Goal: Task Accomplishment & Management: Manage account settings

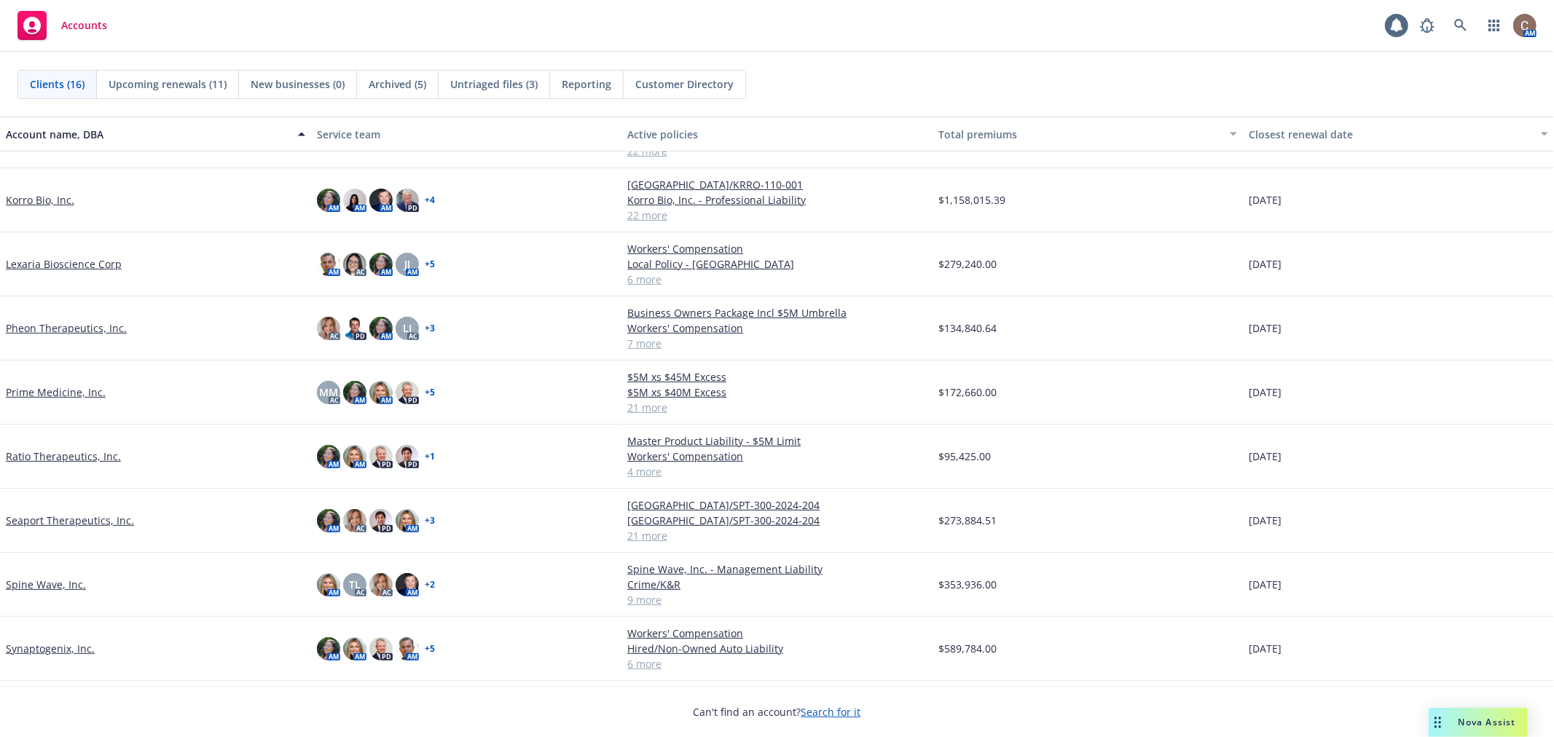
scroll to position [456, 0]
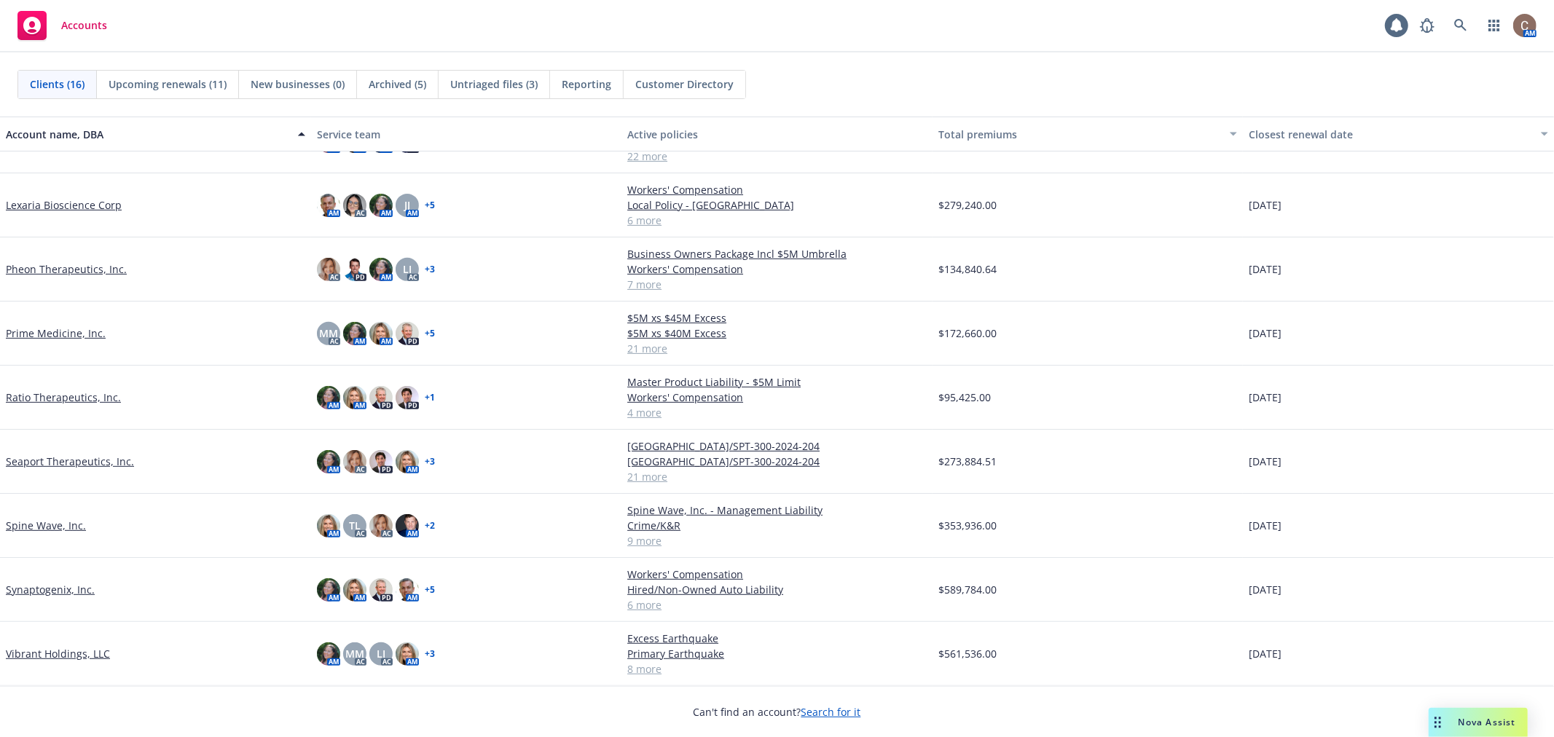
click at [56, 648] on link "Vibrant Holdings, LLC" at bounding box center [58, 653] width 104 height 15
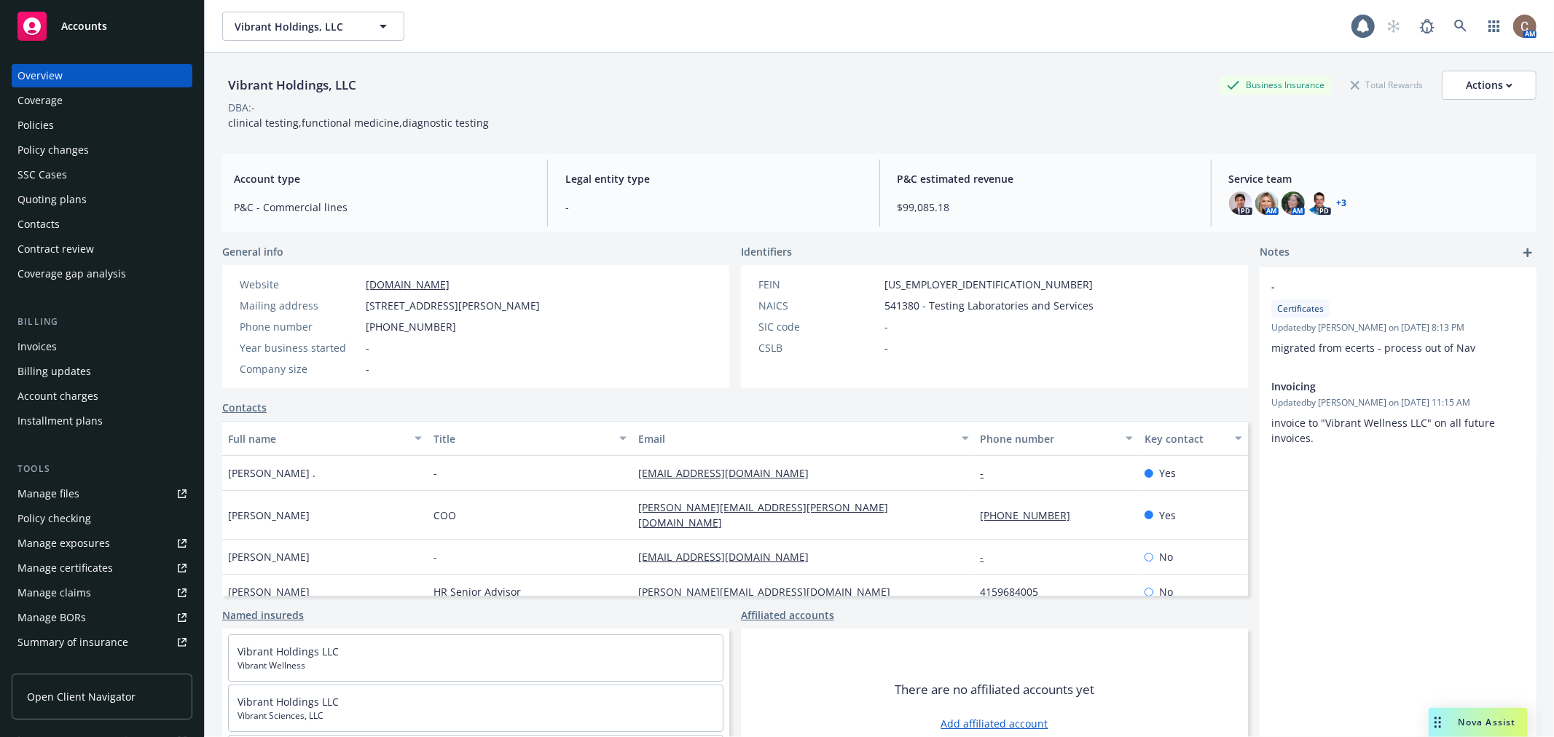
click at [68, 132] on div "Policies" at bounding box center [101, 125] width 169 height 23
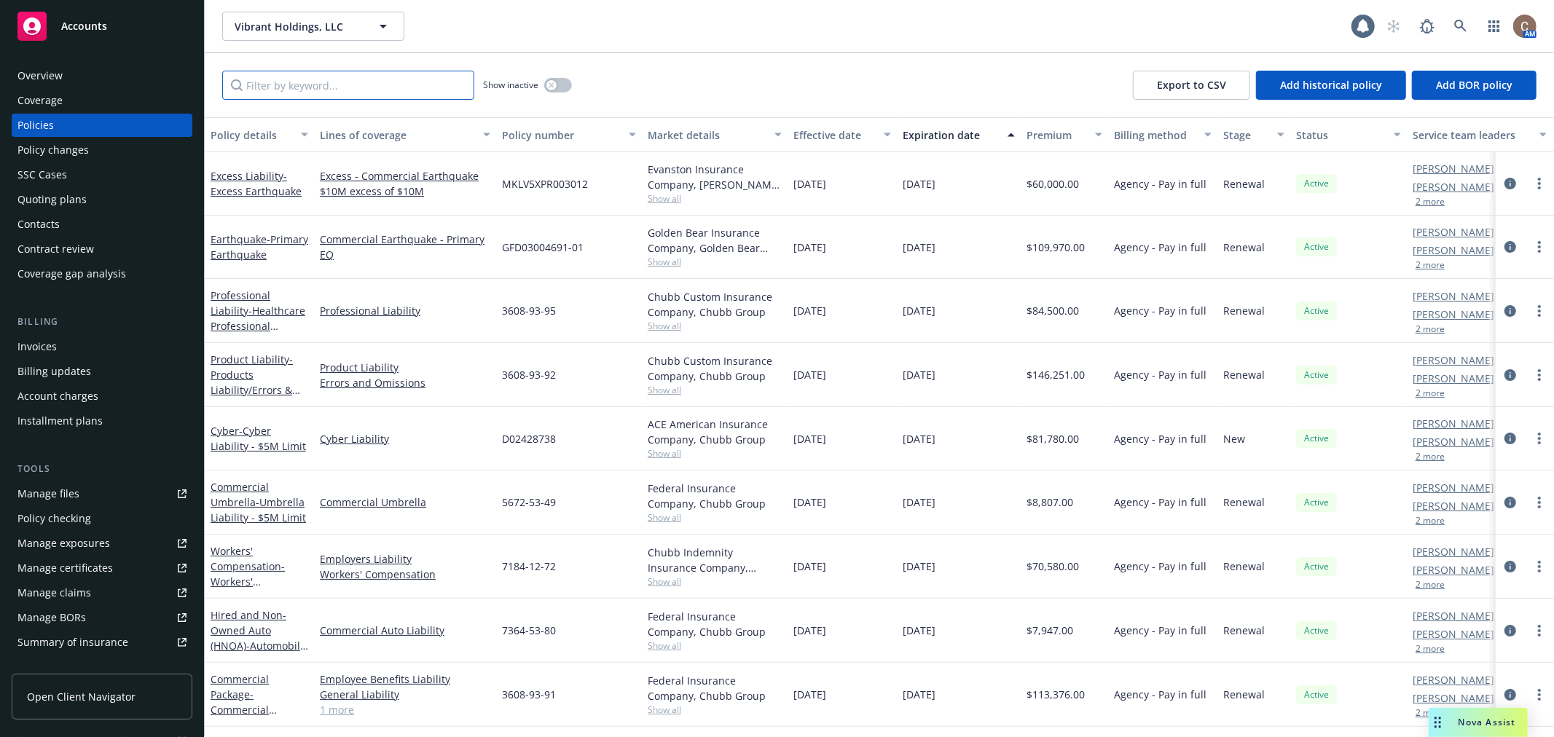
click at [264, 90] on input "Filter by keyword..." at bounding box center [348, 85] width 252 height 29
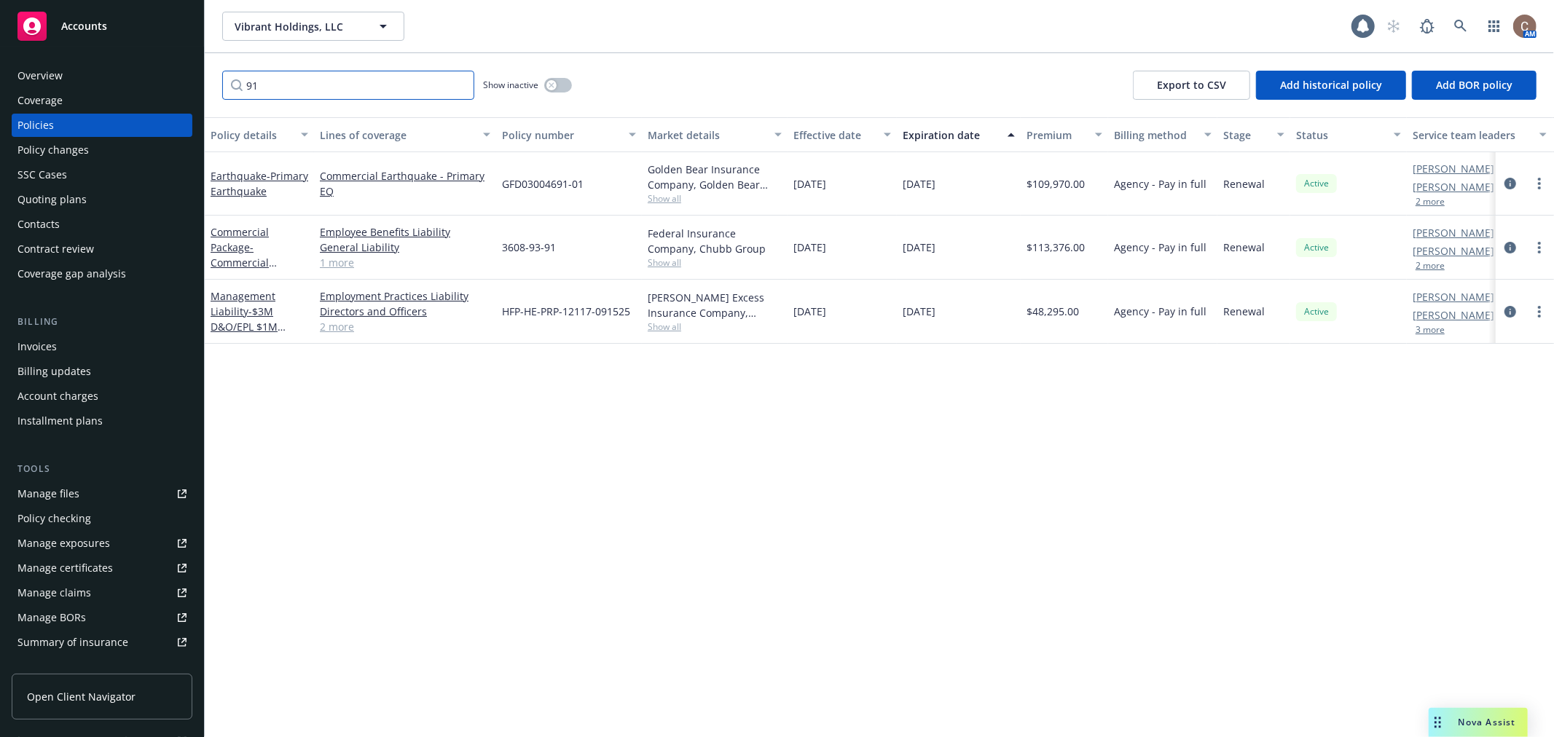
type input "91"
click at [242, 250] on link "Commercial Package - Commercial Package" at bounding box center [240, 255] width 58 height 60
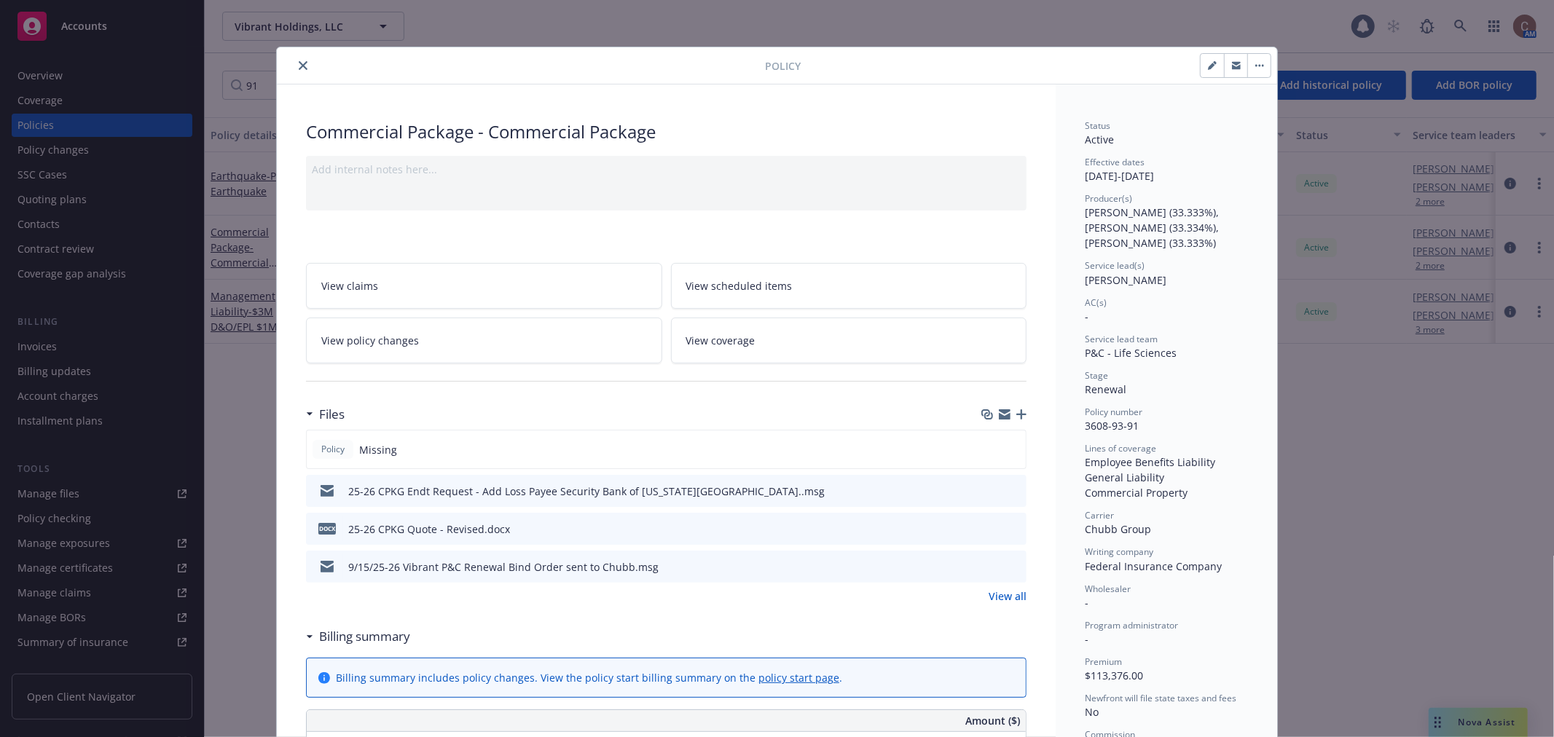
click at [1018, 415] on icon "button" at bounding box center [1021, 414] width 10 height 10
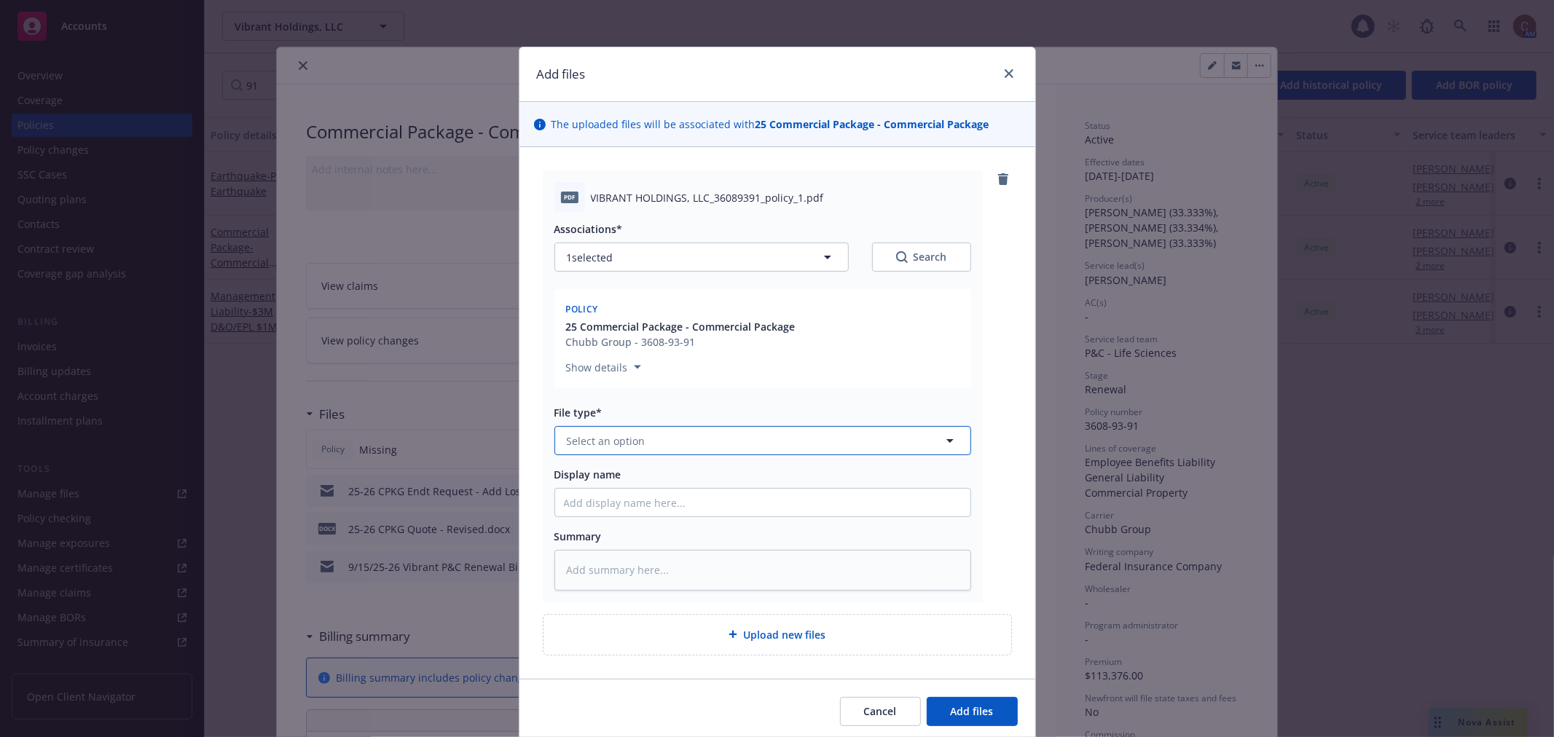
click at [622, 439] on span "Select an option" at bounding box center [606, 441] width 79 height 15
type input "["
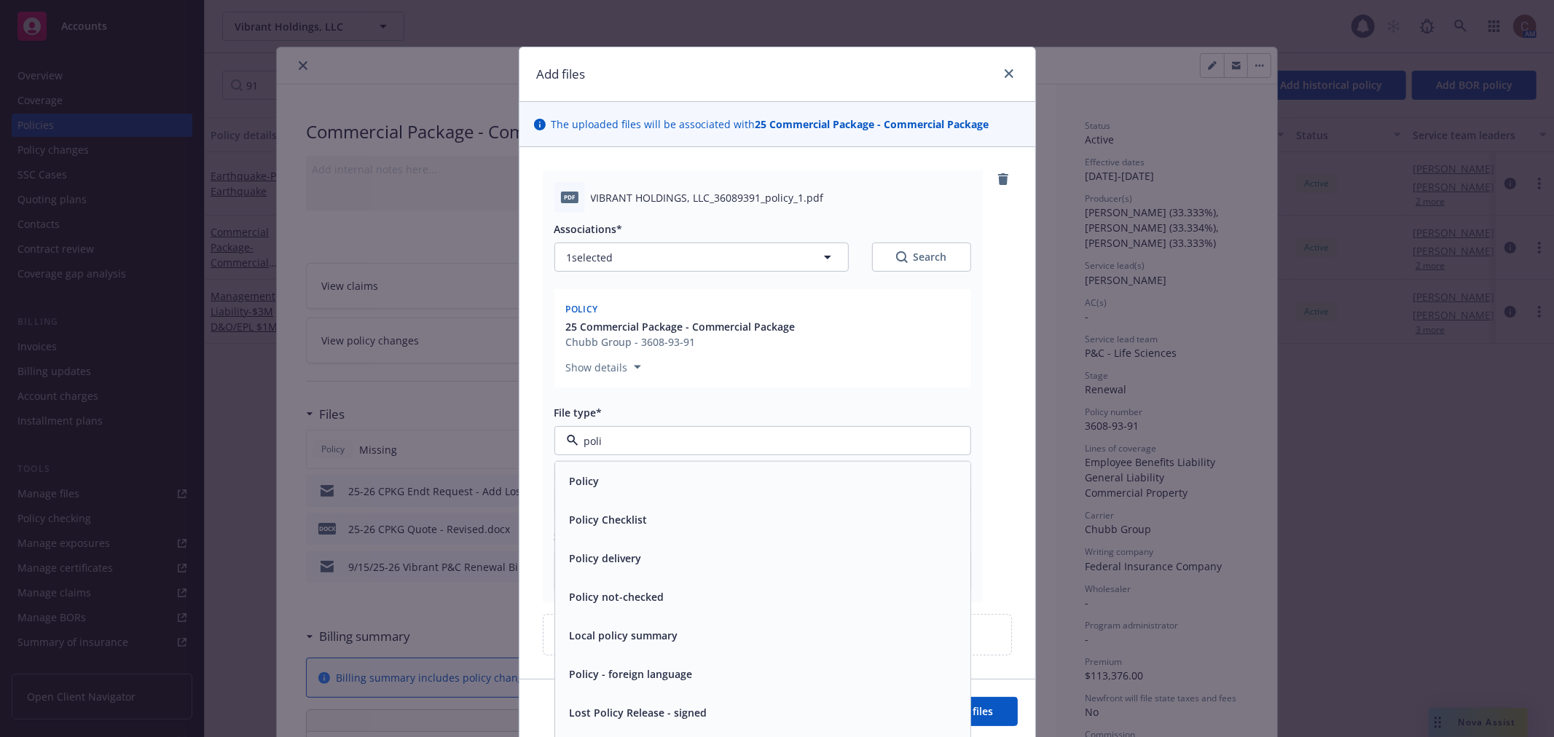
type input "polic"
click at [620, 474] on div "Policy" at bounding box center [763, 481] width 398 height 21
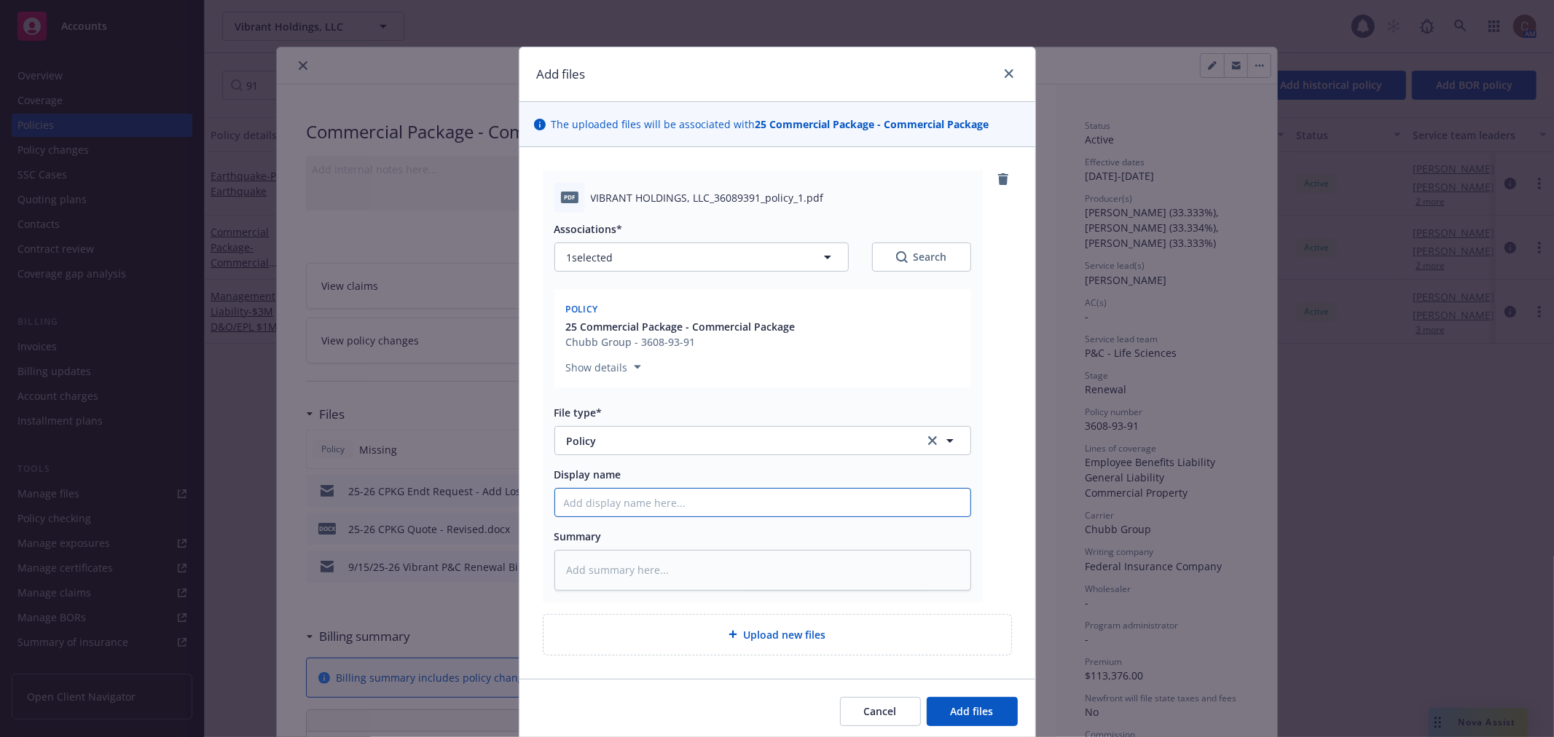
click at [615, 514] on input "Display name" at bounding box center [762, 503] width 415 height 28
type textarea "x"
type input "2"
type textarea "x"
type input "25"
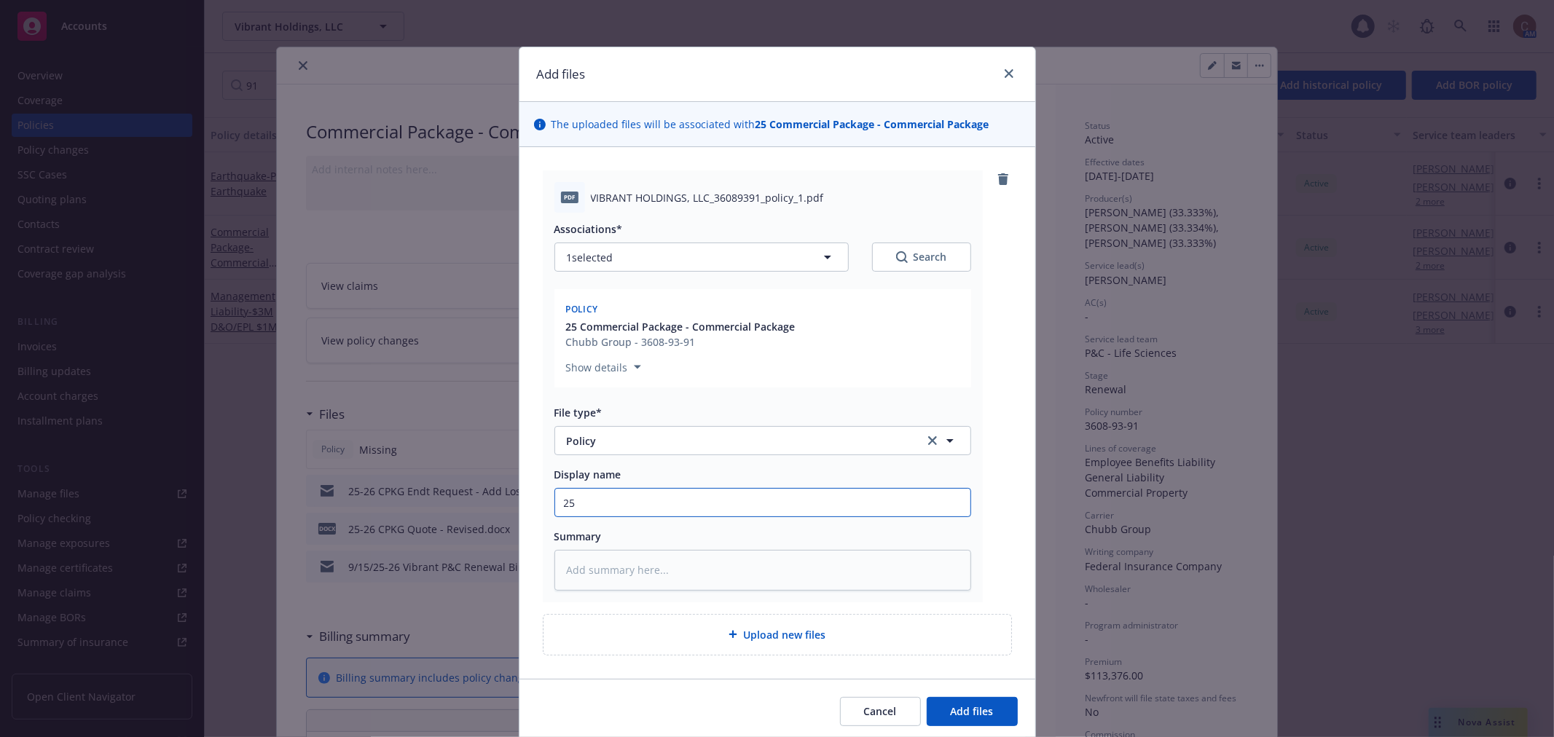
type textarea "x"
type input "25=2"
type textarea "x"
type input "25=26"
type textarea "x"
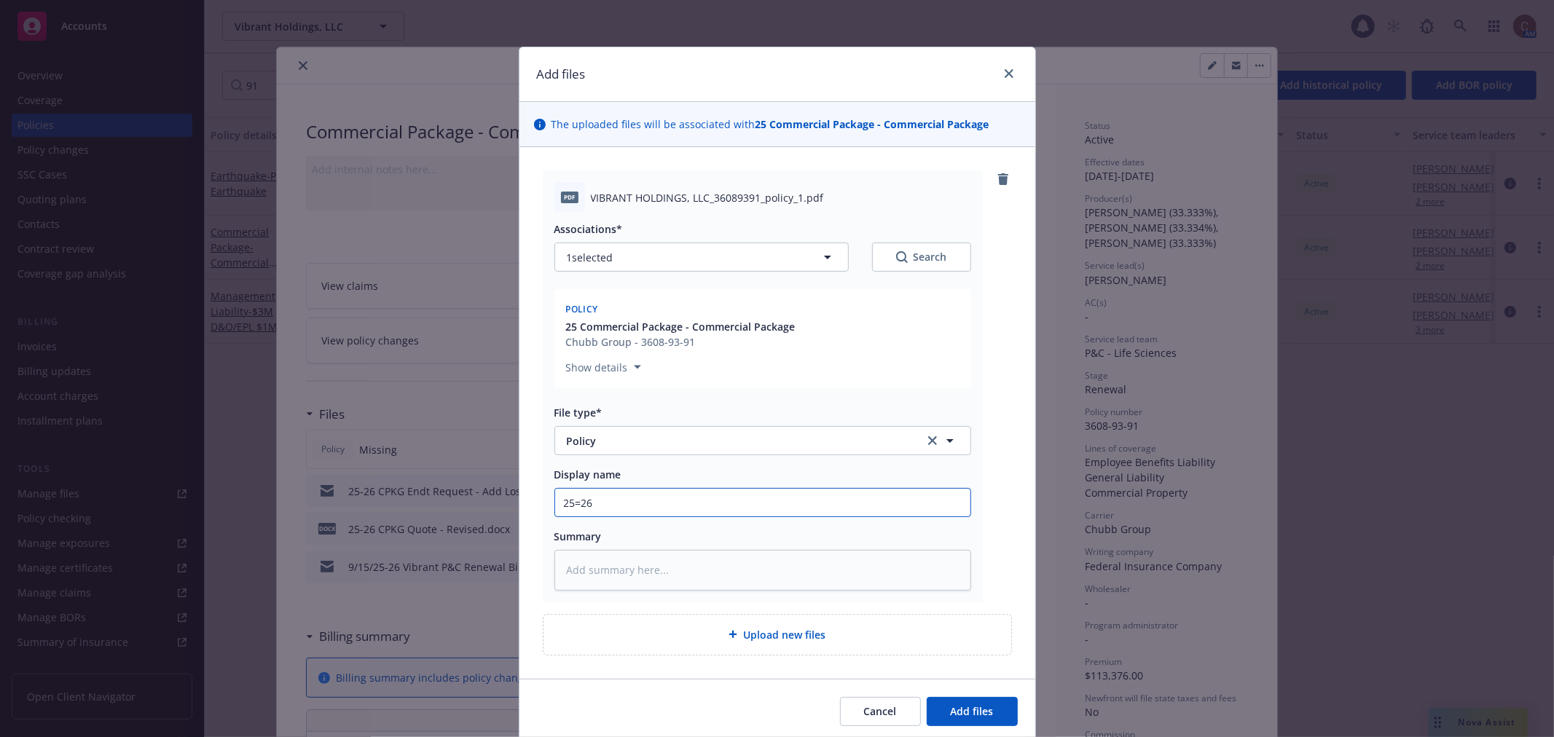
type input "25=26"
type textarea "x"
type input "25=26"
type textarea "x"
type input "25=2"
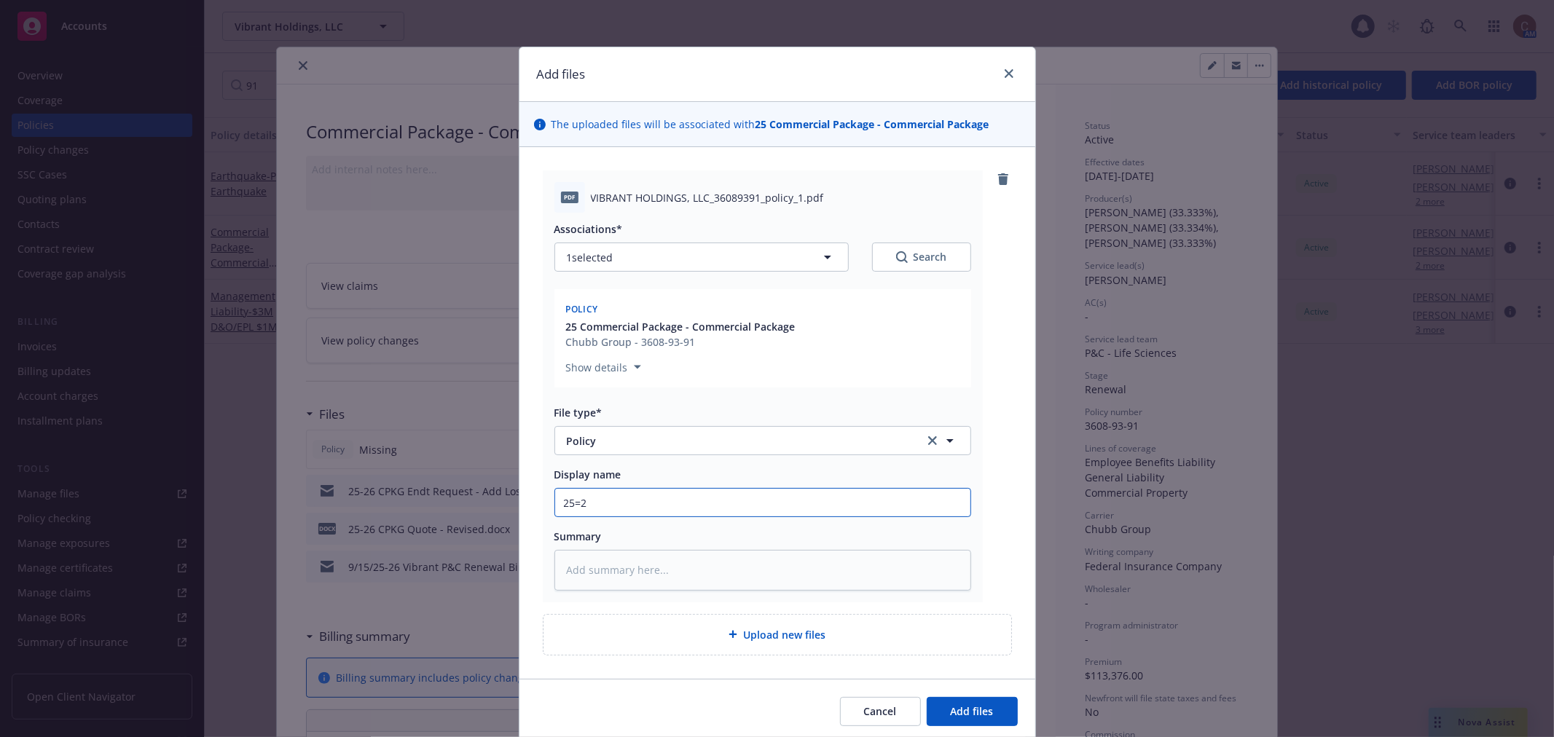
type textarea "x"
type input "25="
type textarea "x"
type input "25"
type textarea "x"
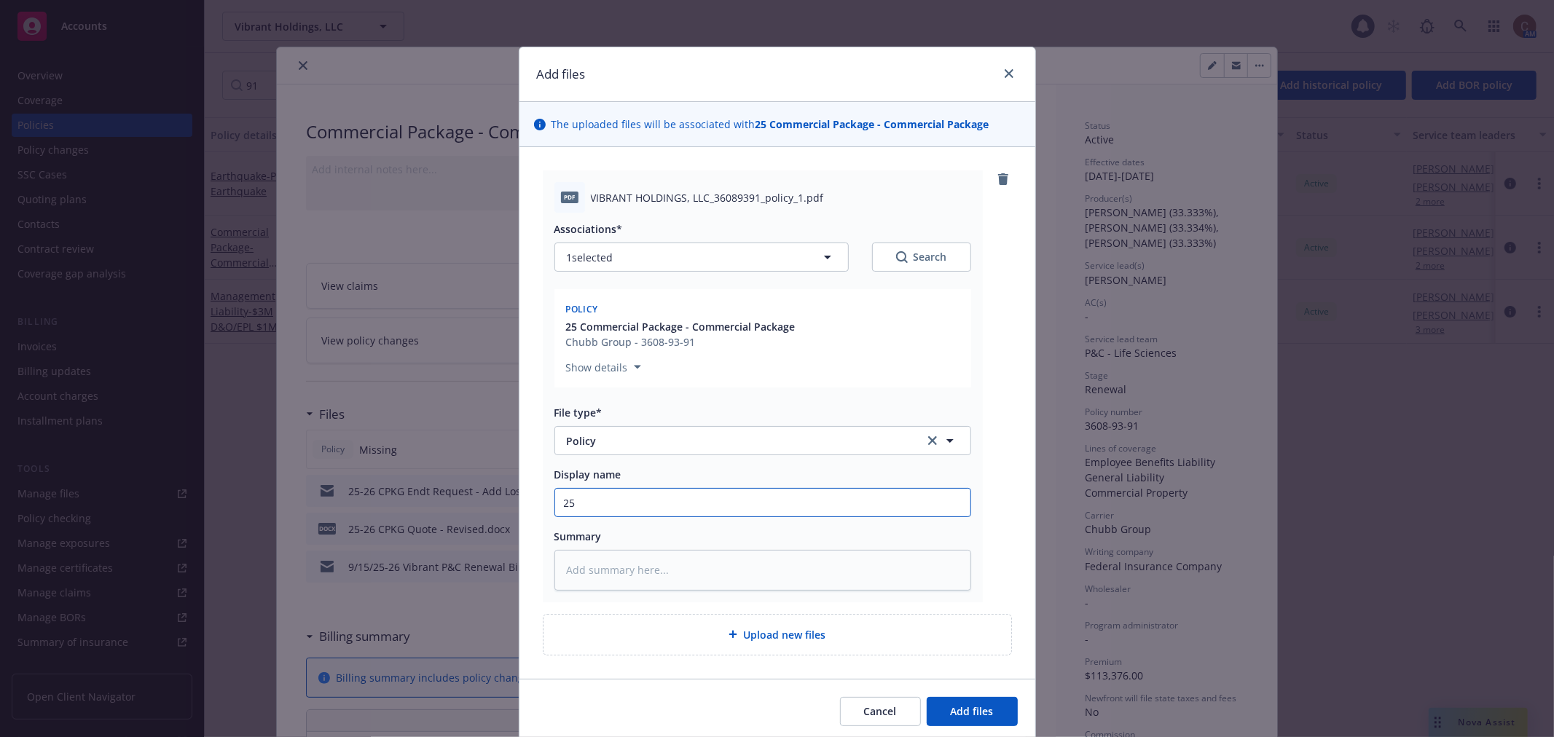
type input "25="
type textarea "x"
type input "25"
type textarea "x"
type input "25-"
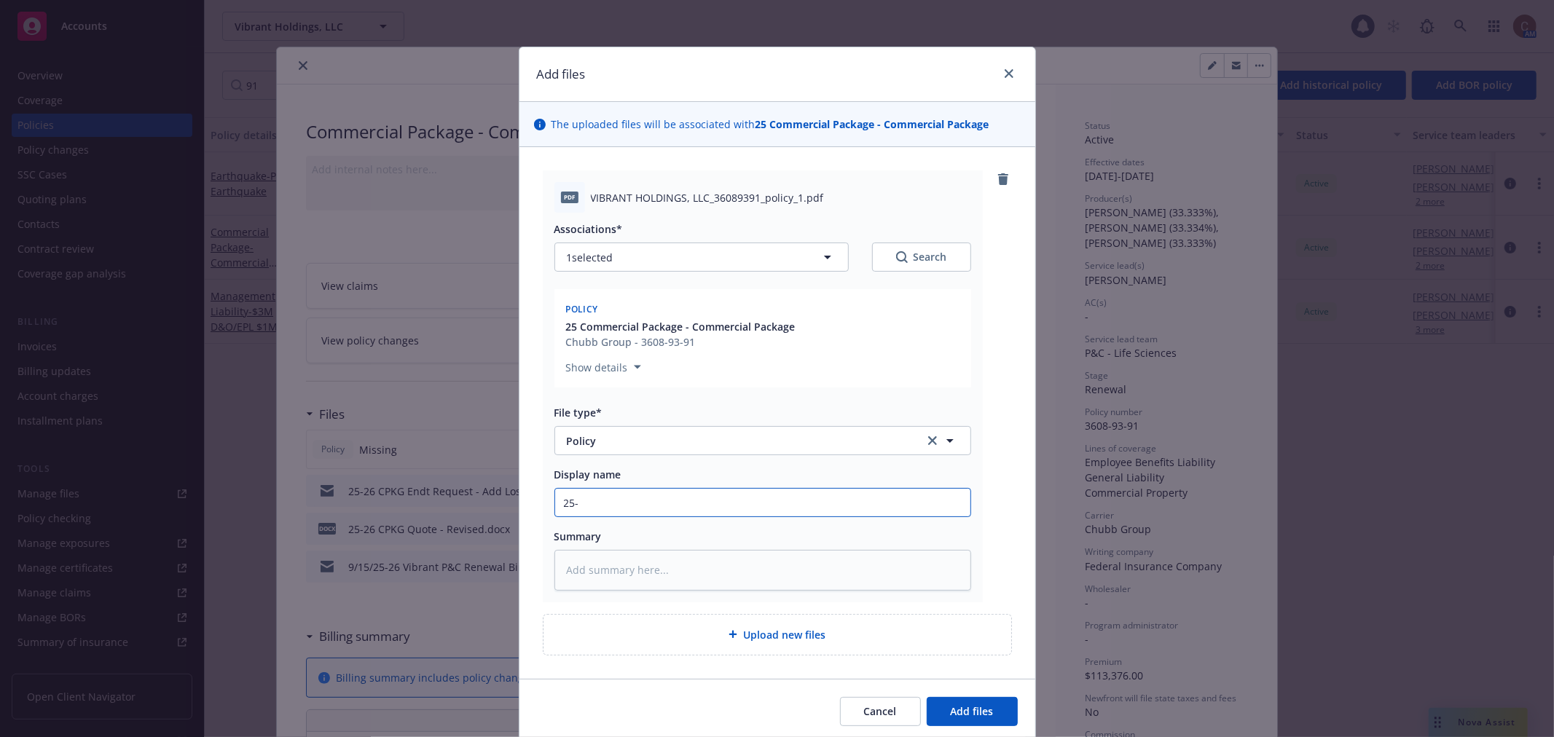
type textarea "x"
type input "25-2"
type textarea "x"
type input "25-26"
type textarea "x"
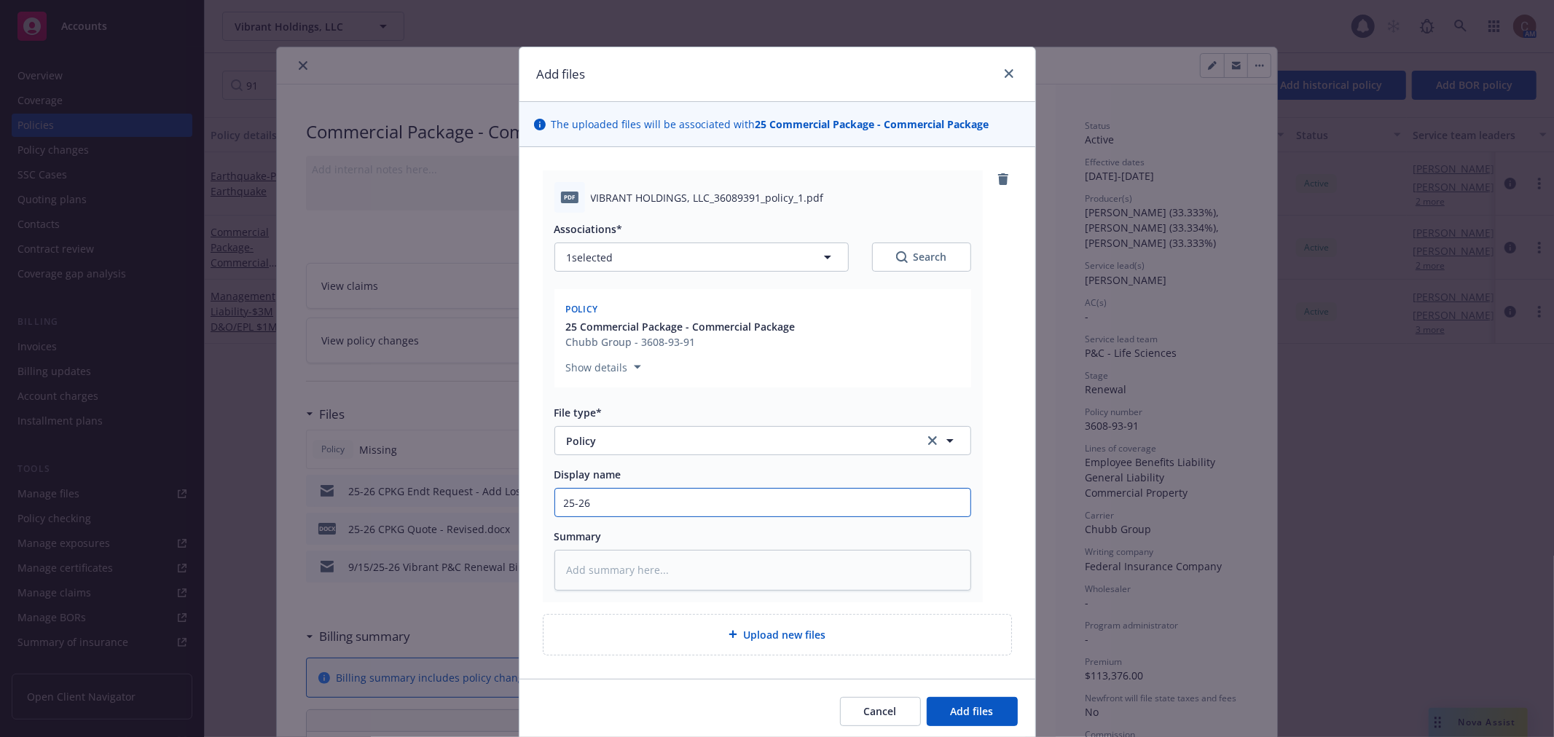
type input "25-26"
type textarea "x"
type input "25-26 CP"
type textarea "x"
type input "25-26 CPG"
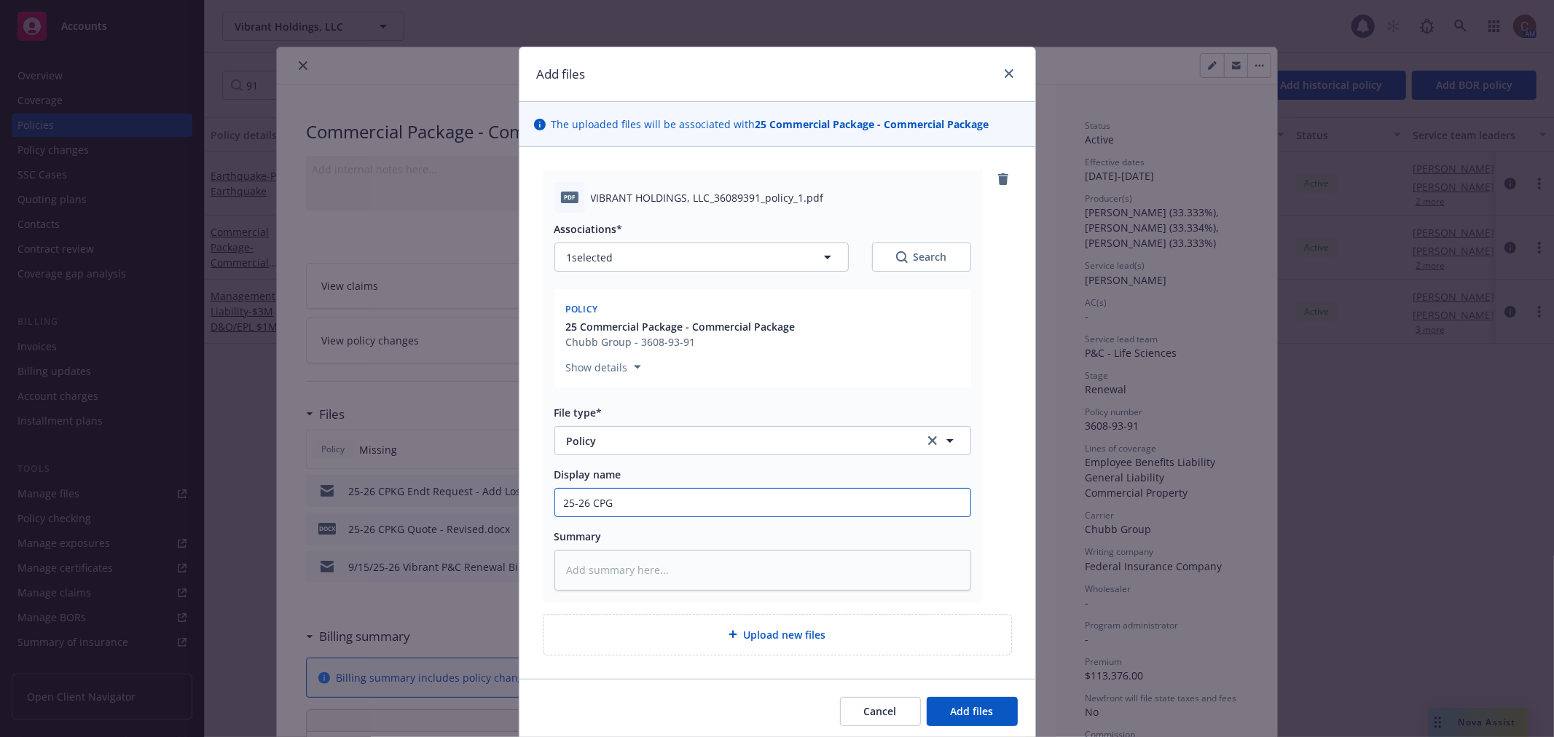
type textarea "x"
type input "25-26 CP"
type textarea "x"
type input "25-26 CPKG"
type textarea "x"
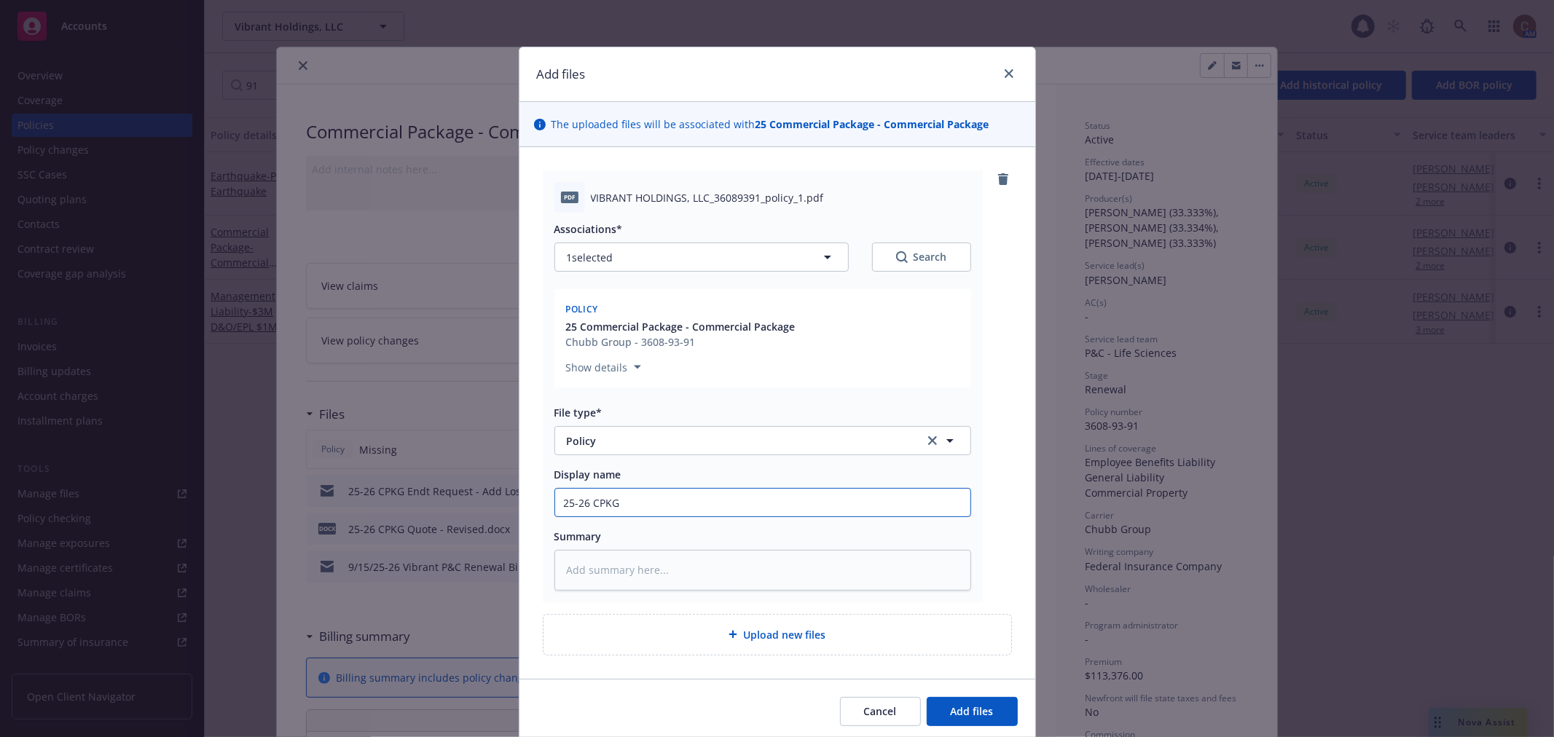
type input "25-26 CPKG"
type textarea "x"
type input "25-26 CPKG P"
type textarea "x"
type input "25-26 CPKG Po"
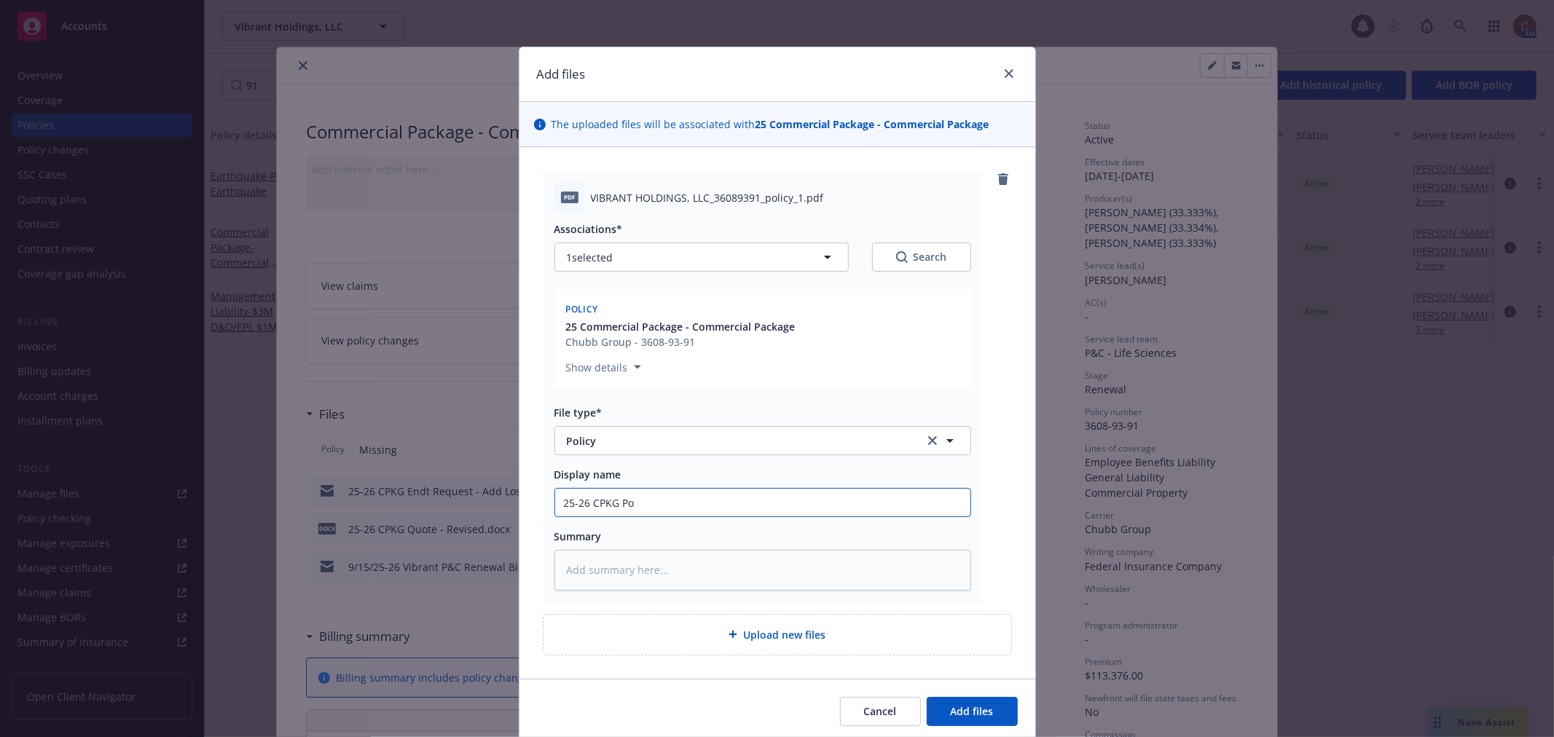
type textarea "x"
type input "25-26 CPKG Pol"
type textarea "x"
type input "25-26 CPKG Poli"
type textarea "x"
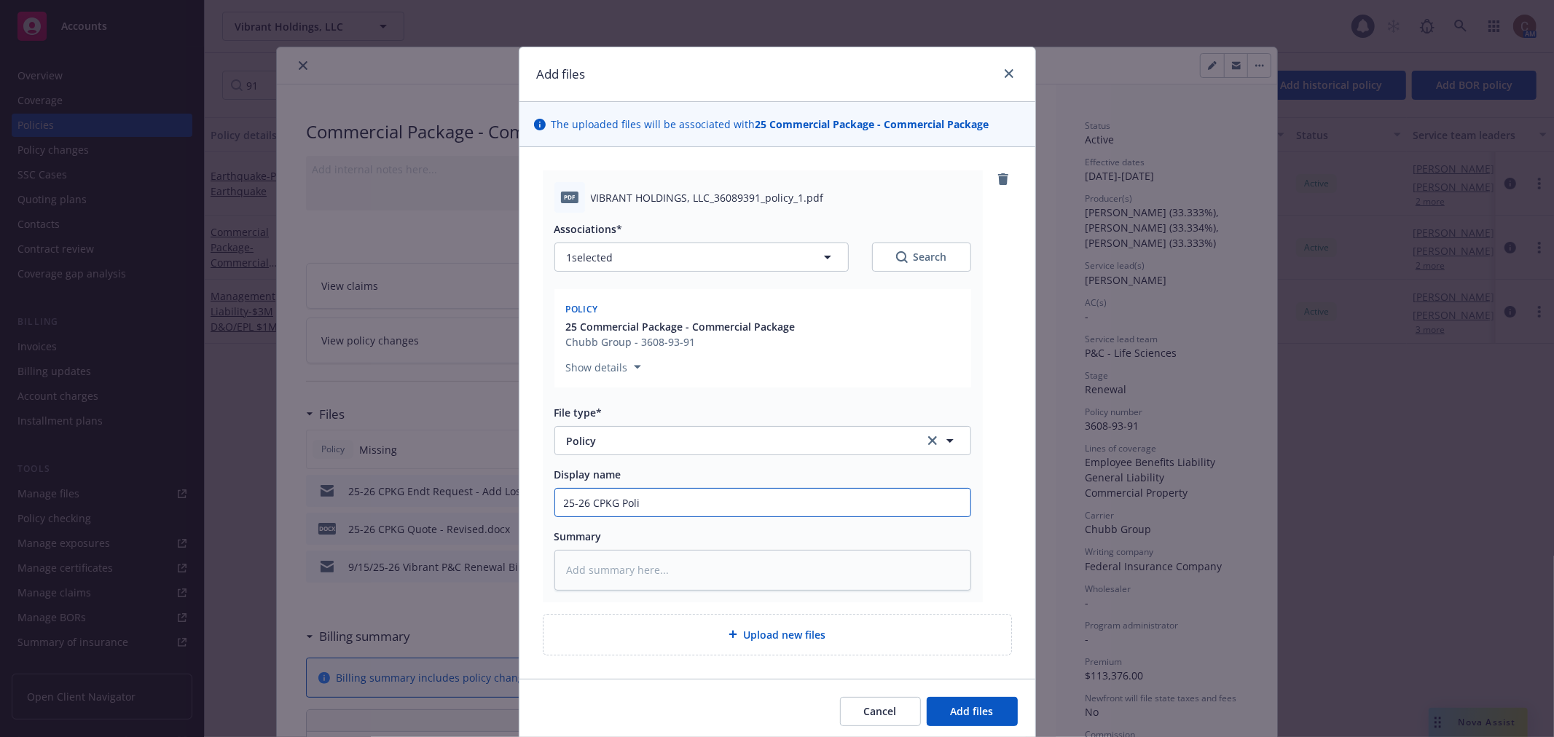
type input "25-26 CPKG Polic"
type textarea "x"
type input "25-26 CPKG Policy"
click at [997, 711] on button "Add files" at bounding box center [972, 711] width 91 height 29
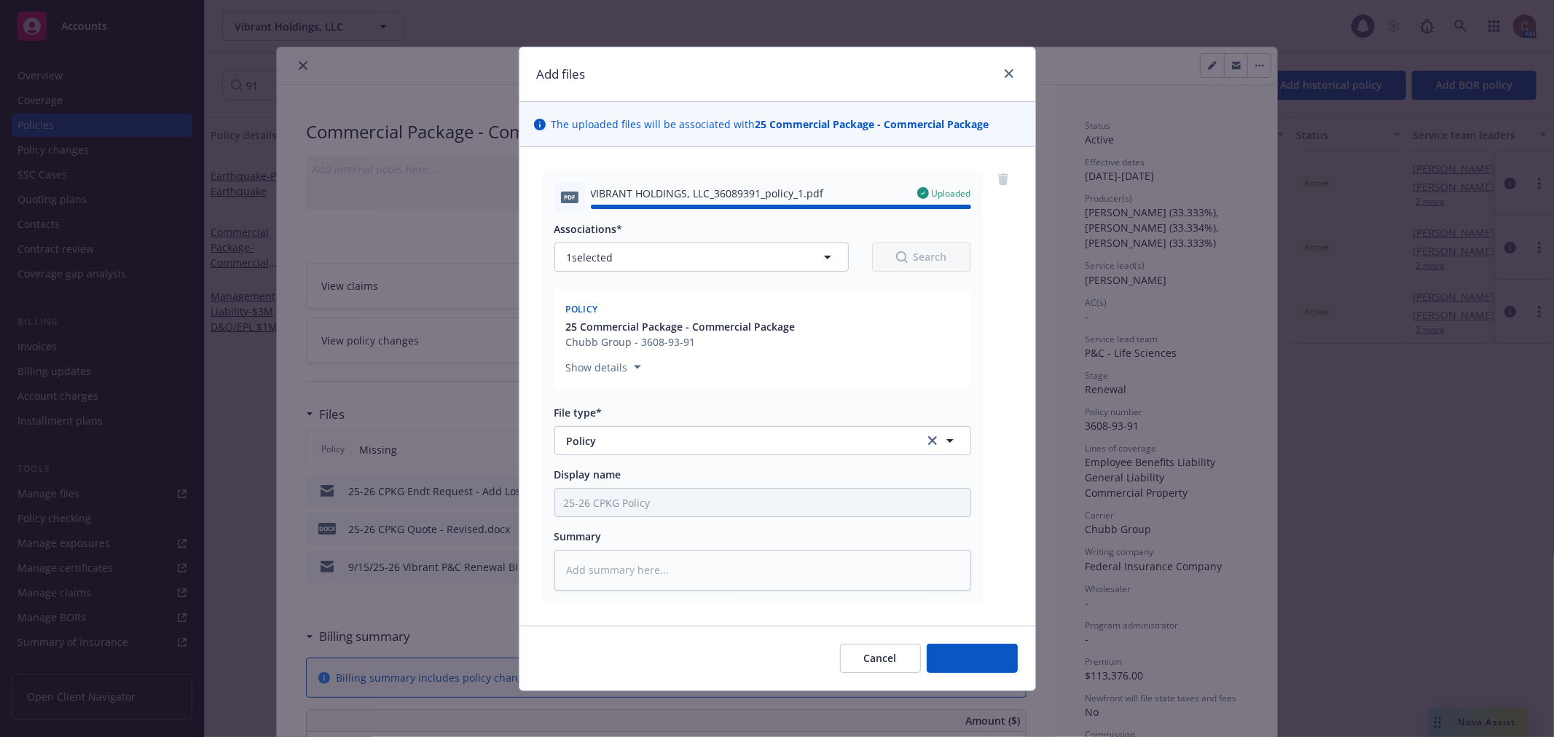
type textarea "x"
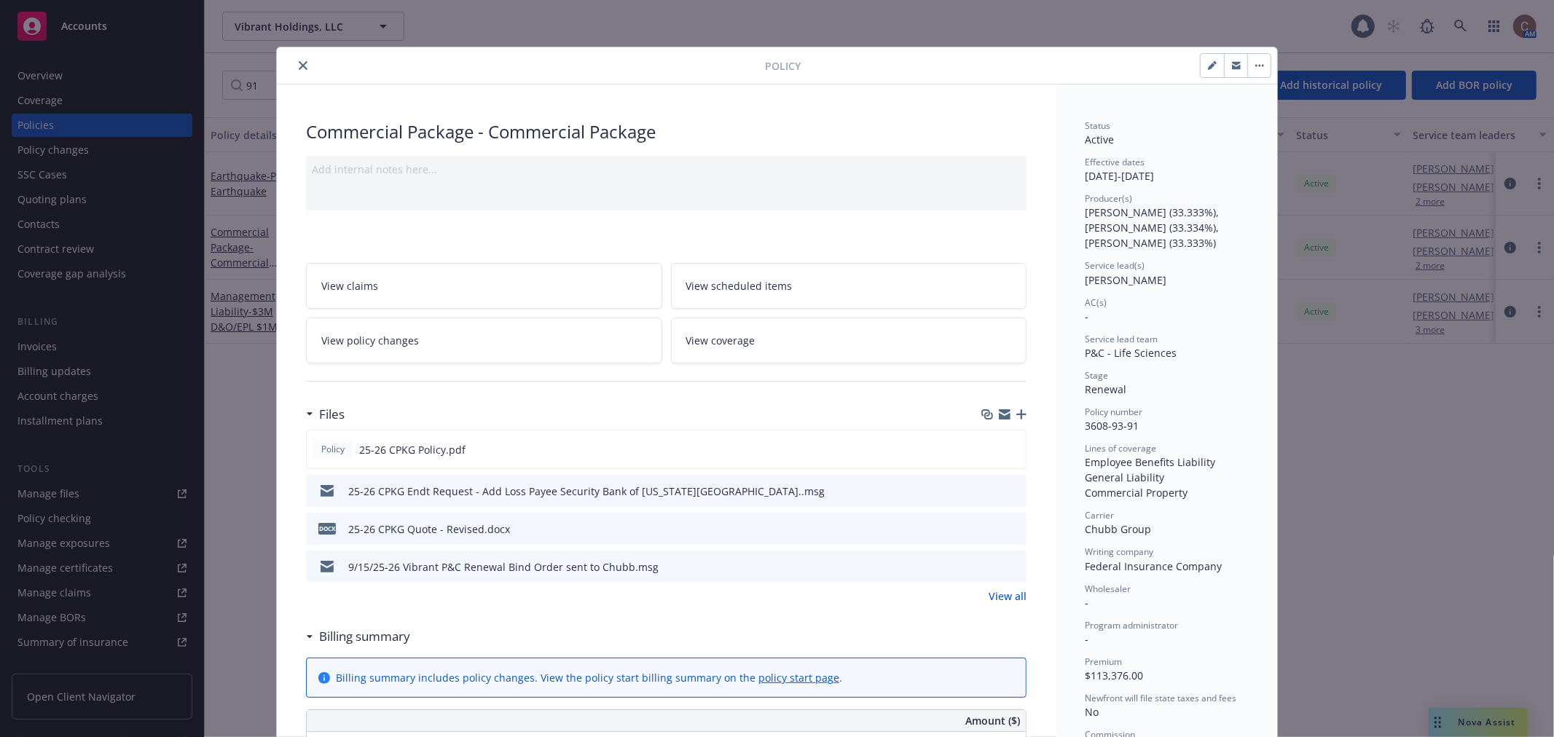
click at [299, 66] on icon "close" at bounding box center [303, 65] width 9 height 9
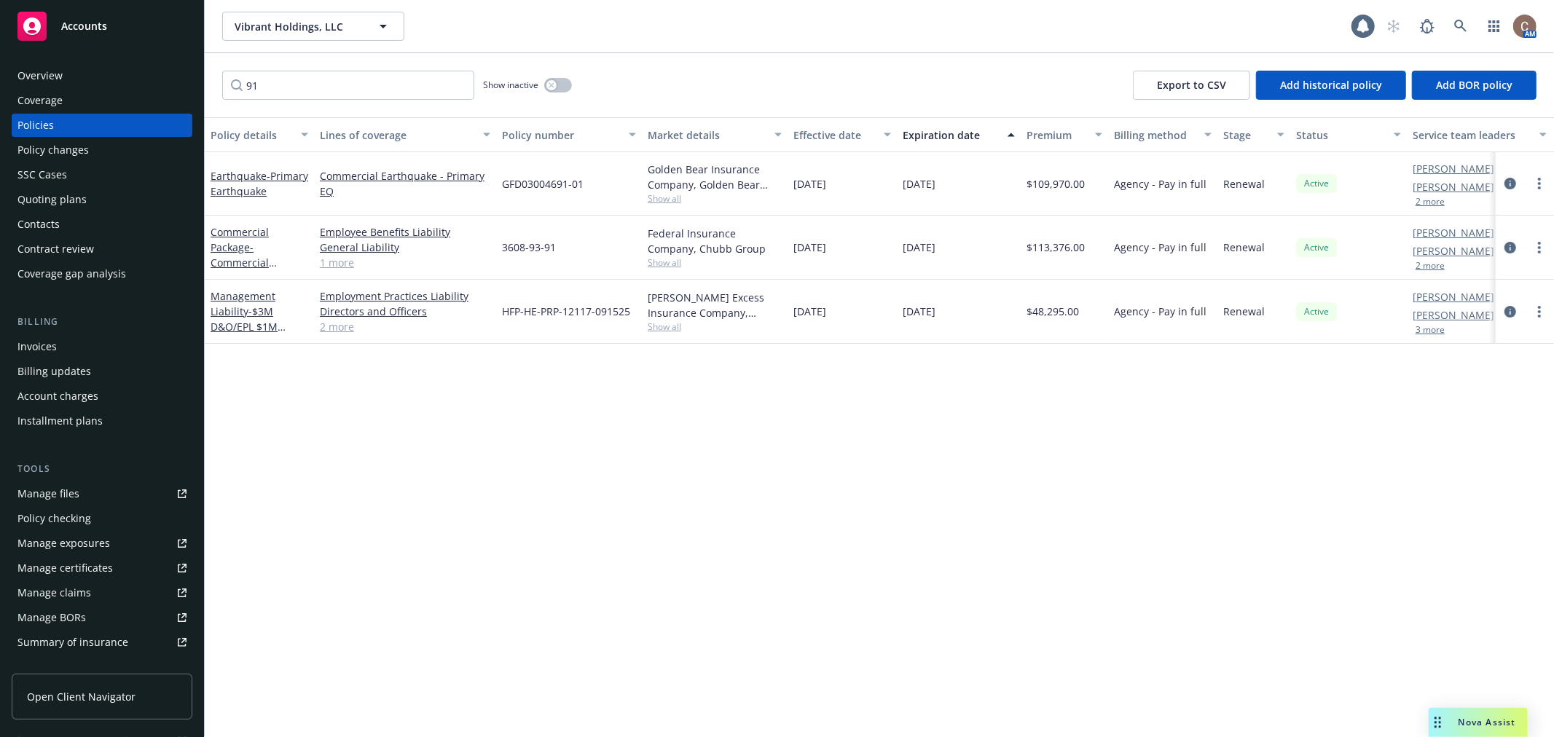
click at [133, 26] on div "Accounts" at bounding box center [101, 26] width 169 height 29
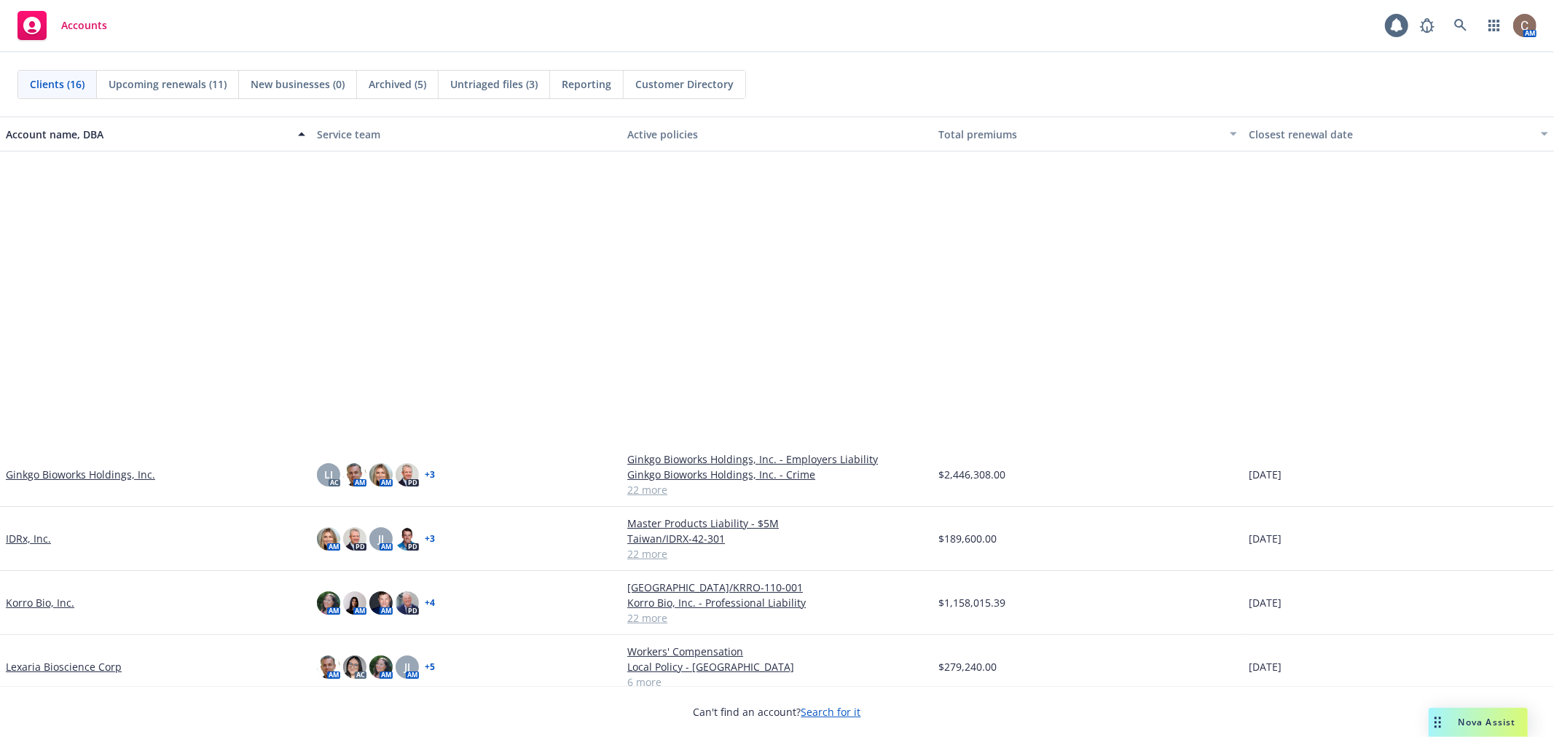
scroll to position [397, 0]
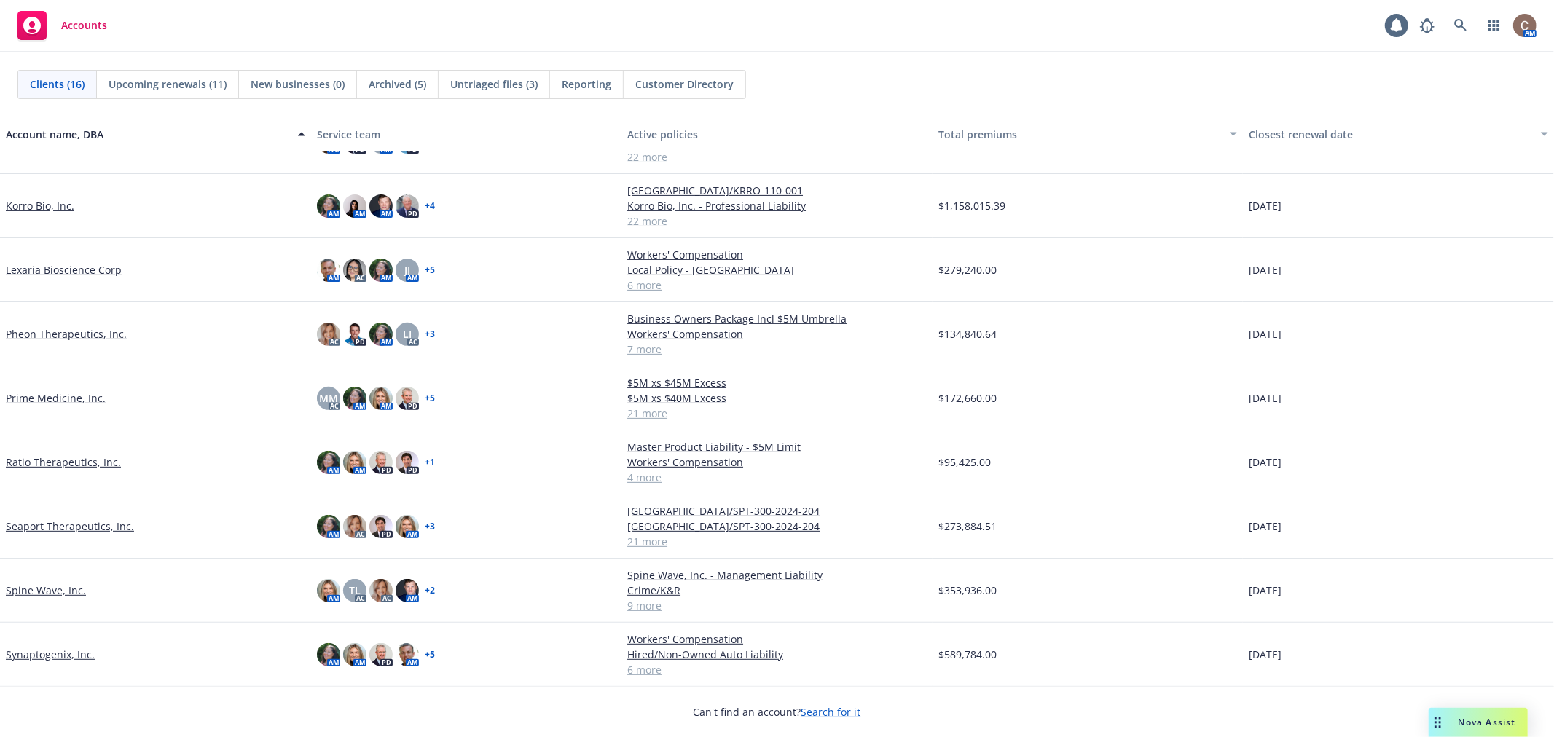
click at [66, 337] on link "Pheon Therapeutics, Inc." at bounding box center [66, 333] width 121 height 15
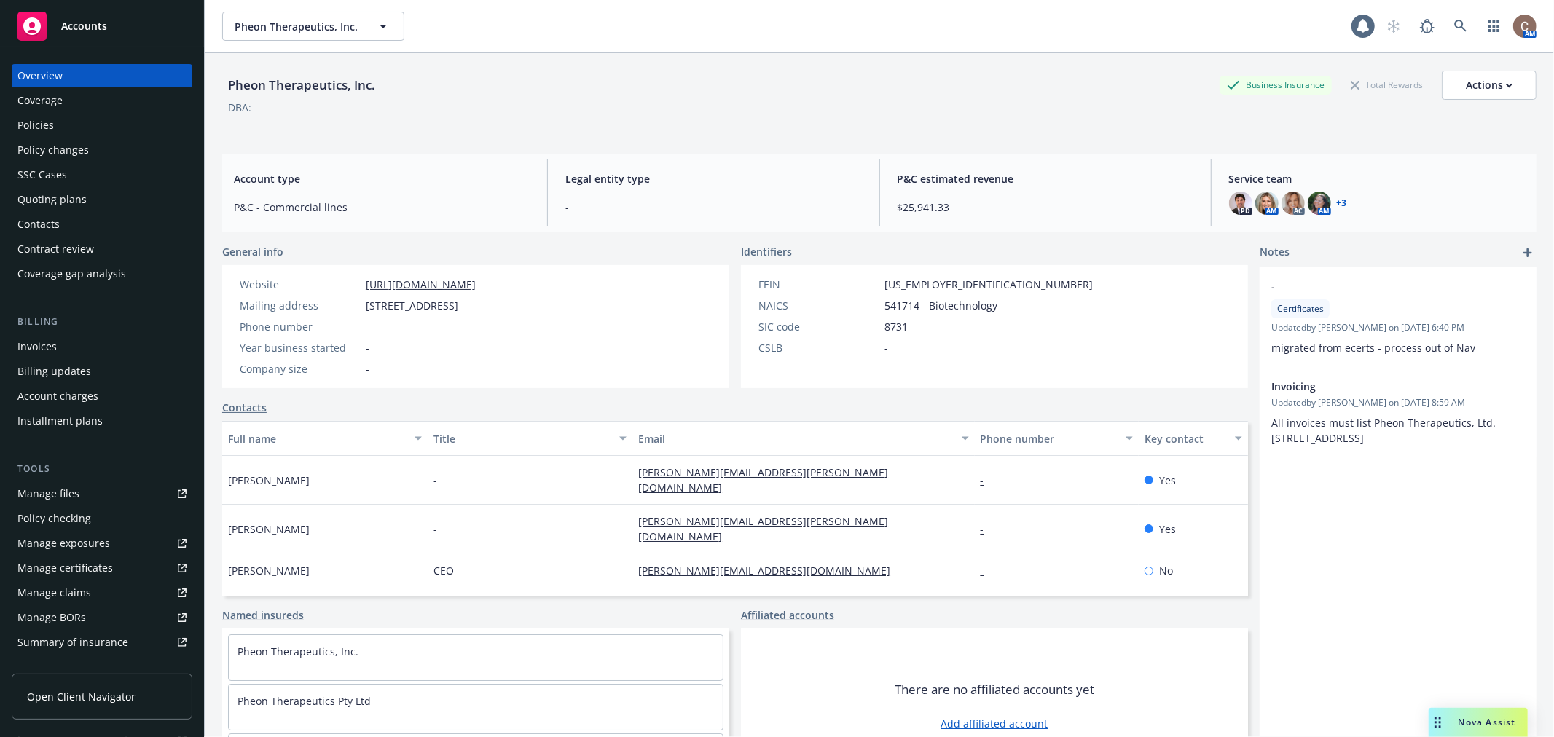
click at [79, 117] on div "Policies" at bounding box center [101, 125] width 169 height 23
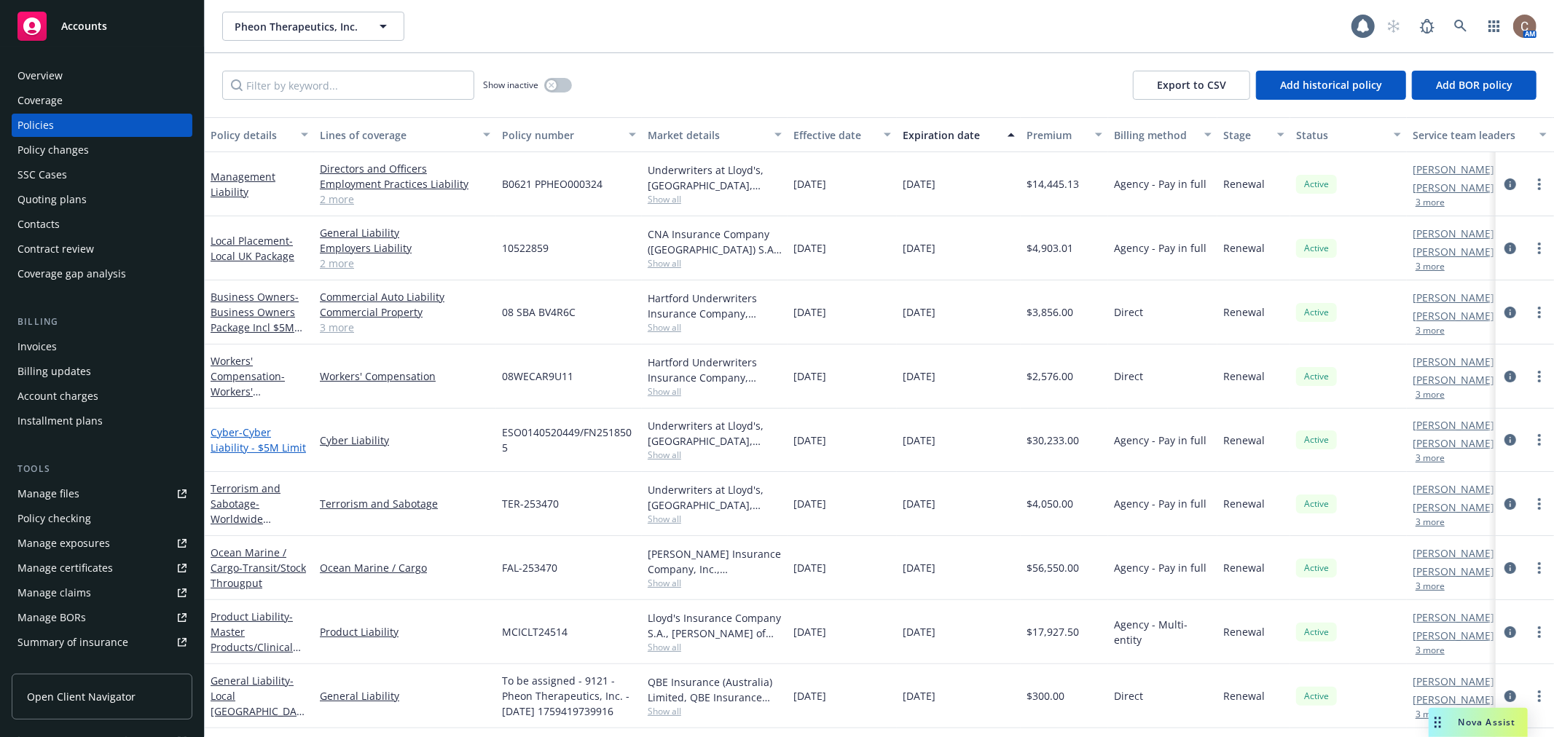
click at [267, 442] on span "- Cyber Liability - $5M Limit" at bounding box center [258, 440] width 95 height 29
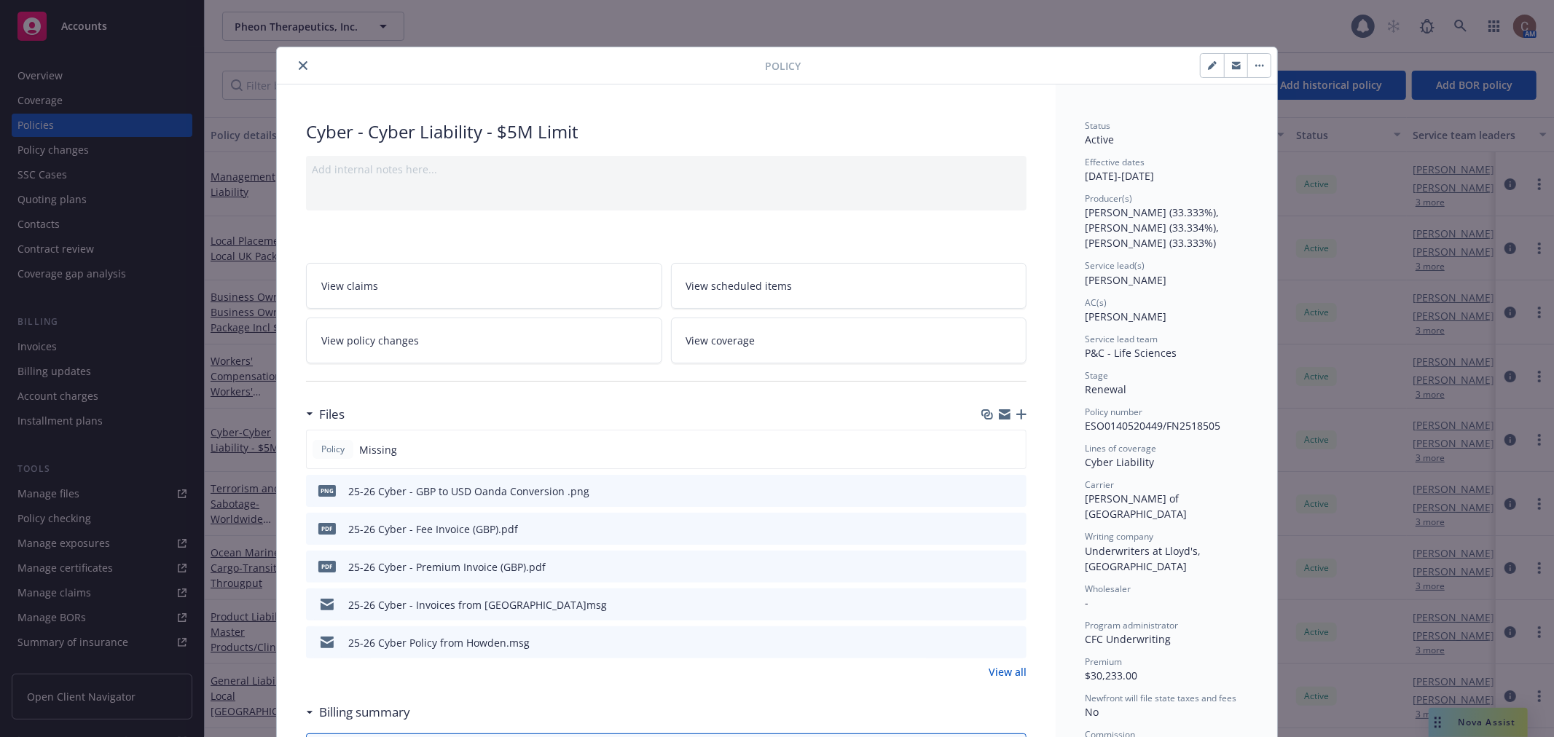
click at [1201, 66] on button "button" at bounding box center [1212, 65] width 23 height 23
select select "RENEWAL"
select select "12"
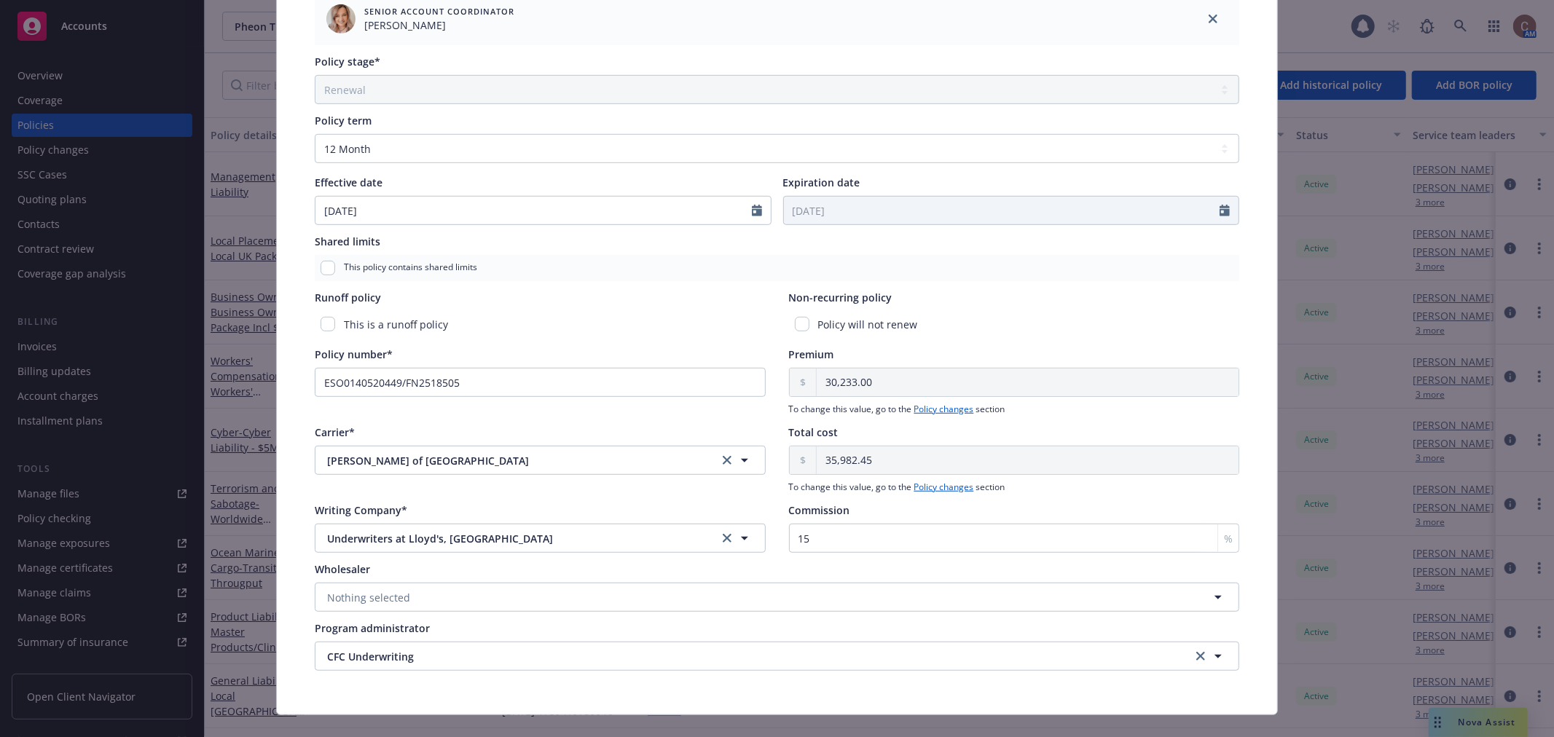
scroll to position [636, 0]
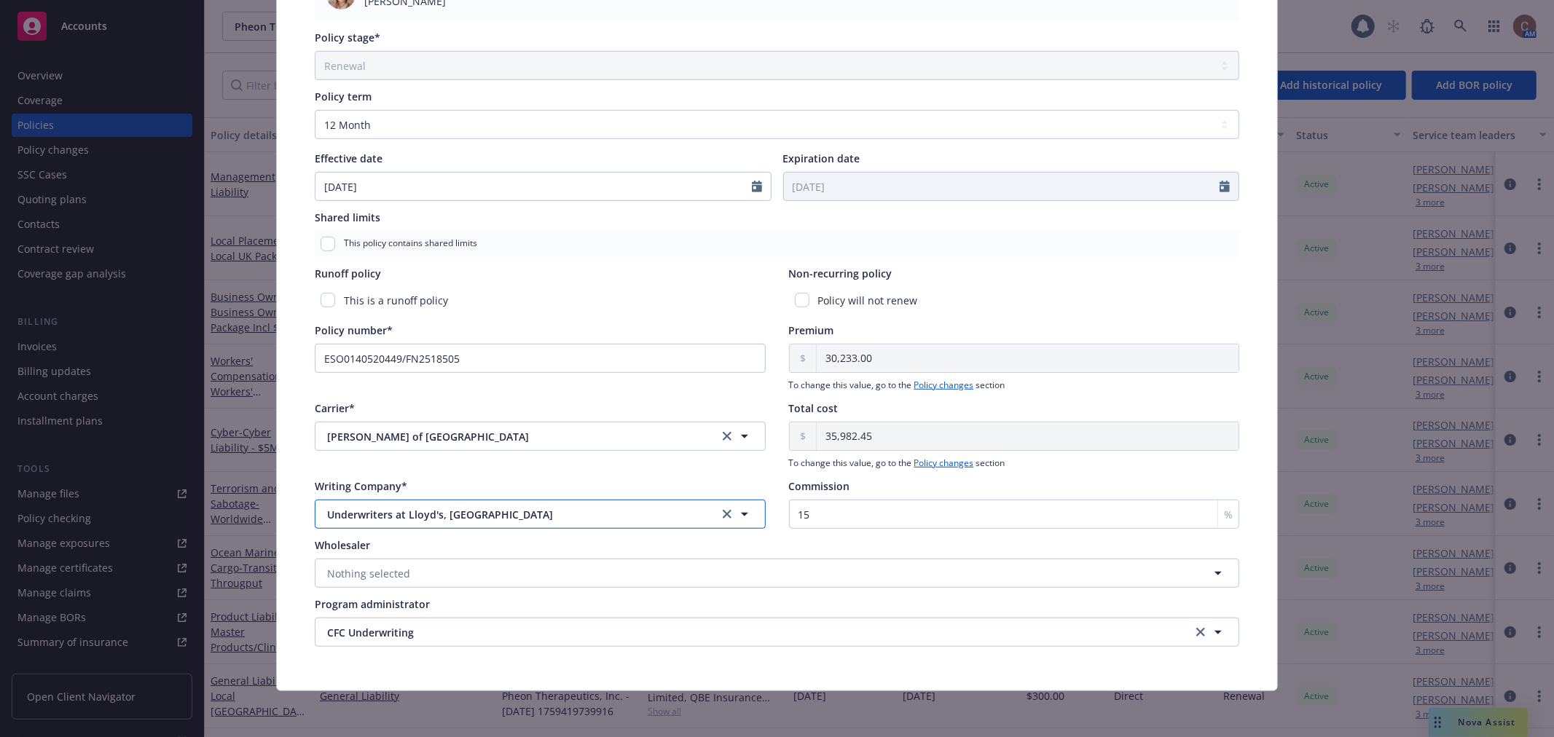
click at [696, 510] on button "Underwriters at Lloyd's, [GEOGRAPHIC_DATA]" at bounding box center [540, 514] width 451 height 29
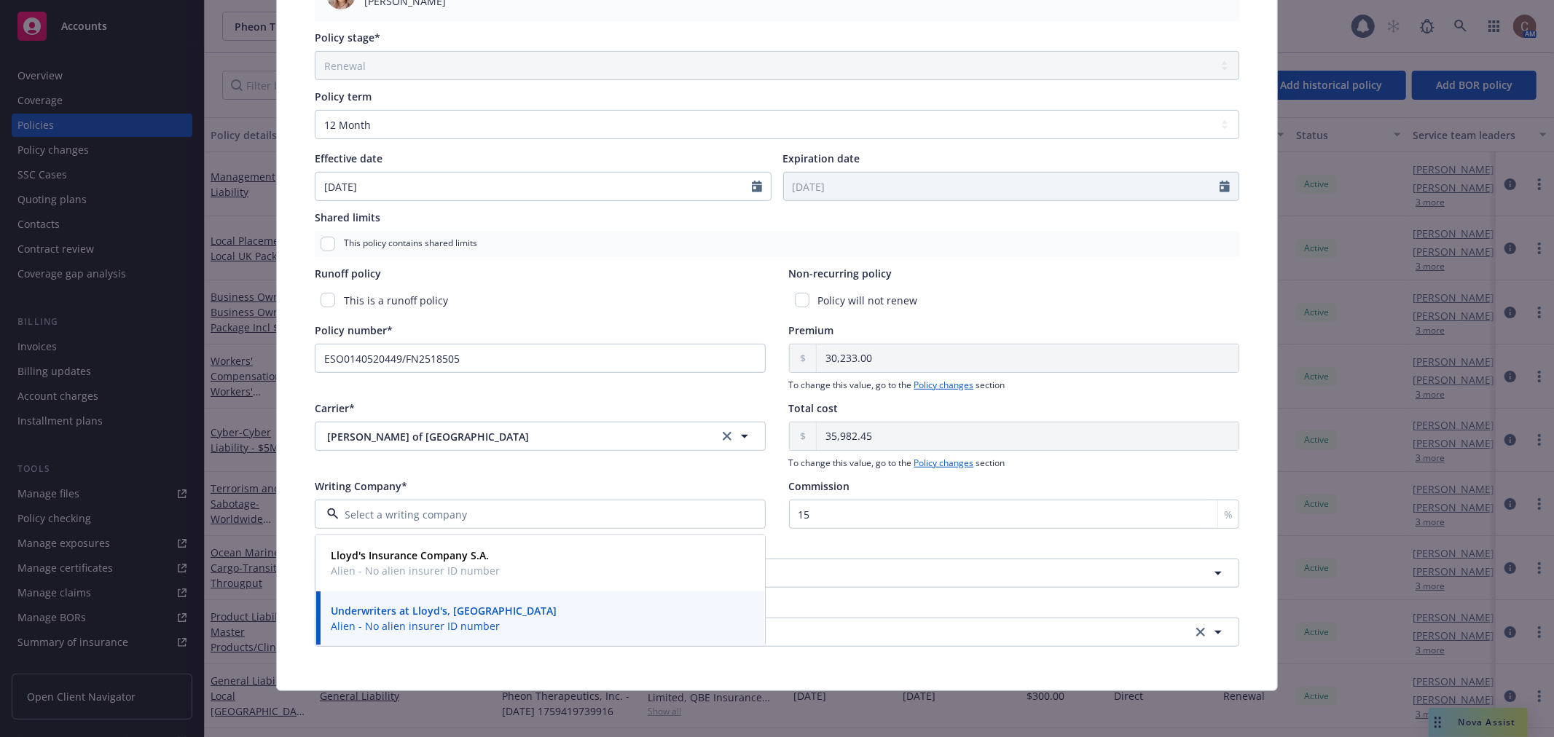
click at [546, 613] on div "Underwriters at Lloyd's, London Alien - No alien insurer ID number" at bounding box center [540, 618] width 431 height 36
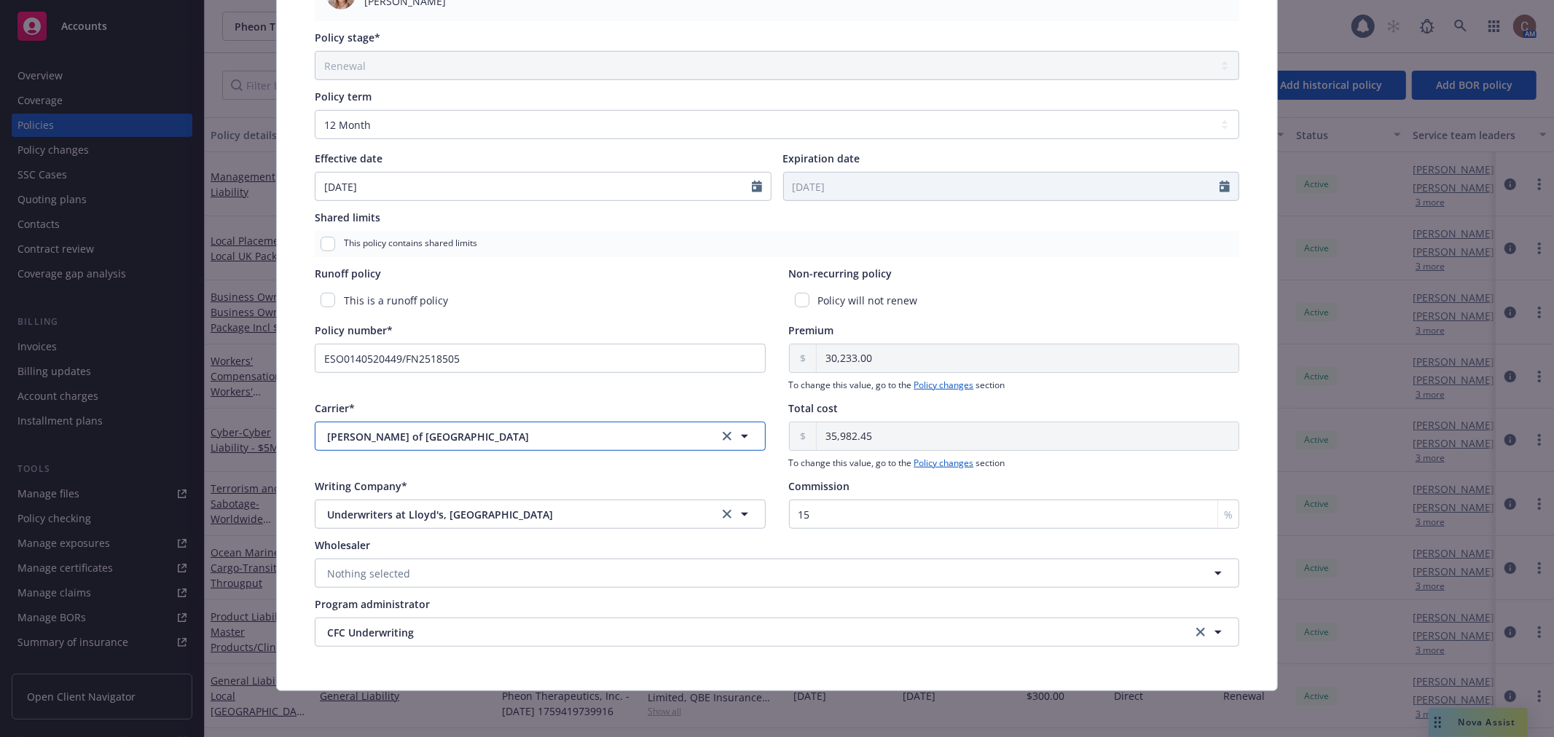
click at [675, 435] on span "[PERSON_NAME] of [GEOGRAPHIC_DATA]" at bounding box center [510, 436] width 367 height 15
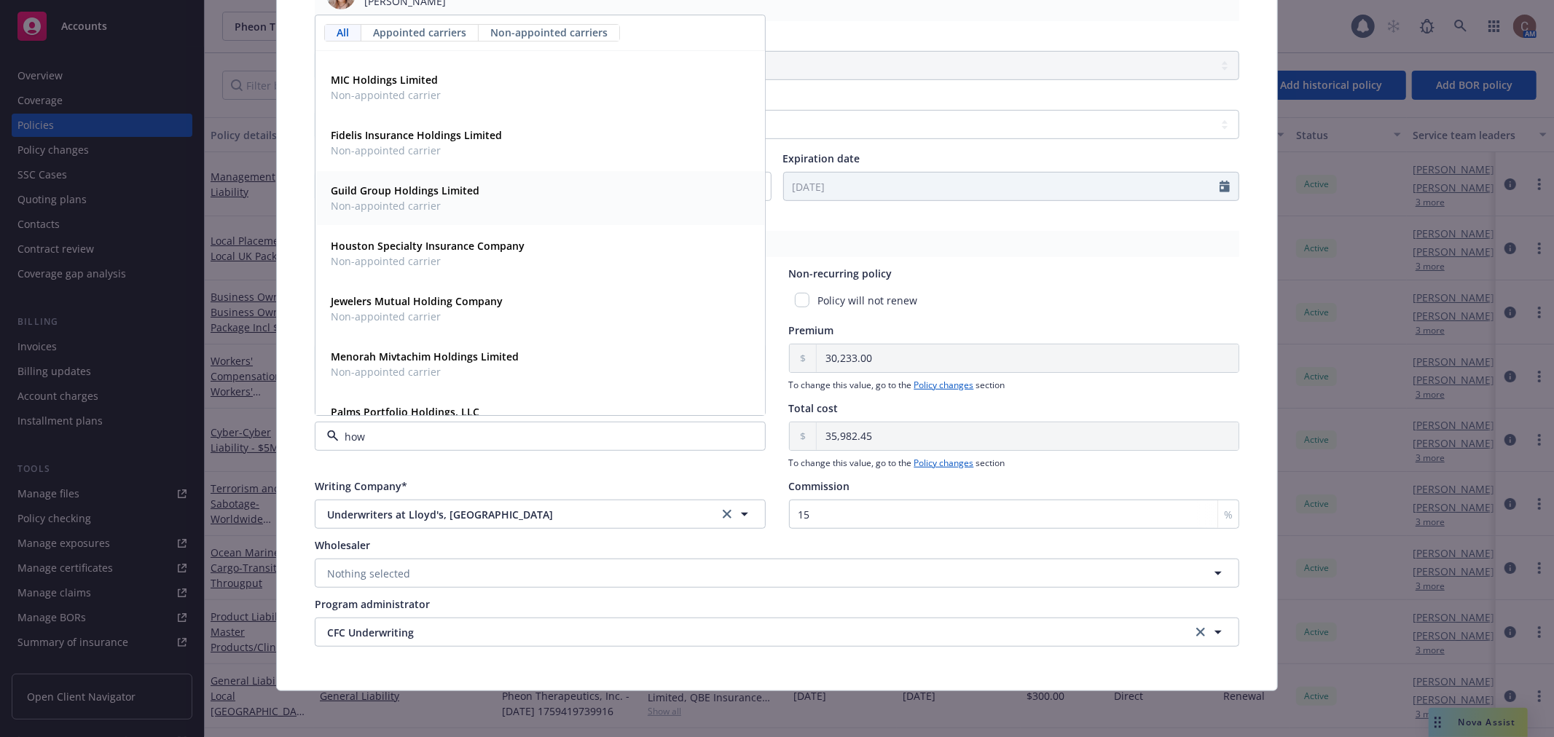
scroll to position [0, 0]
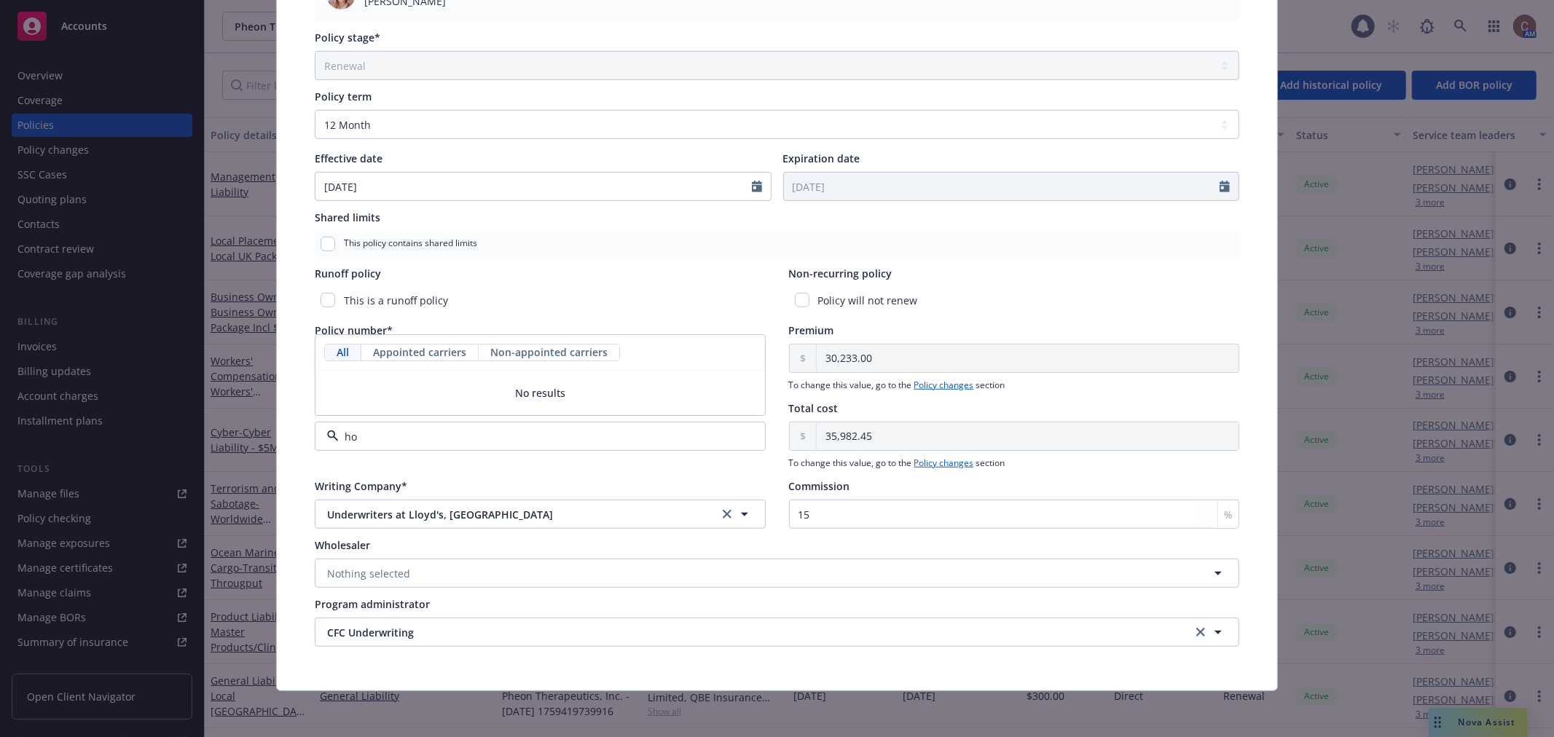
type input "h"
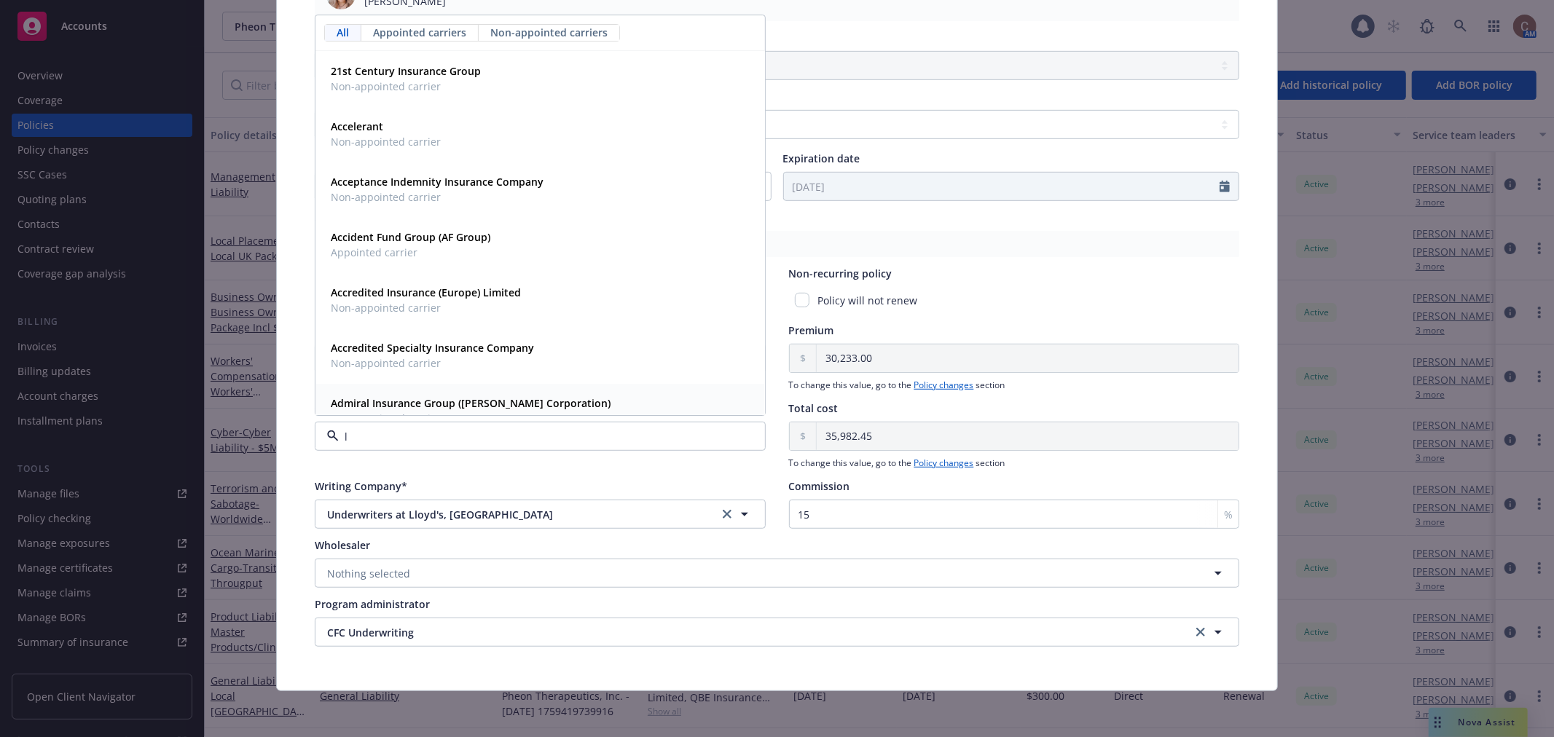
type input "ll"
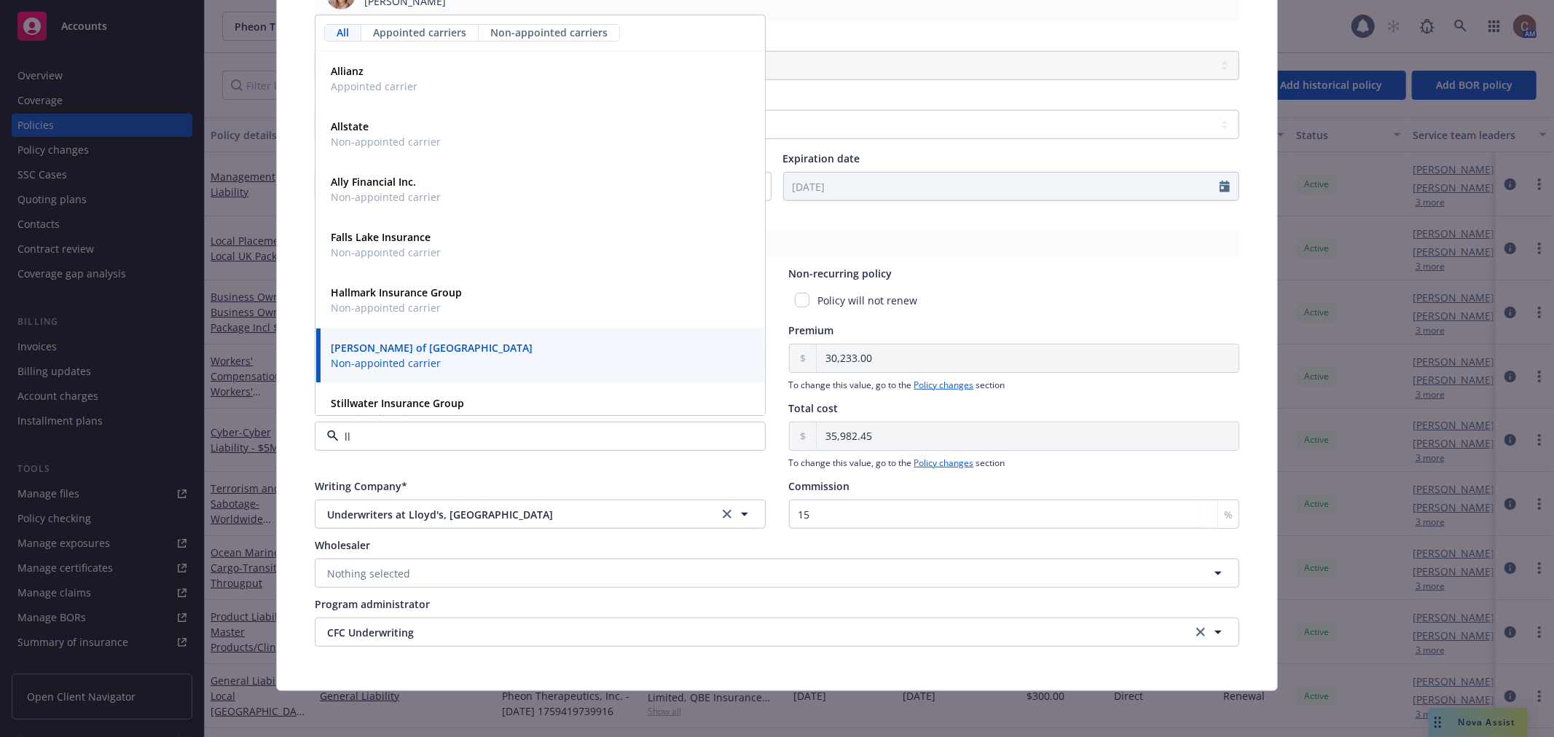
click at [388, 348] on strong "[PERSON_NAME] of [GEOGRAPHIC_DATA]" at bounding box center [432, 348] width 202 height 14
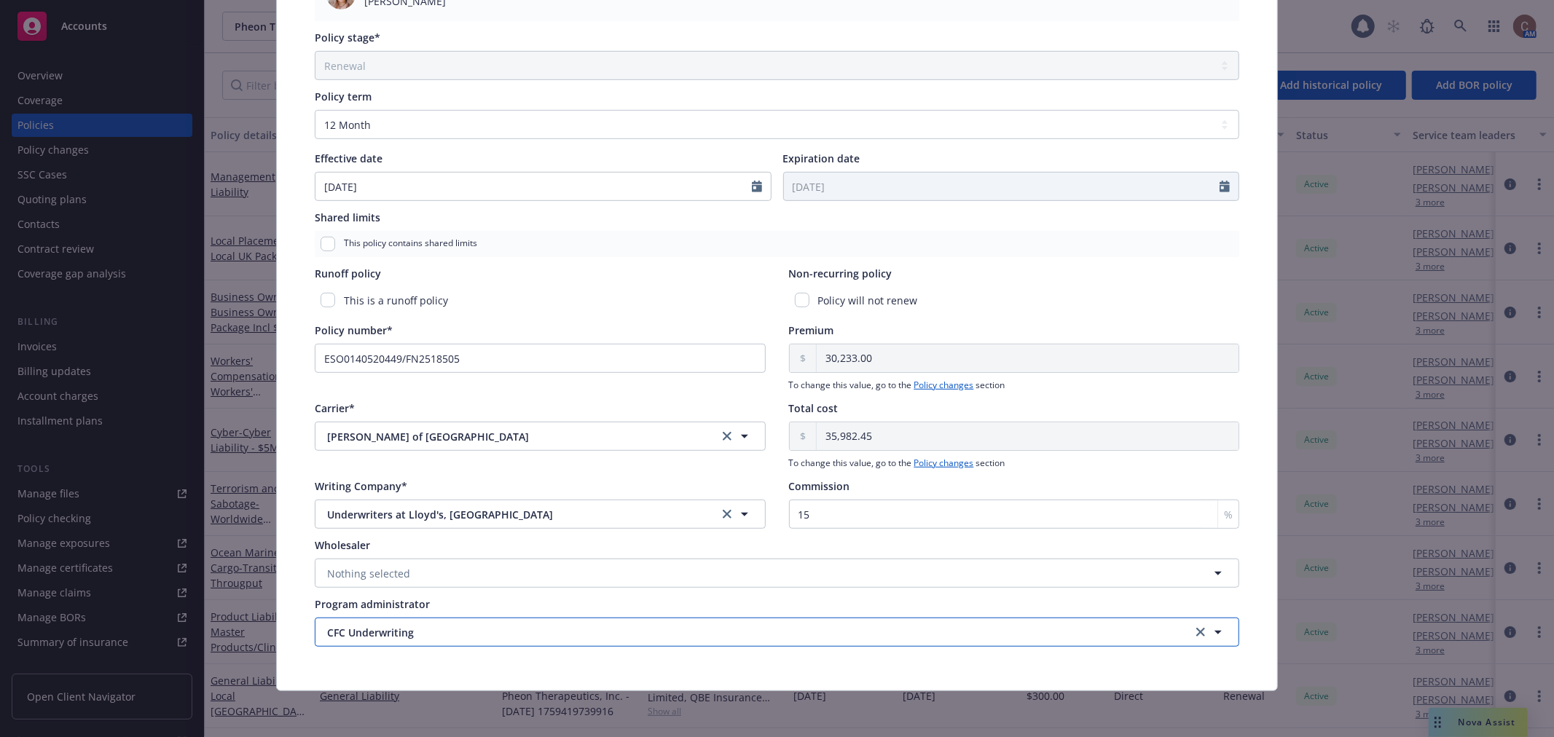
click at [431, 640] on button "CFC Underwriting" at bounding box center [777, 632] width 925 height 29
type input "j"
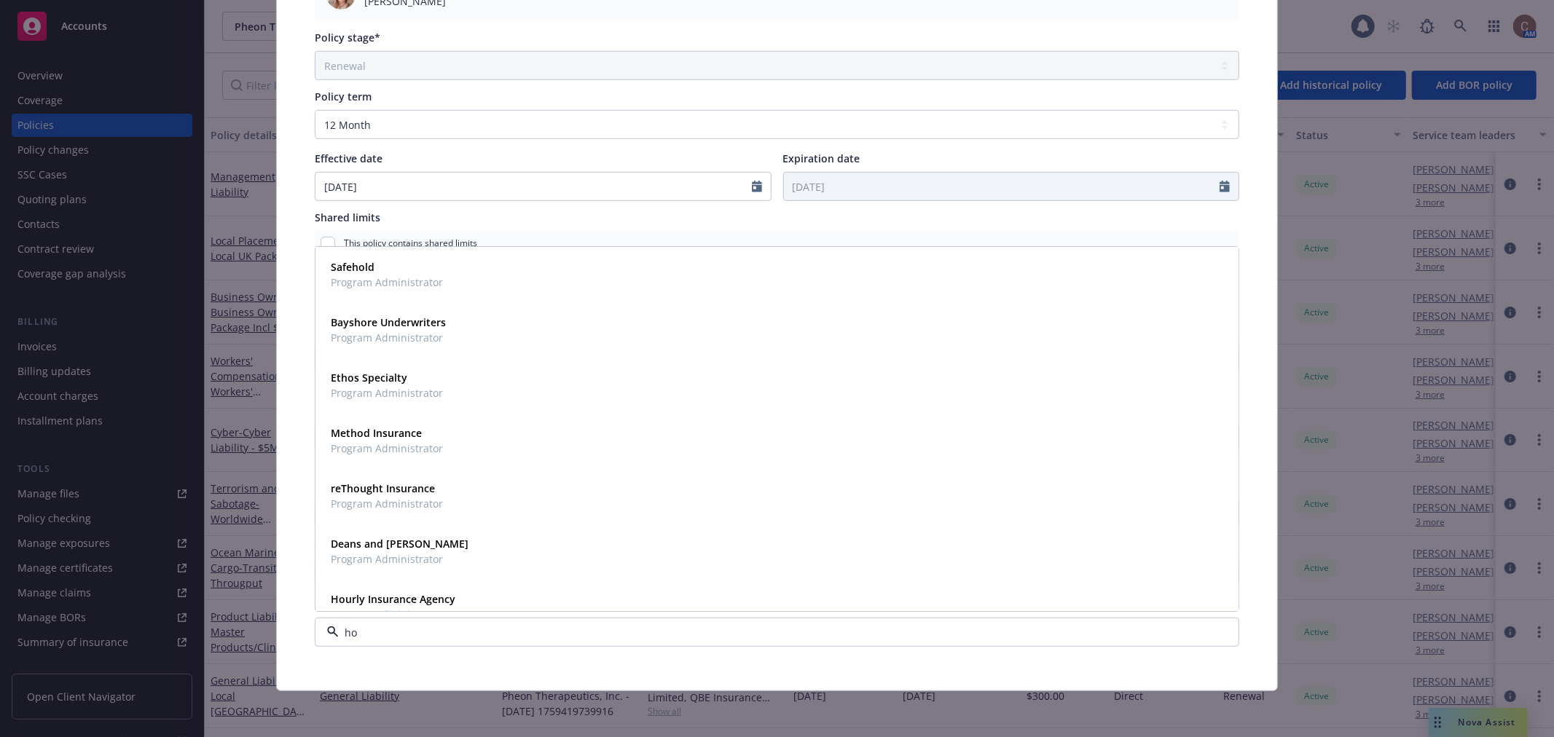
type input "how"
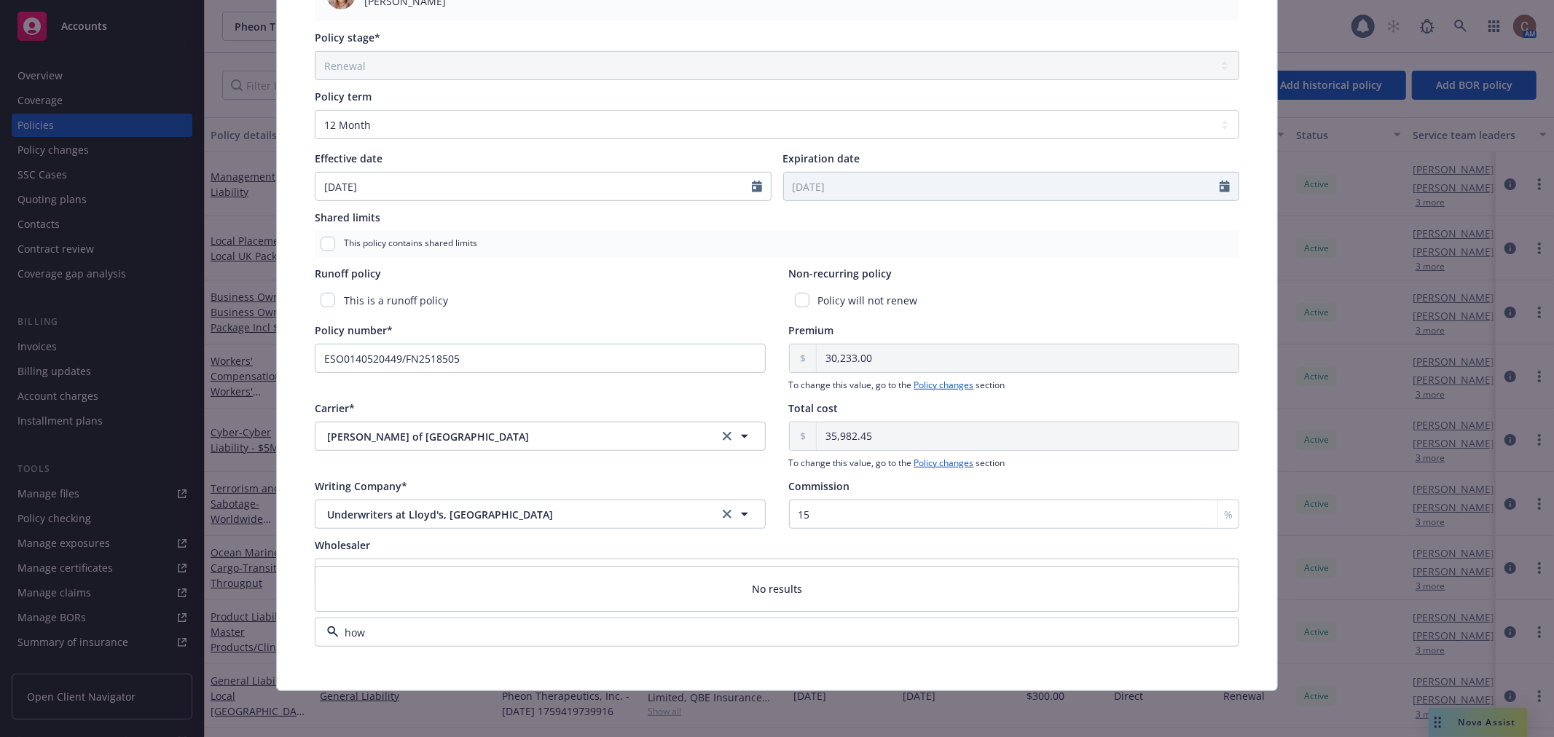
click at [428, 630] on input "how" at bounding box center [774, 632] width 871 height 15
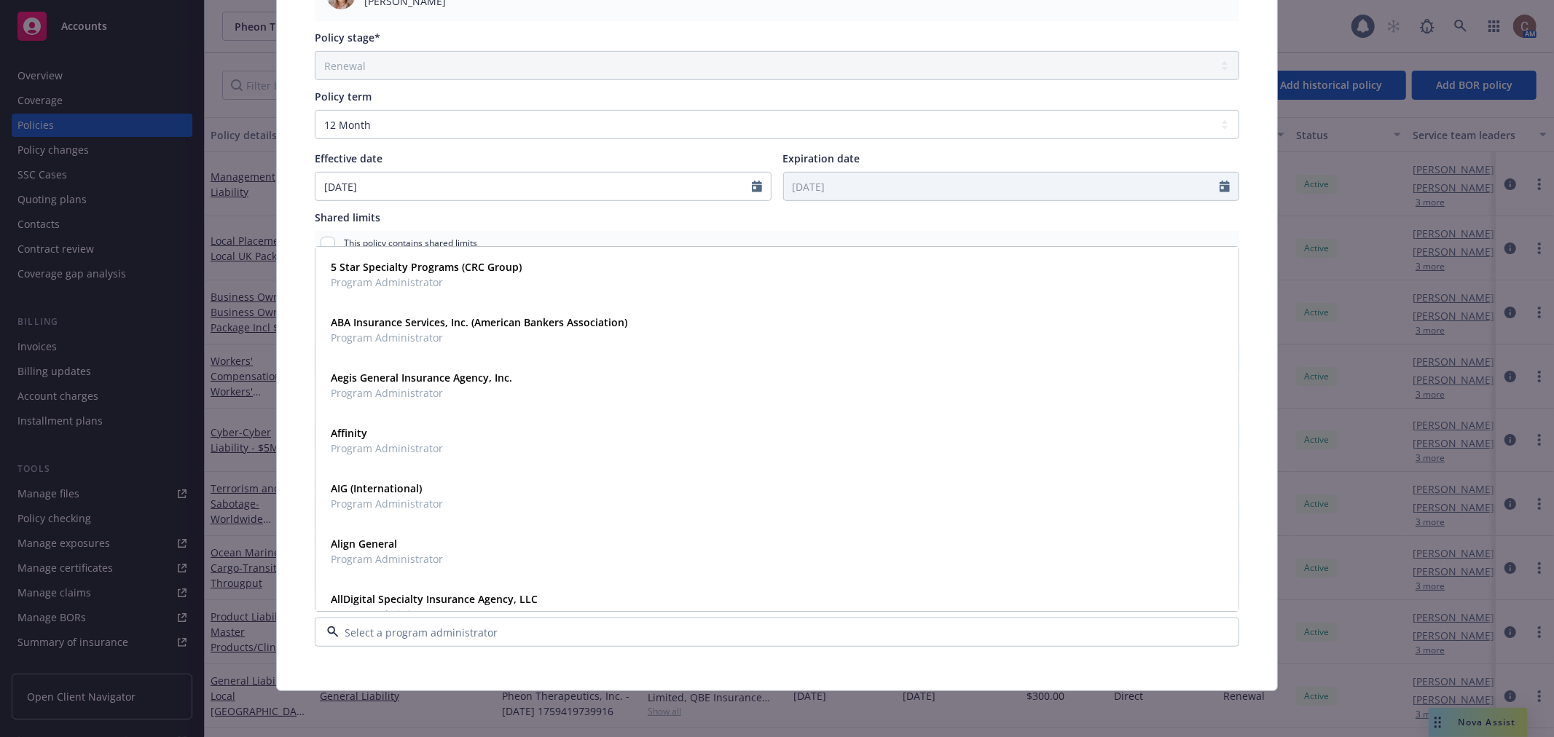
click at [579, 200] on div "[DATE]" at bounding box center [543, 186] width 457 height 29
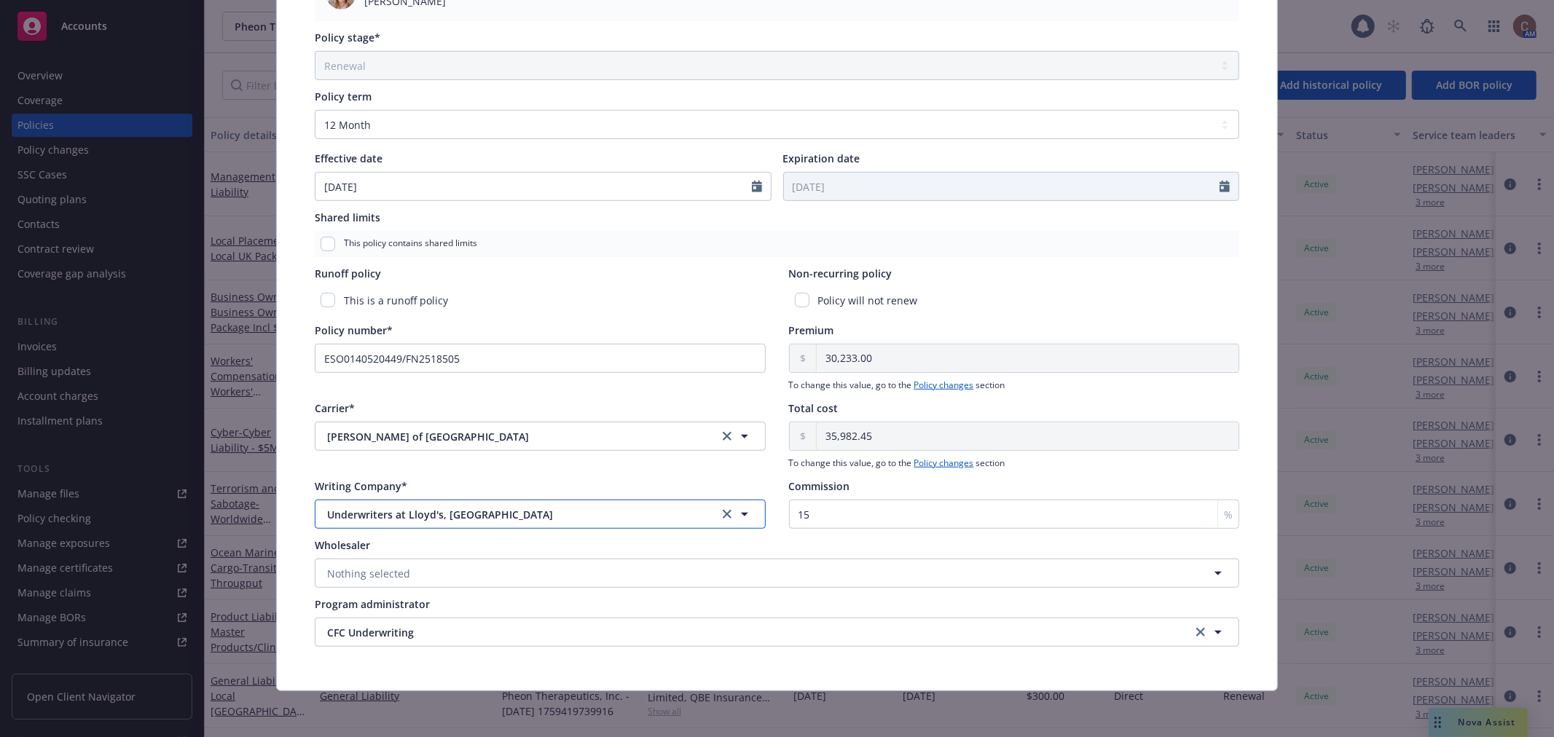
click at [513, 512] on span "Underwriters at Lloyd's, [GEOGRAPHIC_DATA]" at bounding box center [510, 514] width 367 height 15
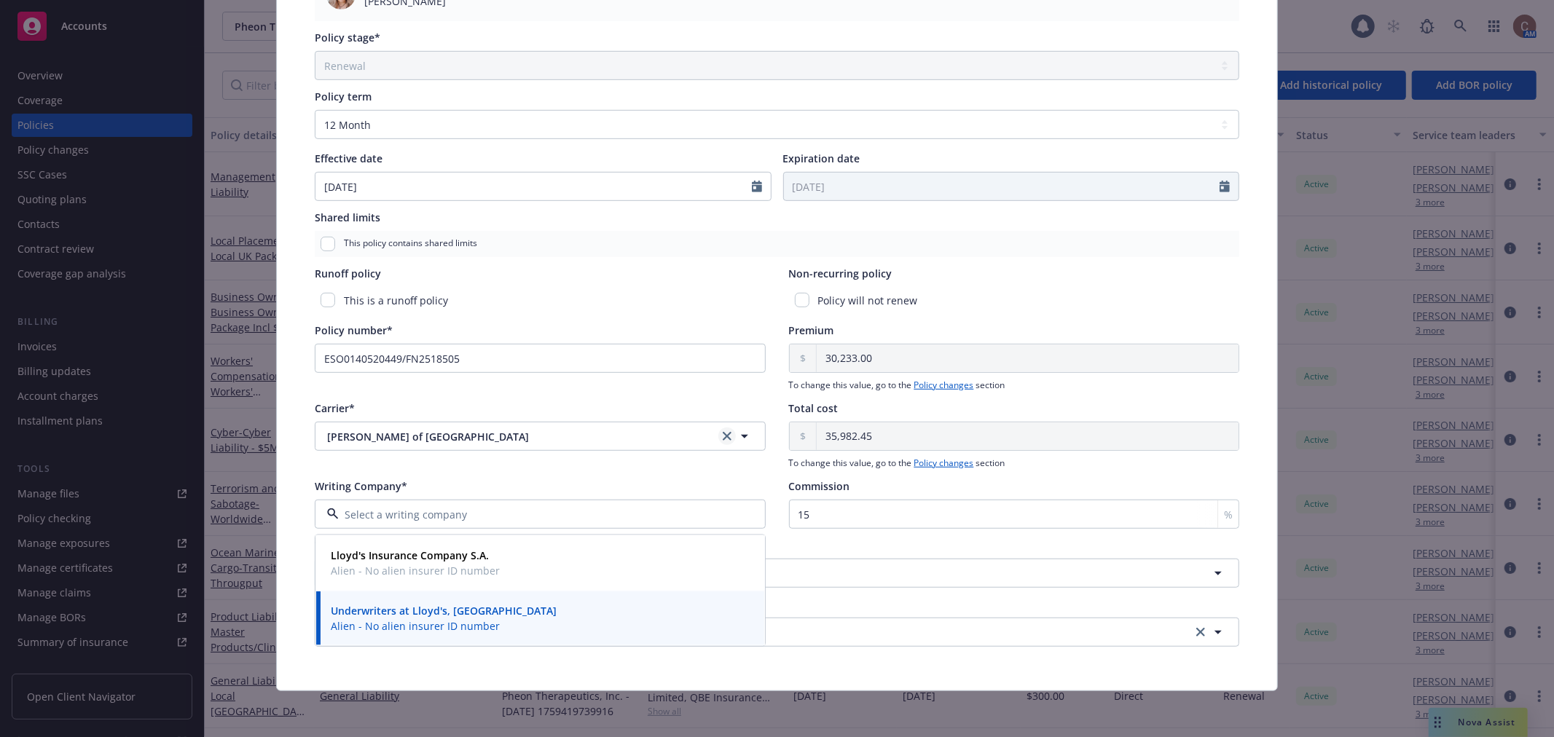
click at [723, 434] on icon "clear selection" at bounding box center [727, 436] width 9 height 9
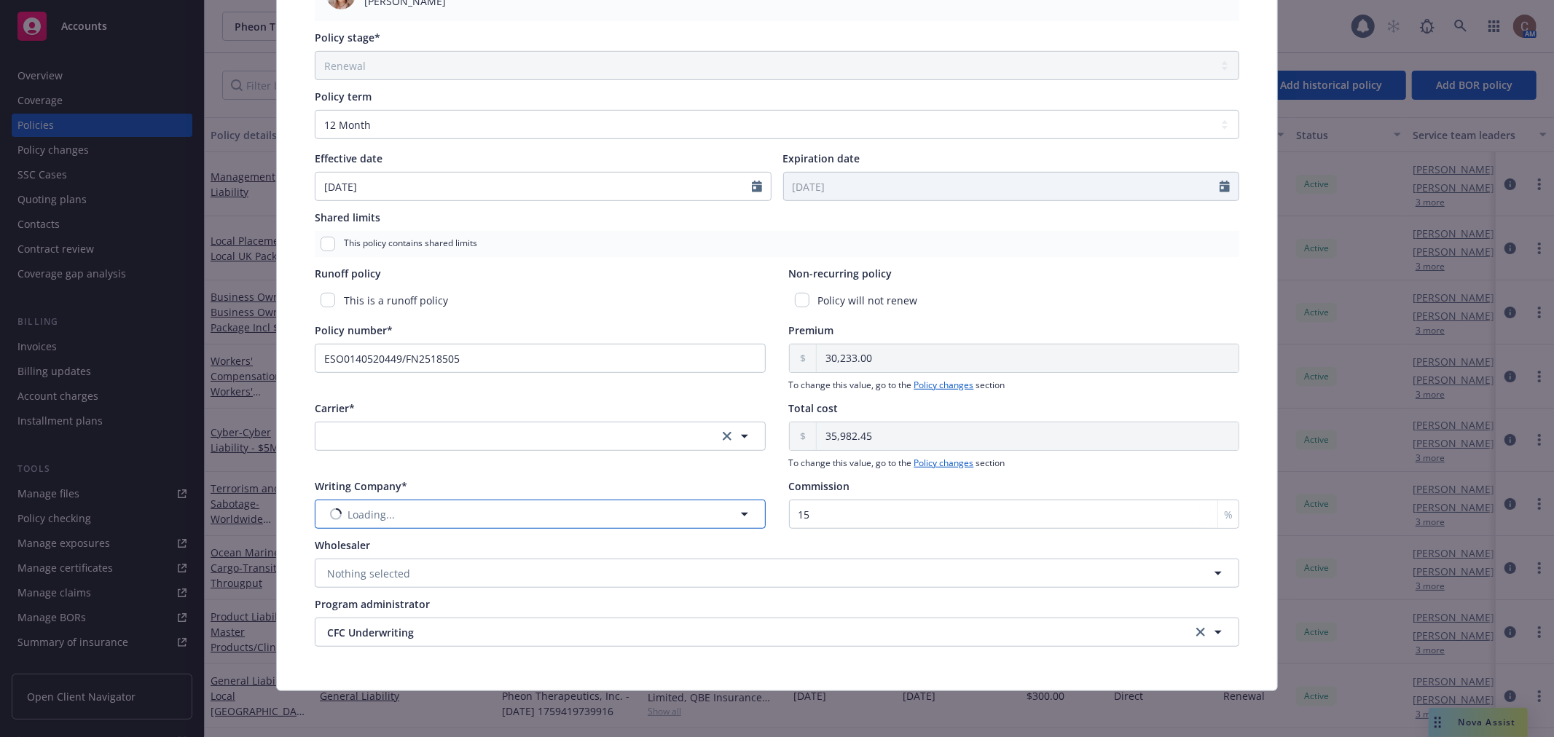
click at [532, 514] on button "Loading..." at bounding box center [540, 514] width 451 height 29
type input "howden"
click at [550, 469] on div "Carrier*" at bounding box center [540, 435] width 451 height 69
click at [447, 625] on span "CFC Underwriting" at bounding box center [724, 632] width 794 height 15
type input "h"
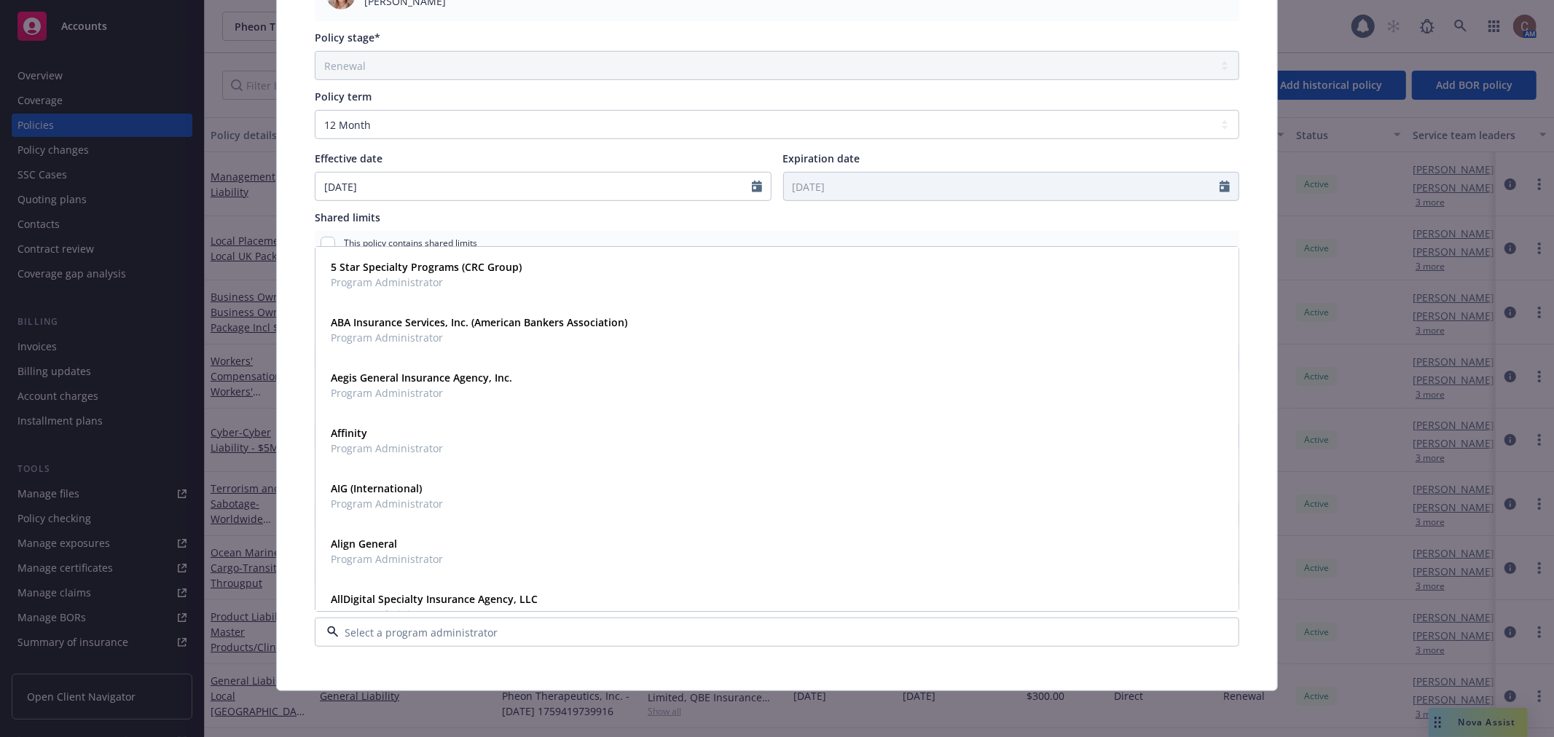
click at [533, 206] on div "Policy type* Cyber Display name Cyber Liability - $5M Limit Producer(s)* SVP [P…" at bounding box center [777, 72] width 942 height 1168
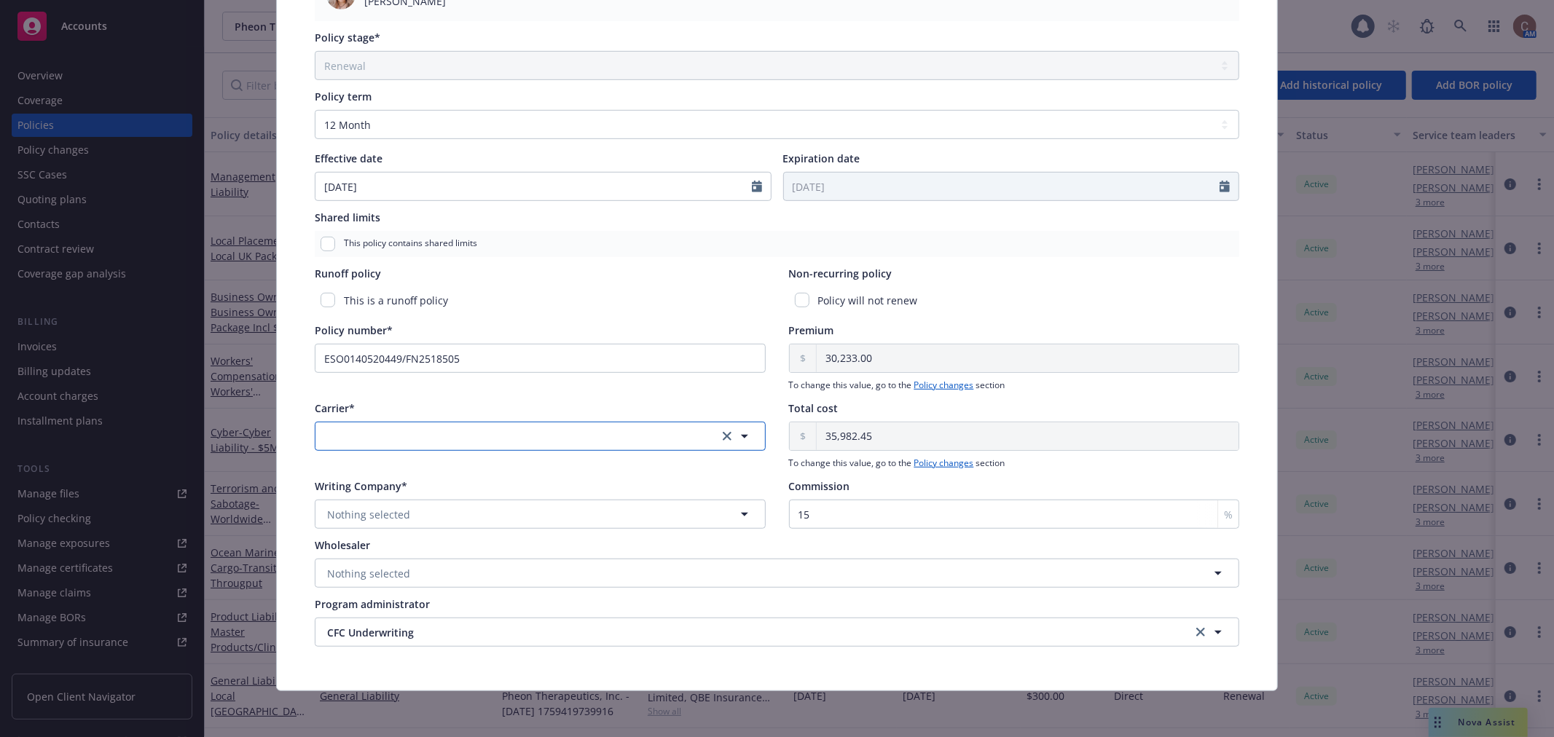
click at [397, 432] on button "button" at bounding box center [540, 436] width 451 height 29
type input "h"
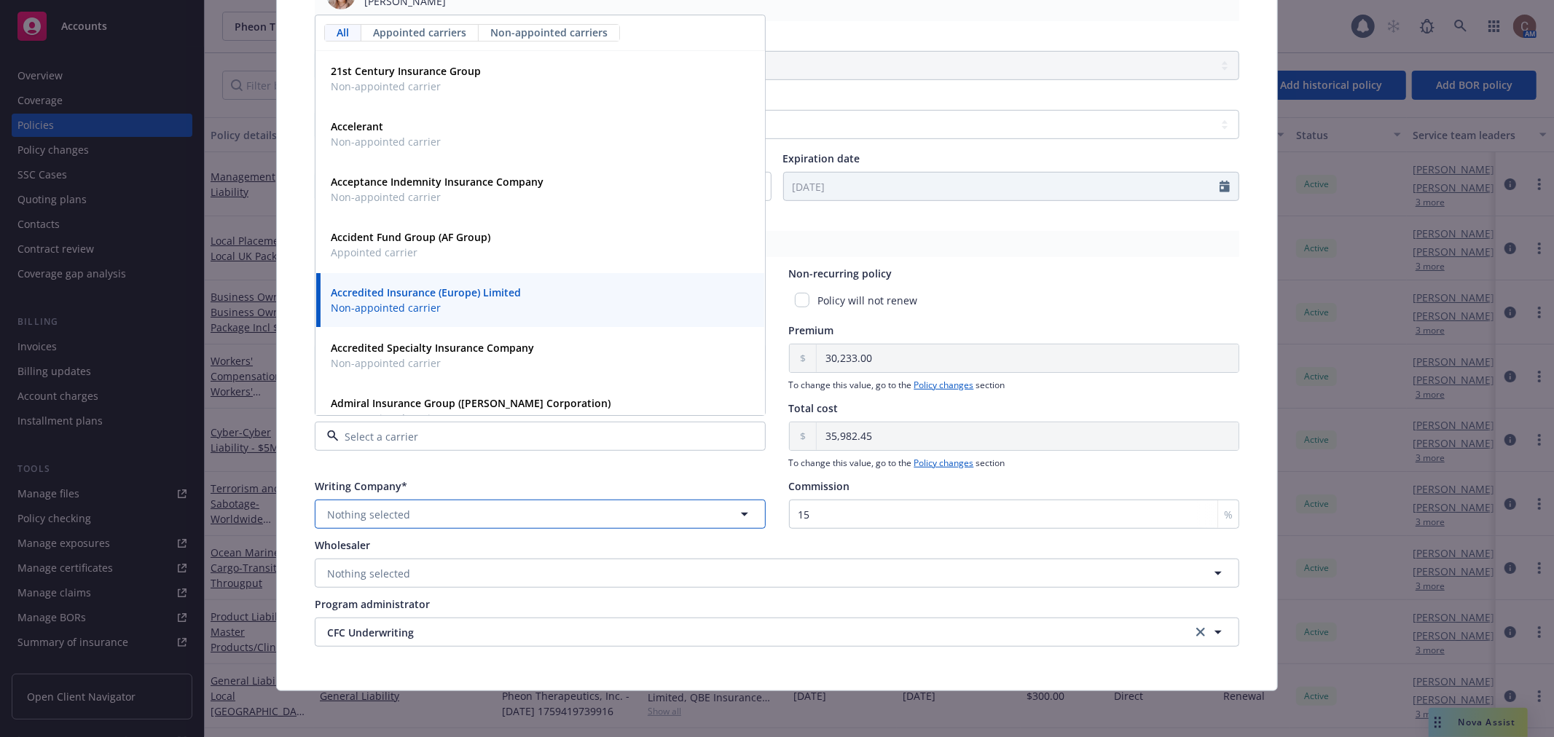
click at [372, 514] on span "Nothing selected" at bounding box center [368, 514] width 83 height 15
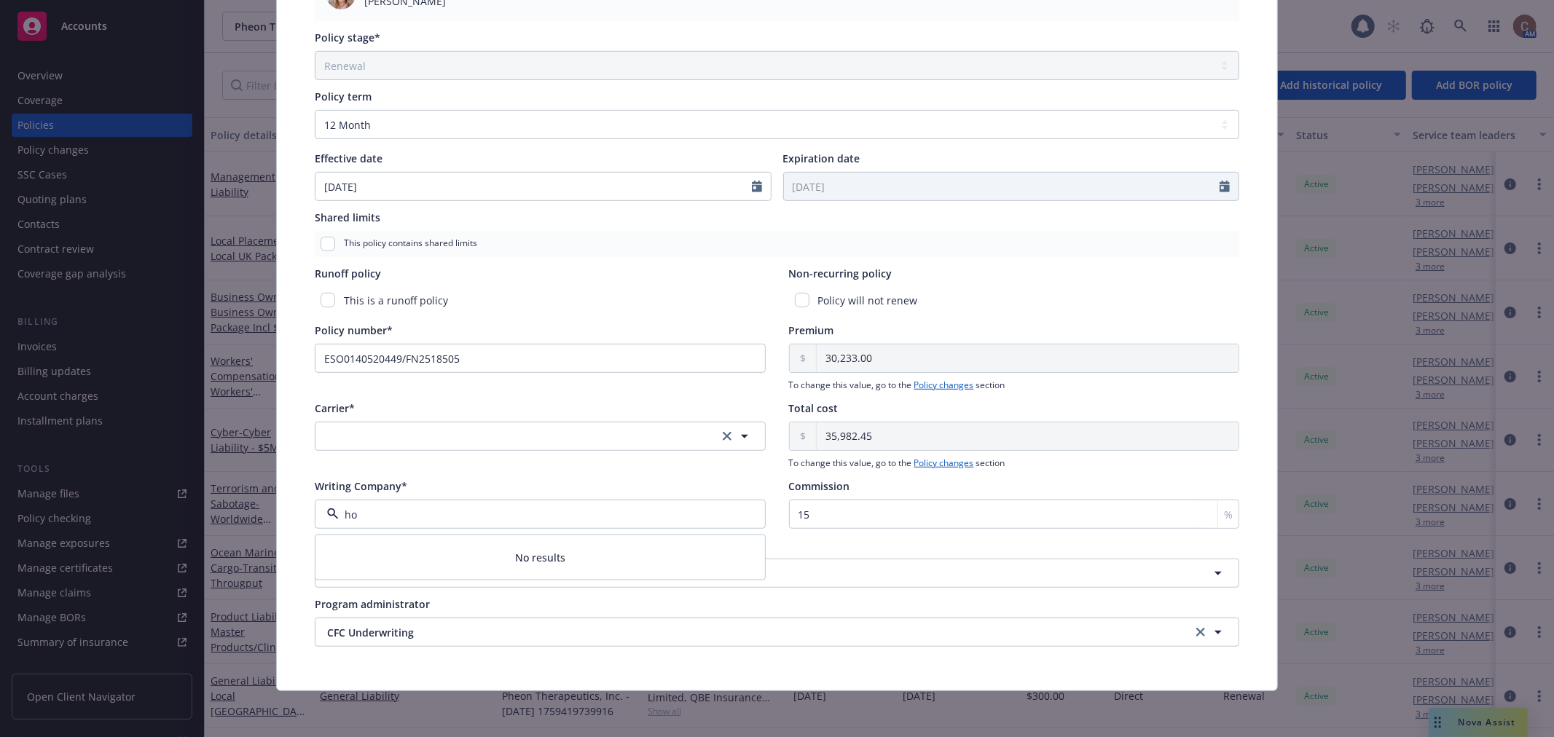
type input "h"
type input "llo"
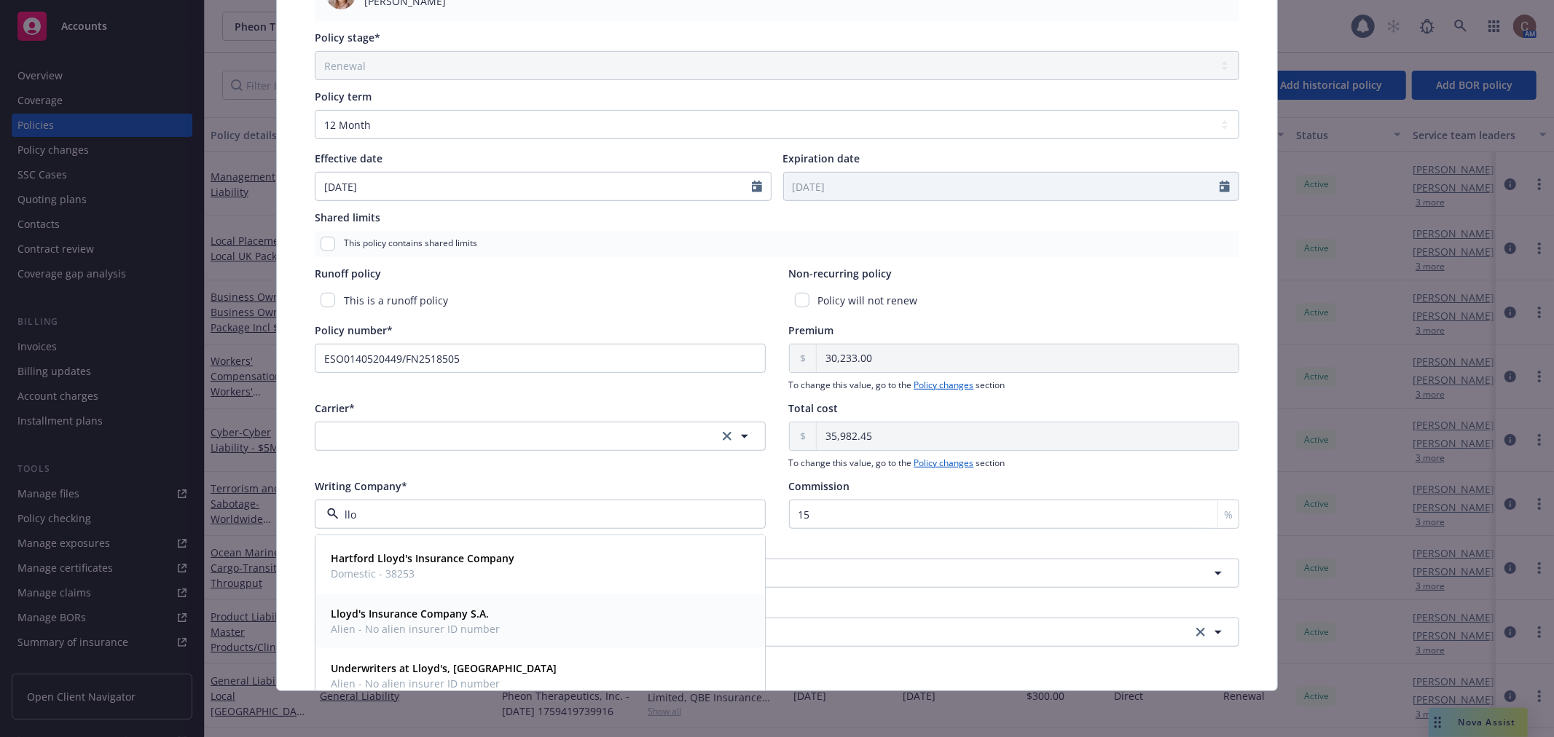
scroll to position [81, 0]
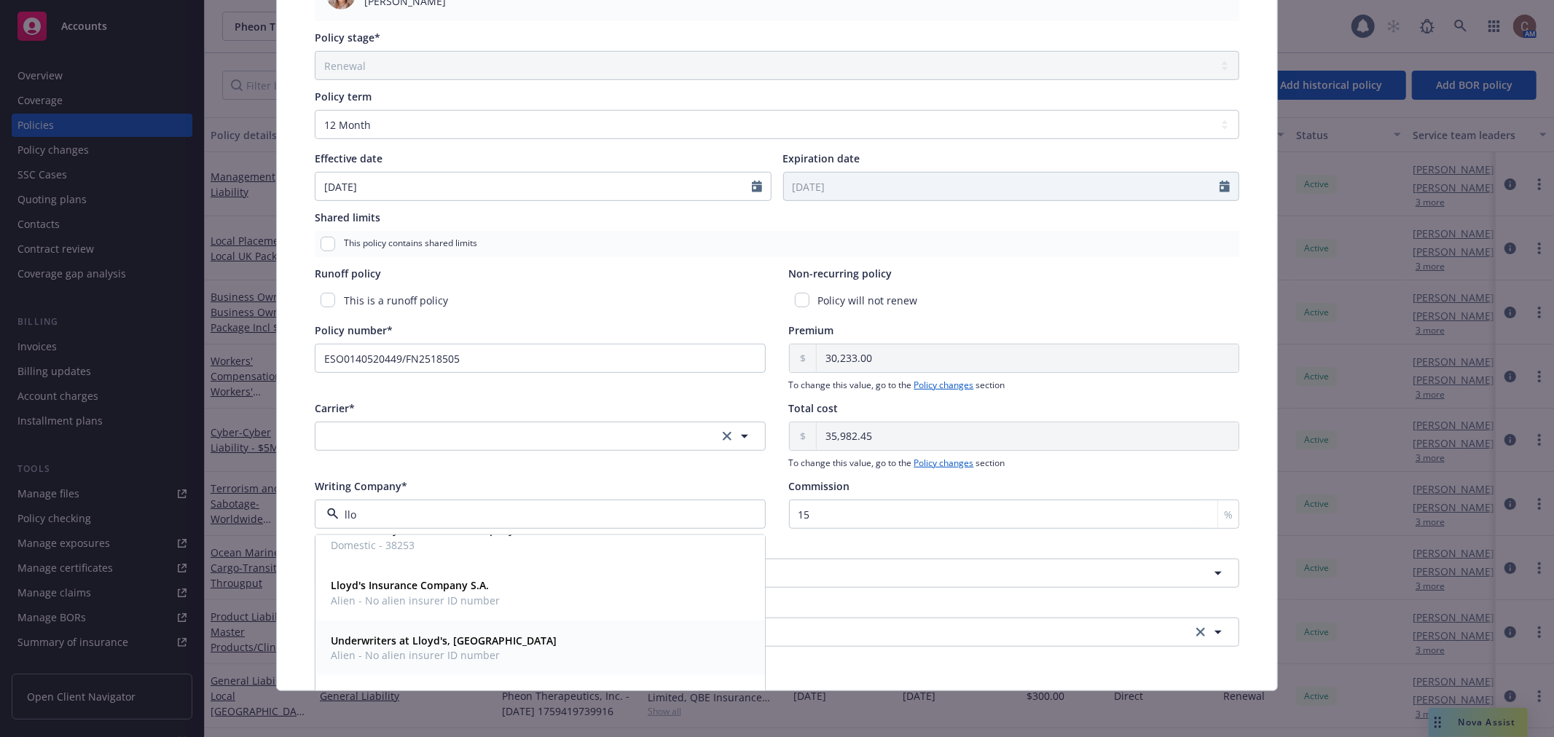
click at [393, 640] on strong "Underwriters at Lloyd's, [GEOGRAPHIC_DATA]" at bounding box center [444, 641] width 226 height 14
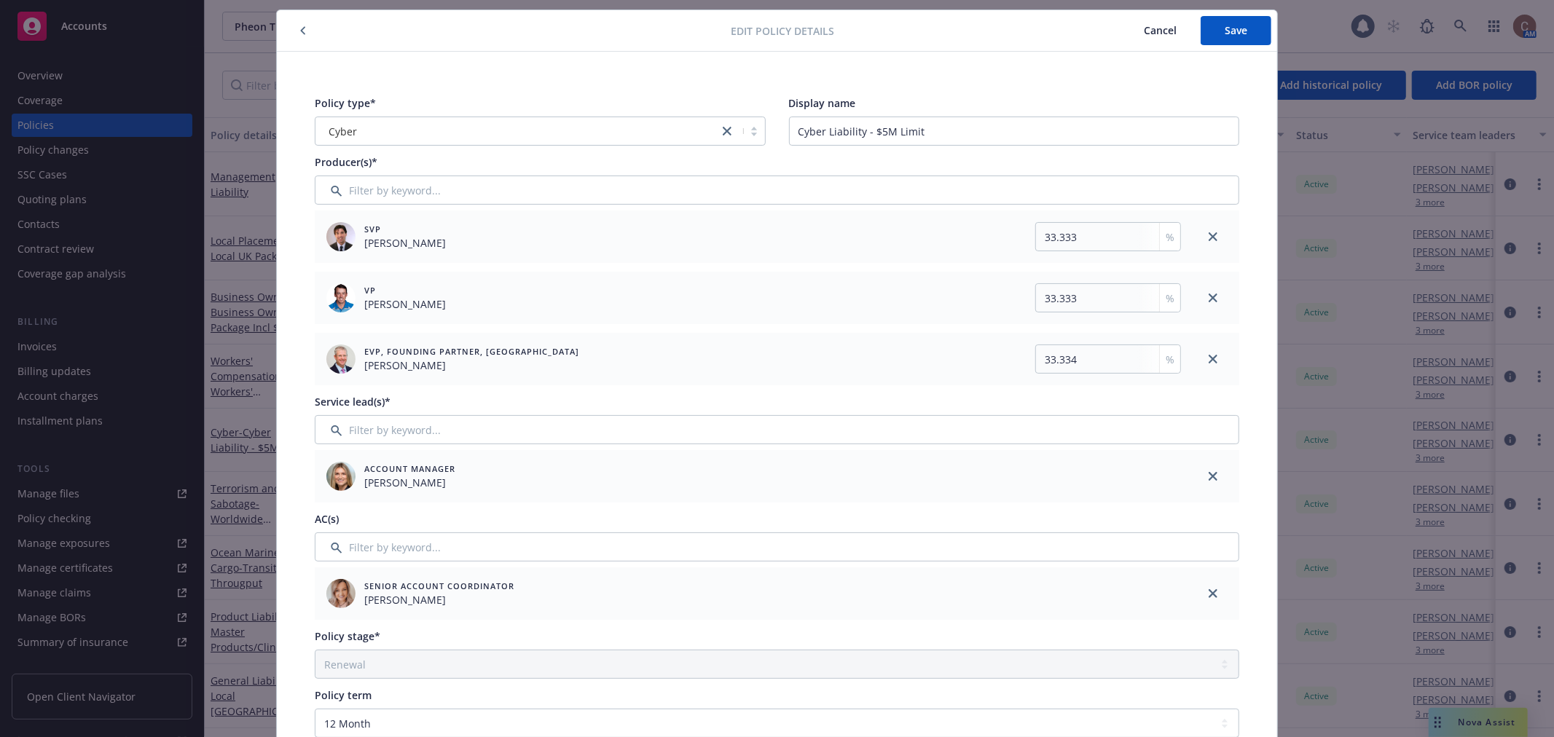
scroll to position [0, 0]
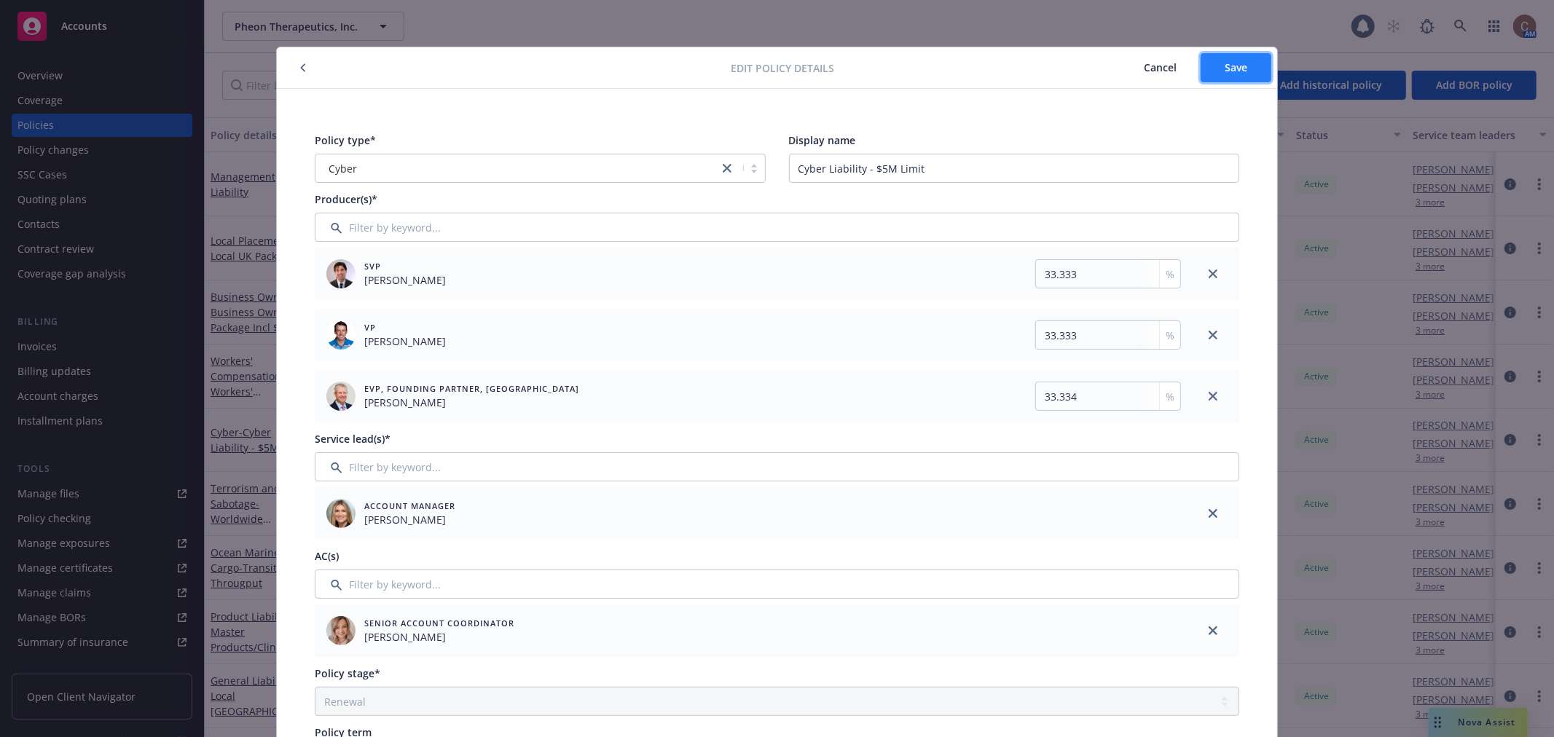
click at [1226, 69] on span "Save" at bounding box center [1236, 67] width 23 height 14
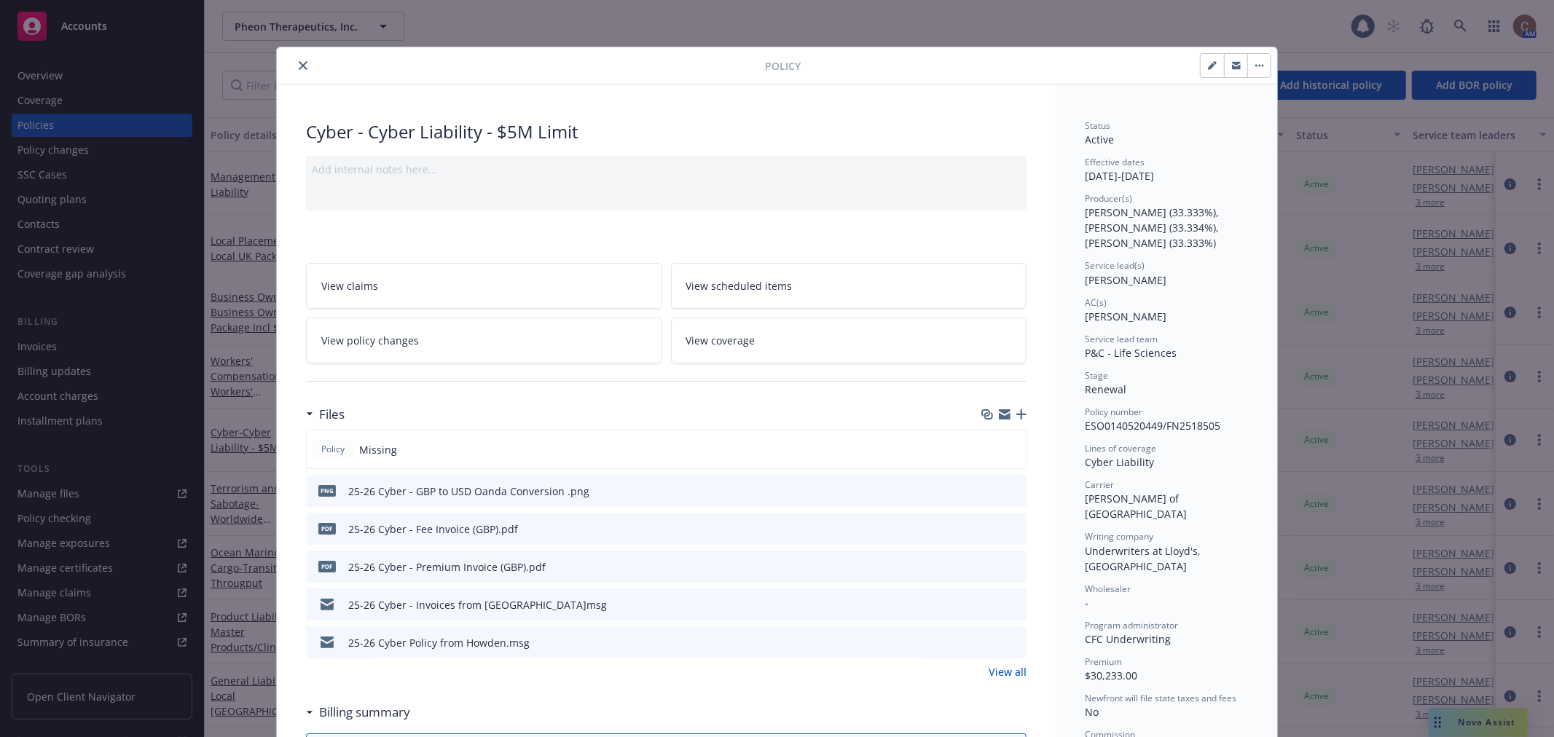
click at [1208, 66] on icon "button" at bounding box center [1212, 65] width 9 height 9
select select "RENEWAL"
select select "12"
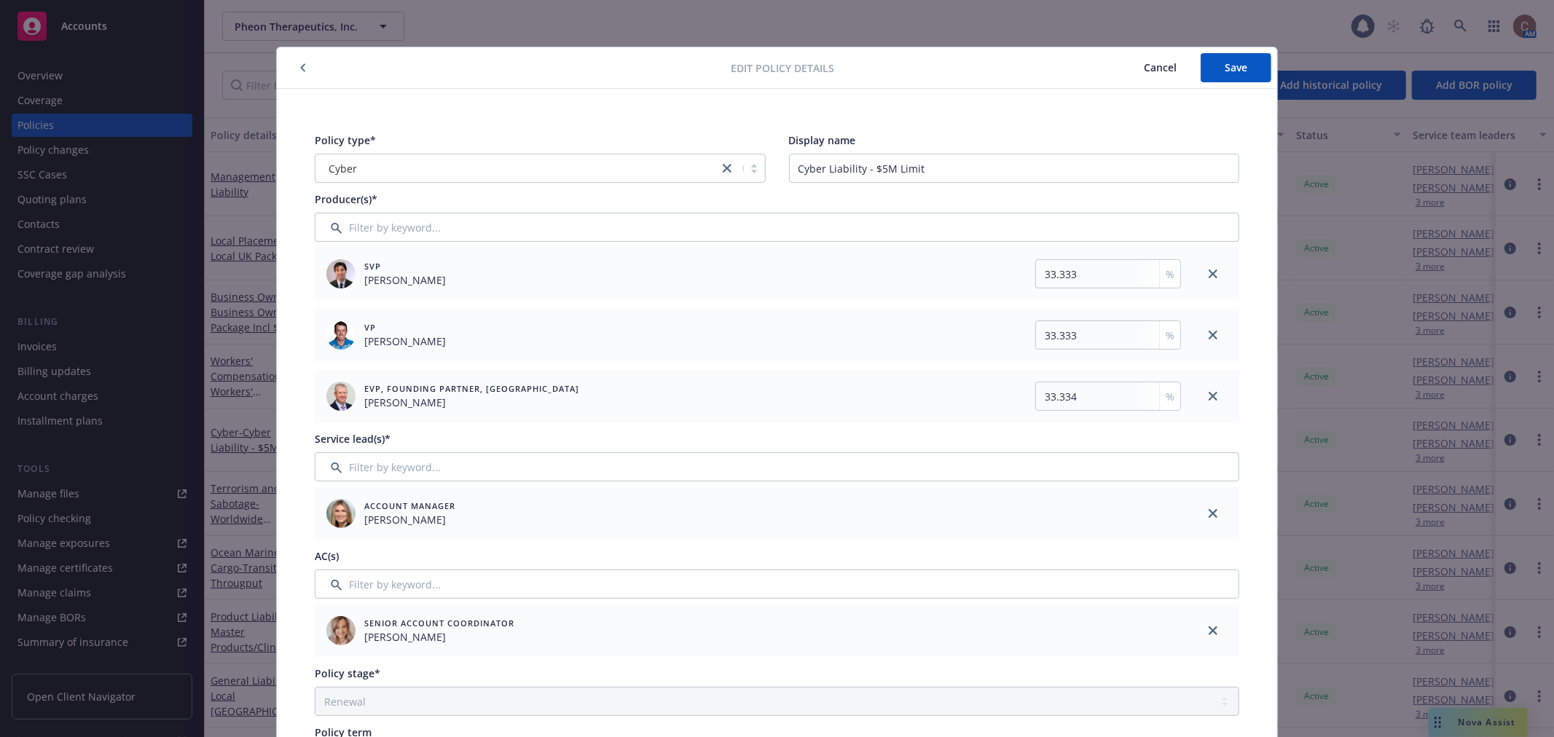
scroll to position [566, 0]
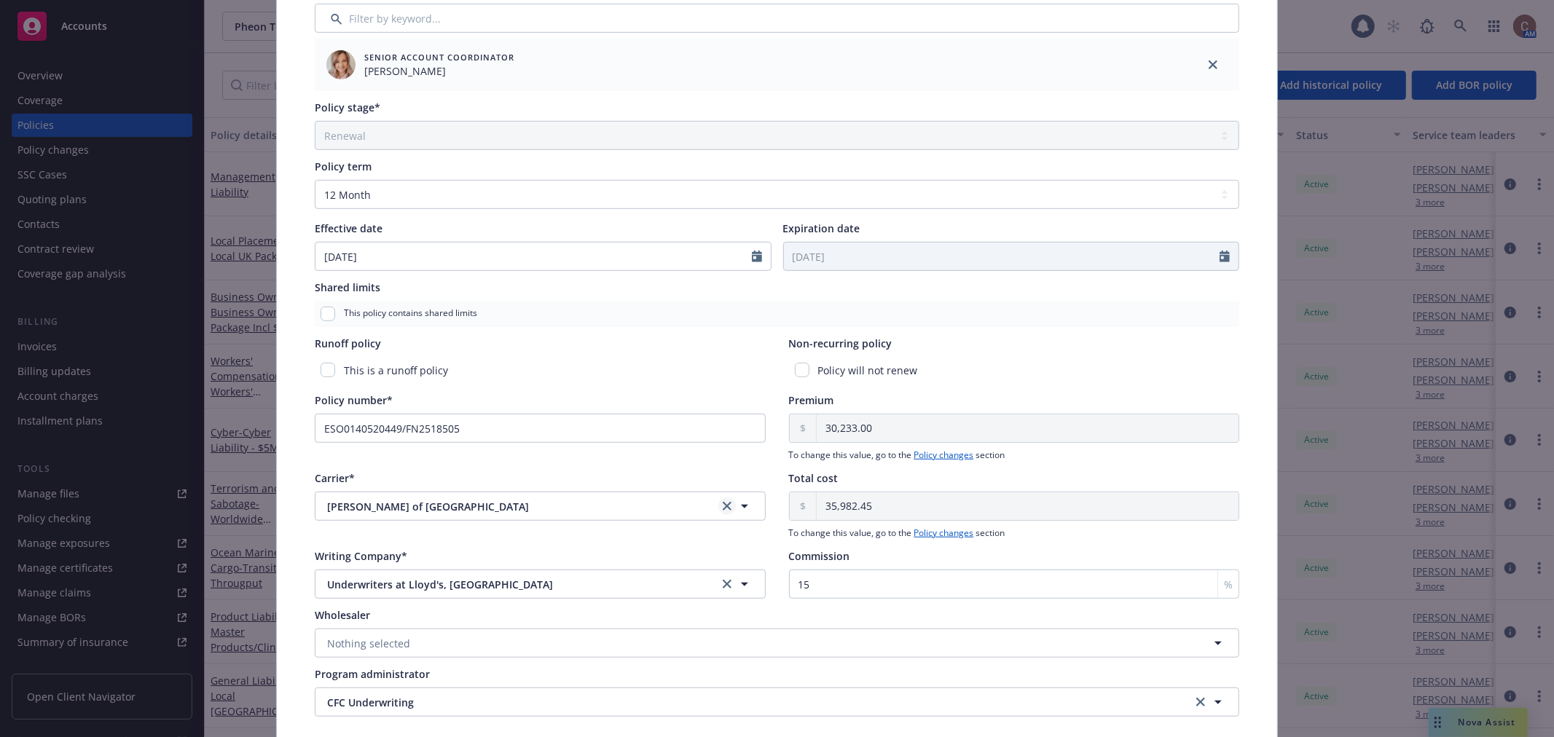
click at [723, 506] on icon "clear selection" at bounding box center [727, 506] width 9 height 9
click at [736, 586] on icon "button" at bounding box center [744, 584] width 17 height 17
click at [710, 667] on div "Program administrator" at bounding box center [777, 674] width 925 height 15
click at [1192, 702] on link "clear selection" at bounding box center [1200, 702] width 17 height 17
drag, startPoint x: 503, startPoint y: 479, endPoint x: 511, endPoint y: 511, distance: 33.2
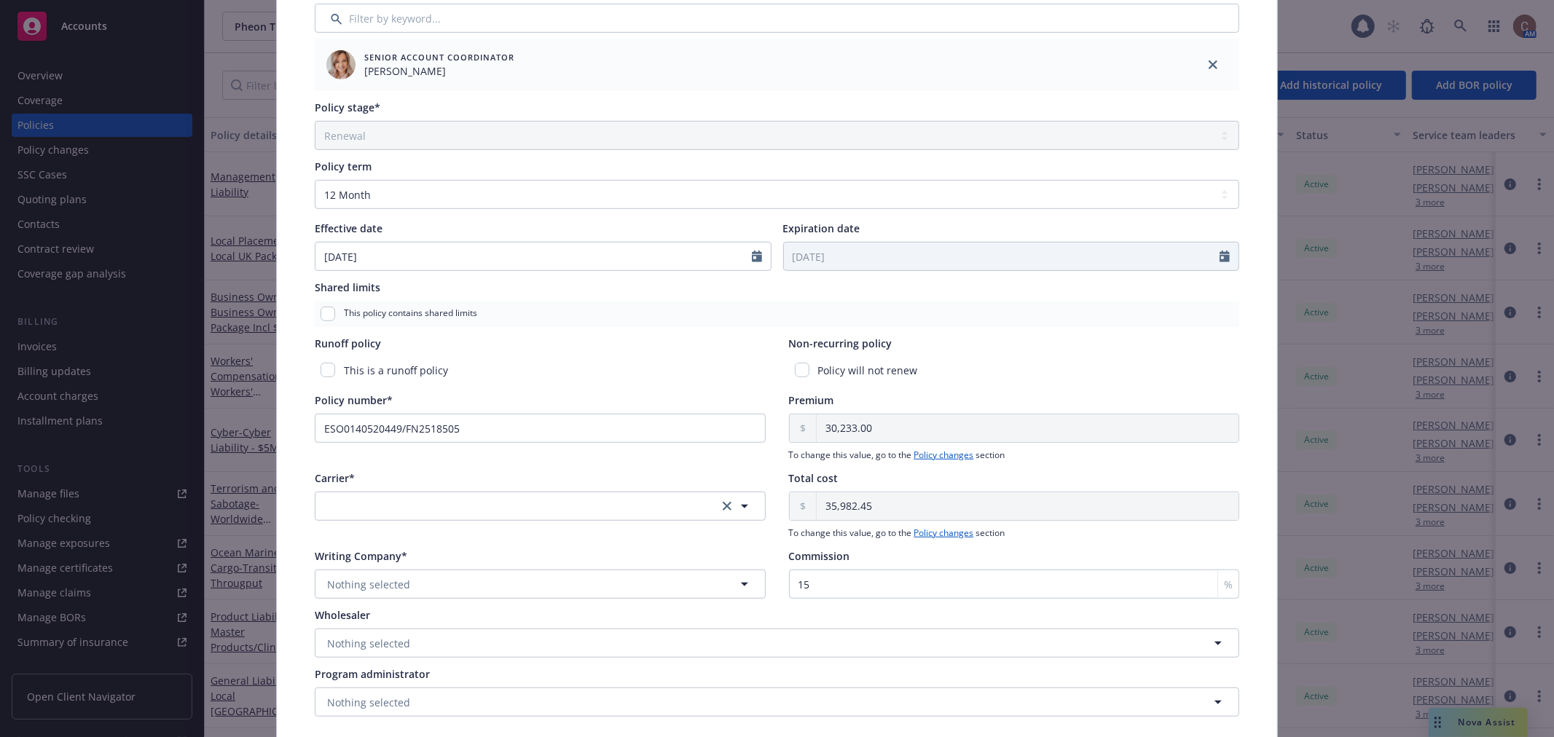
click at [503, 479] on div "Carrier*" at bounding box center [540, 478] width 451 height 15
click at [511, 511] on button "button" at bounding box center [540, 506] width 451 height 29
type input "h"
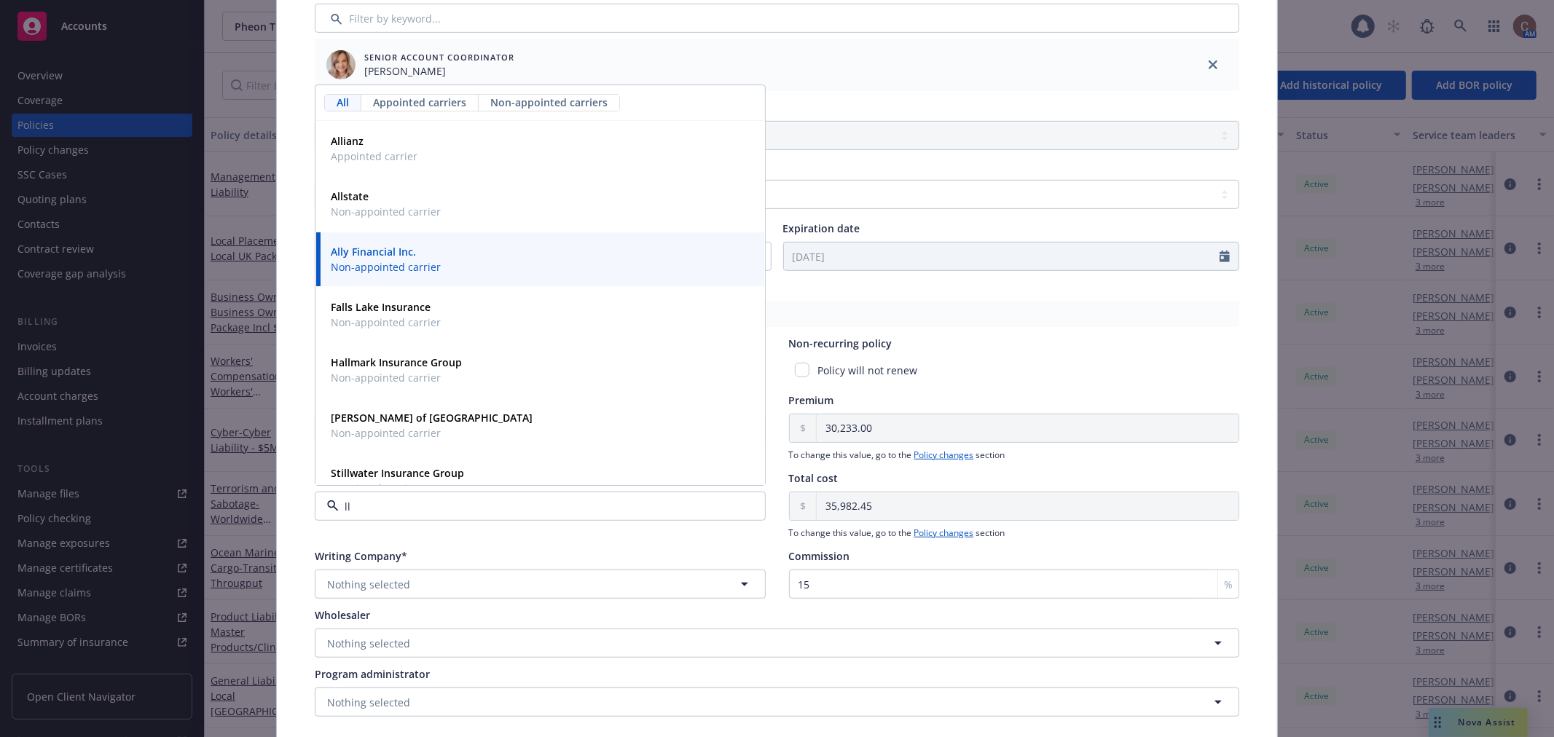
type input "llo"
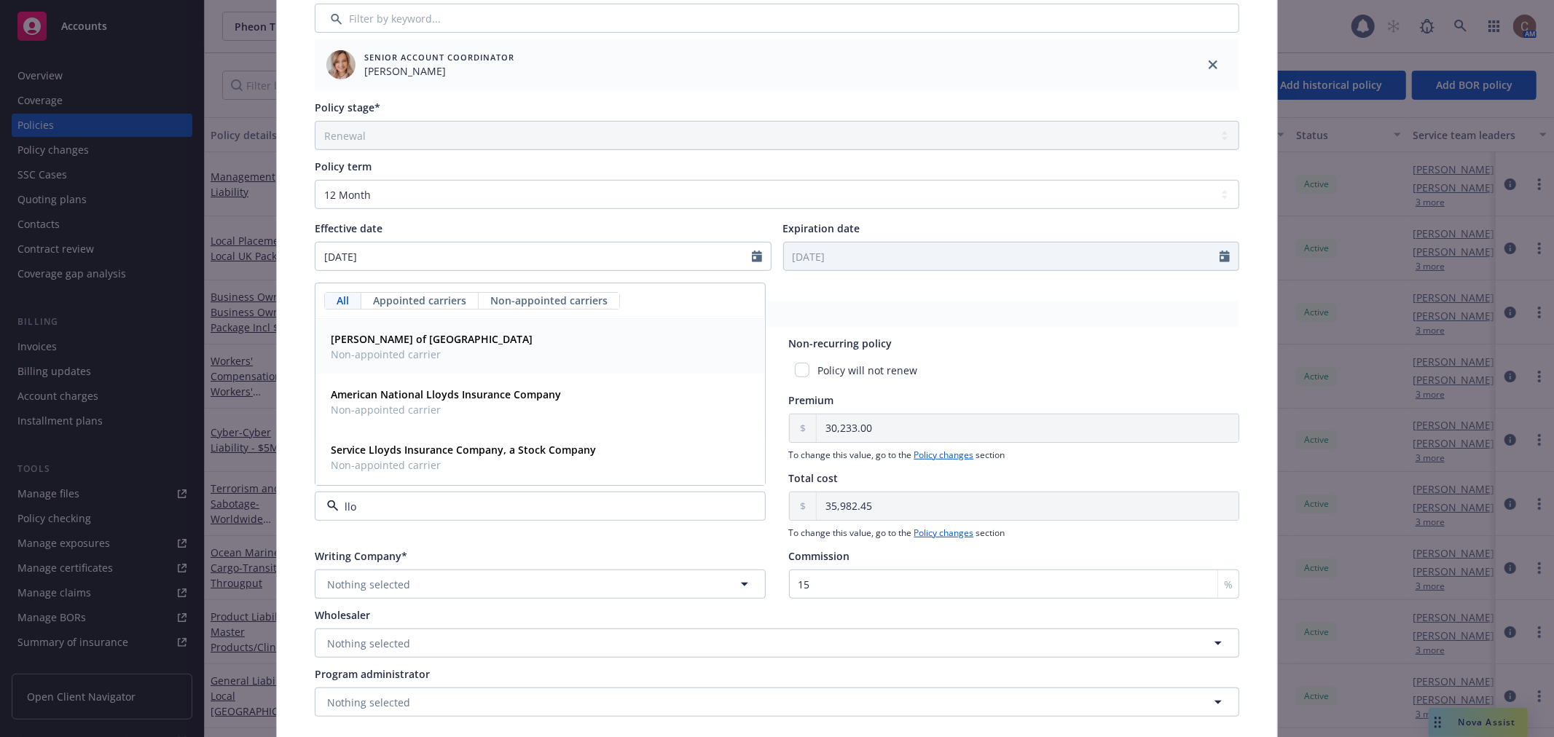
click at [383, 339] on strong "[PERSON_NAME] of [GEOGRAPHIC_DATA]" at bounding box center [432, 339] width 202 height 14
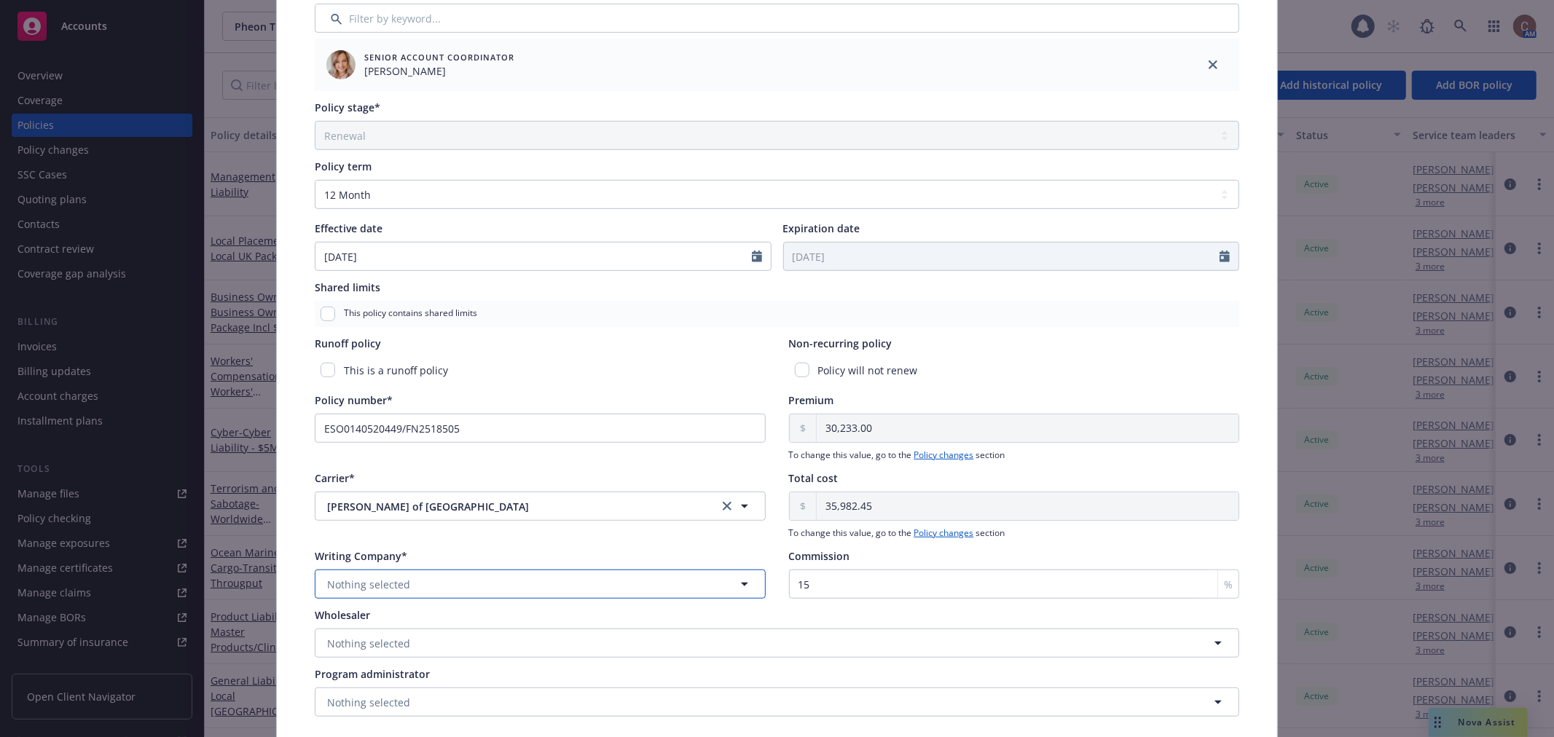
click at [434, 587] on button "Nothing selected" at bounding box center [540, 584] width 451 height 29
click at [426, 683] on strong "Underwriters at Lloyd's, [GEOGRAPHIC_DATA]" at bounding box center [444, 681] width 226 height 14
click at [412, 700] on button "Nothing selected" at bounding box center [777, 702] width 925 height 29
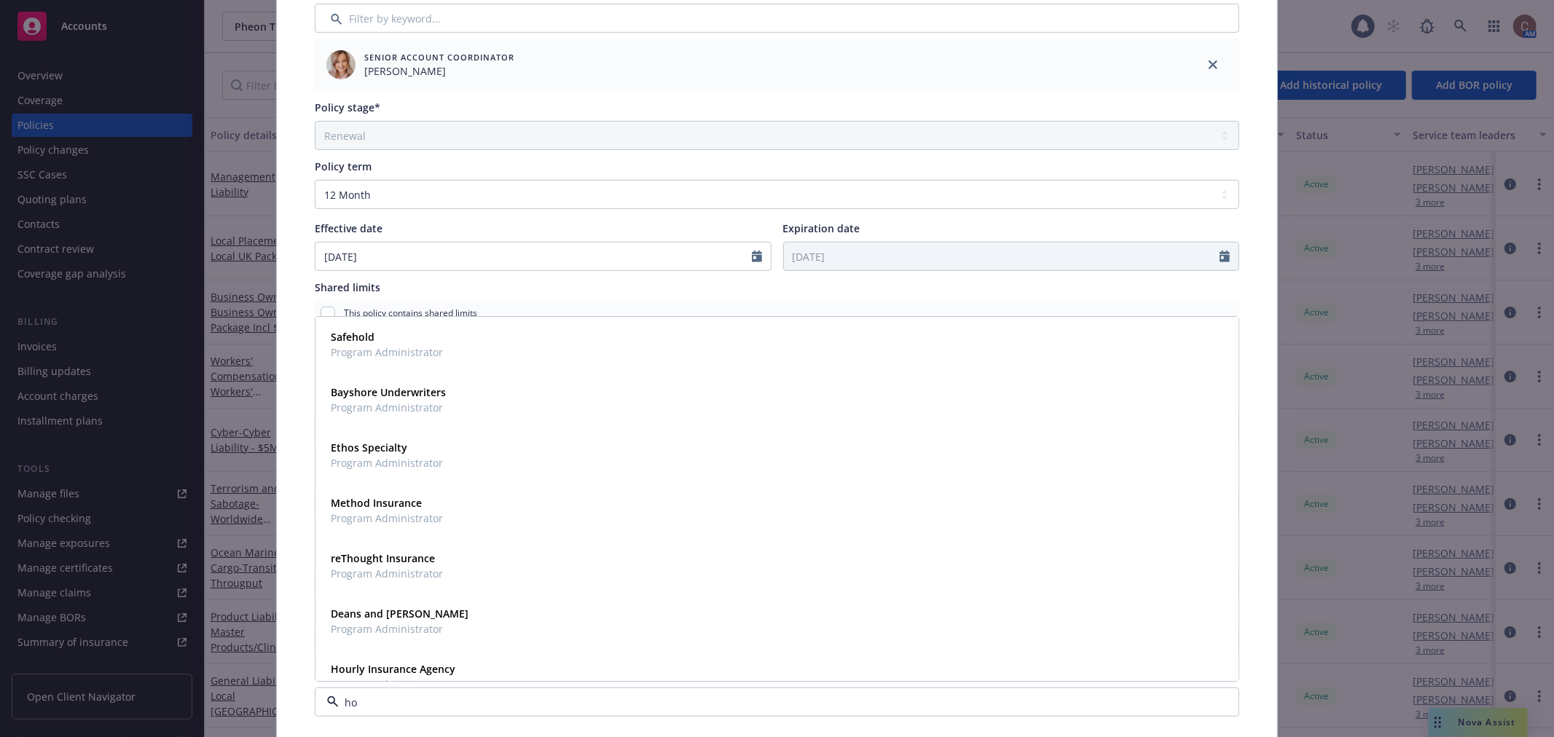
type input "h"
type input "cfc"
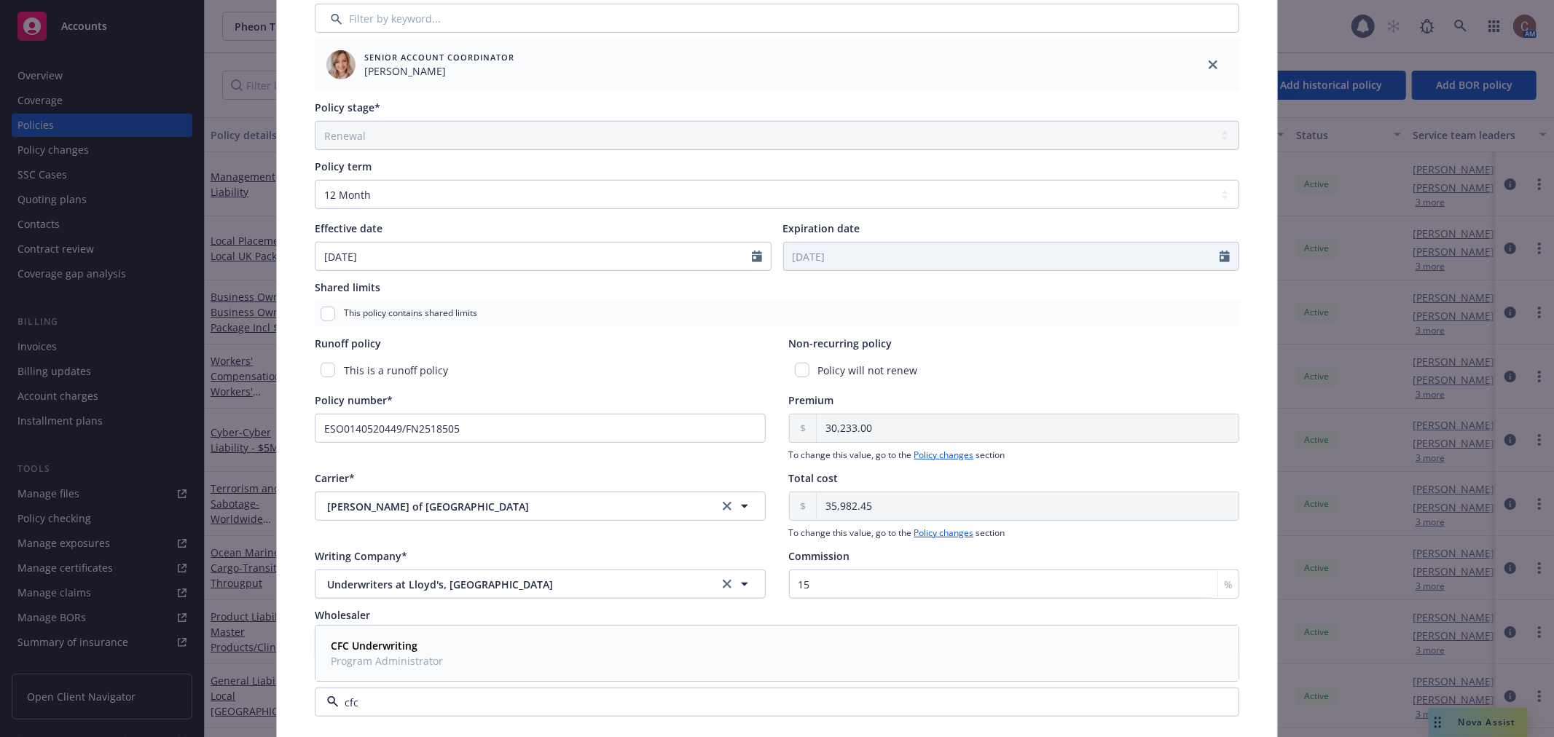
click at [419, 658] on span "Program Administrator" at bounding box center [387, 661] width 112 height 15
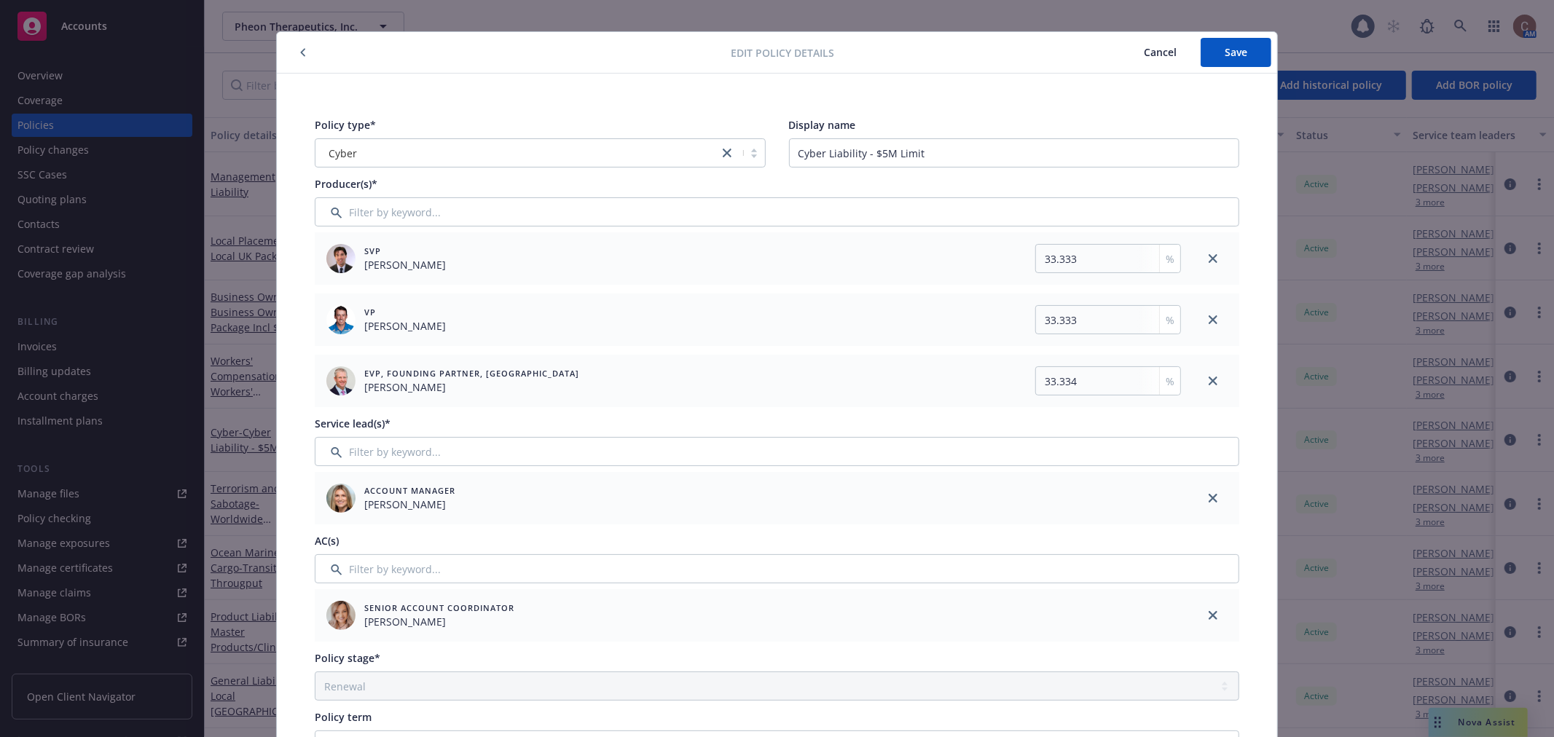
scroll to position [0, 0]
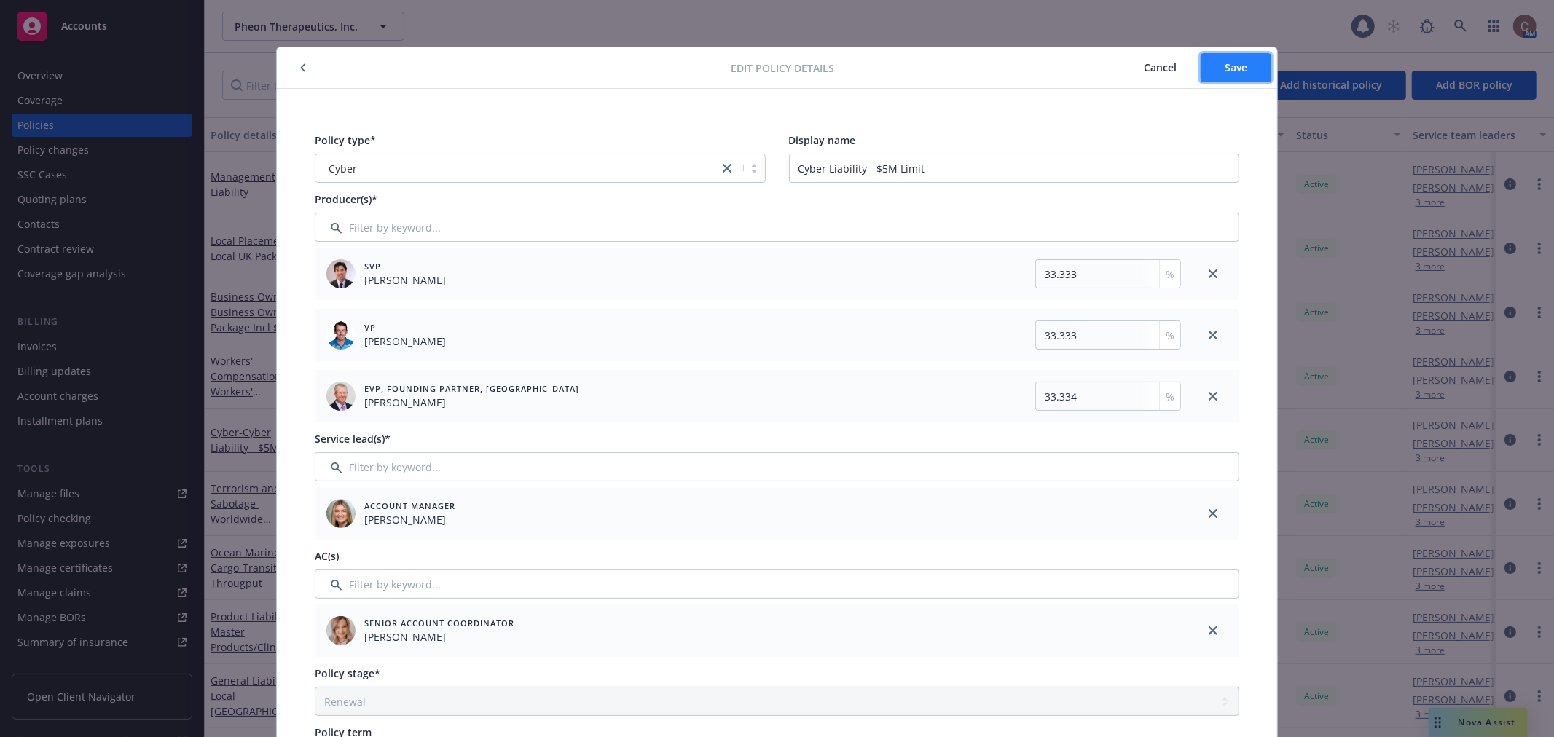
click at [1226, 60] on span "Save" at bounding box center [1236, 67] width 23 height 14
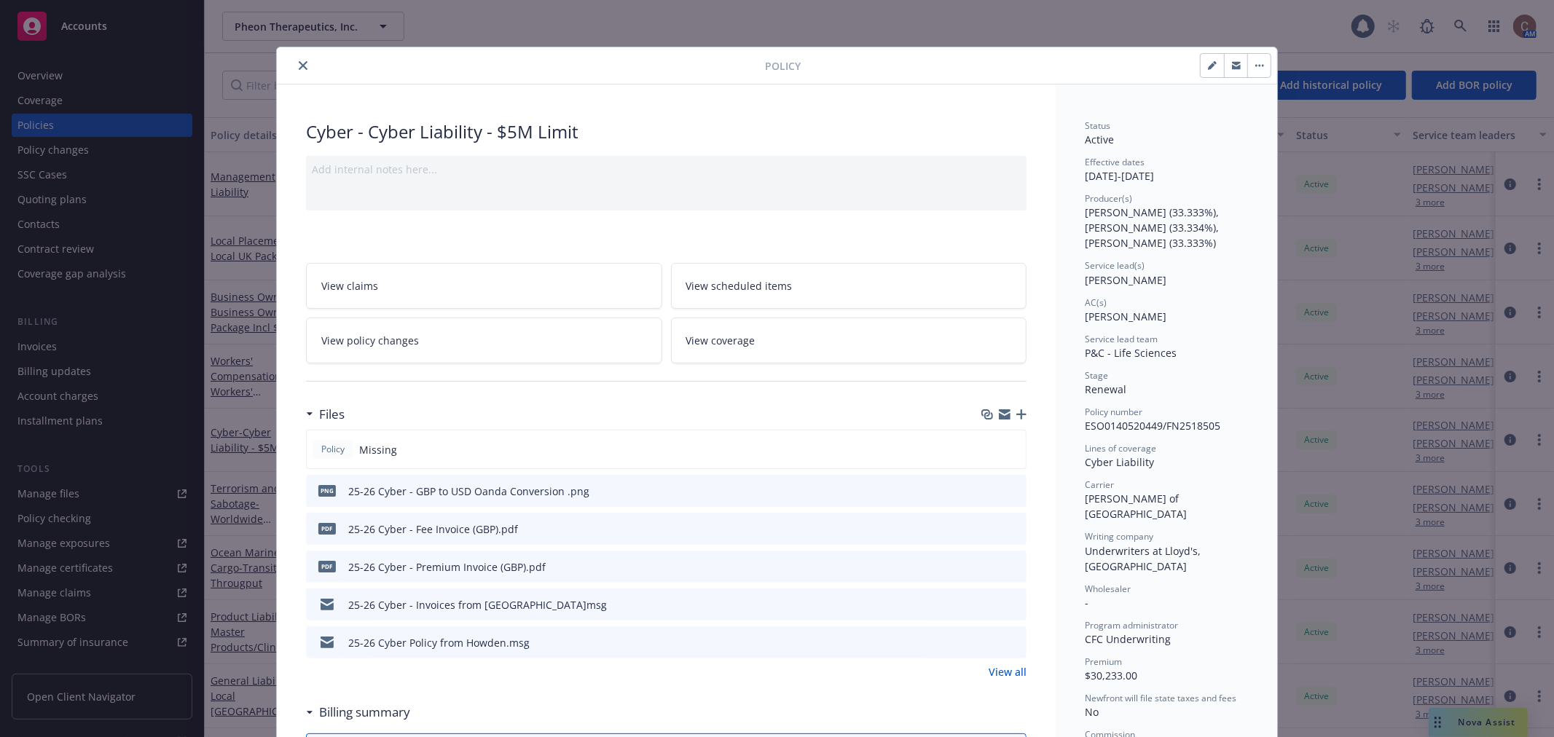
click at [294, 61] on button "close" at bounding box center [302, 65] width 17 height 17
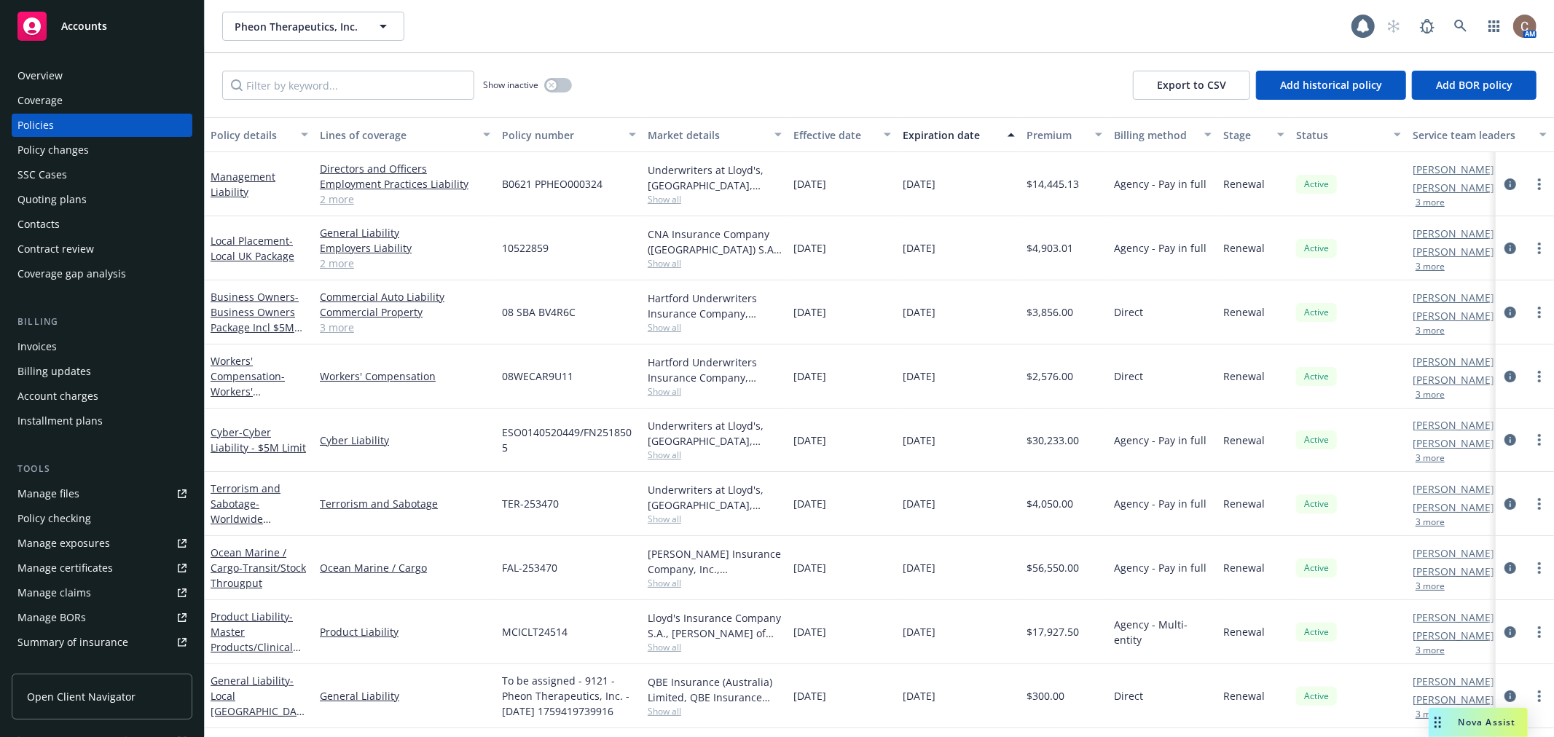
click at [119, 17] on div "Accounts" at bounding box center [101, 26] width 169 height 29
